Goal: Task Accomplishment & Management: Use online tool/utility

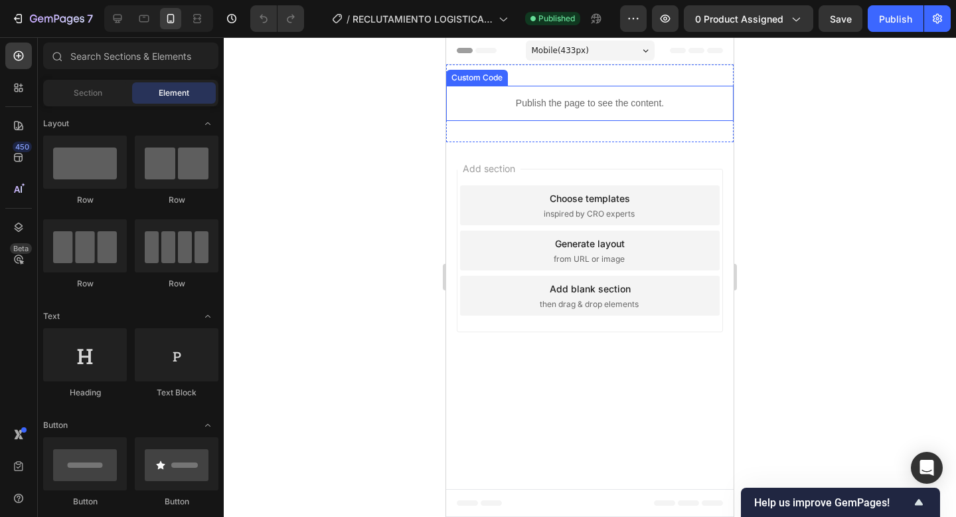
click at [596, 97] on p "Publish the page to see the content." at bounding box center [590, 103] width 288 height 14
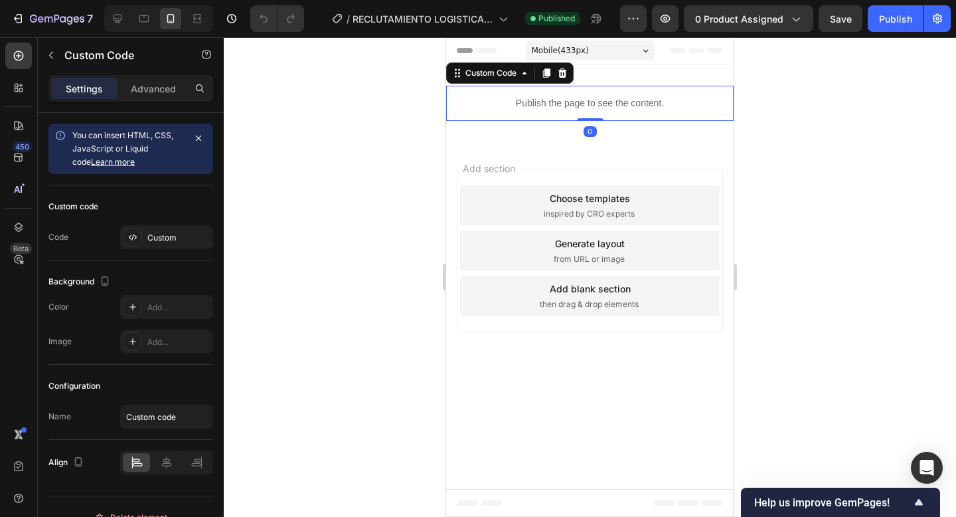
click at [596, 97] on p "Publish the page to see the content." at bounding box center [590, 103] width 288 height 14
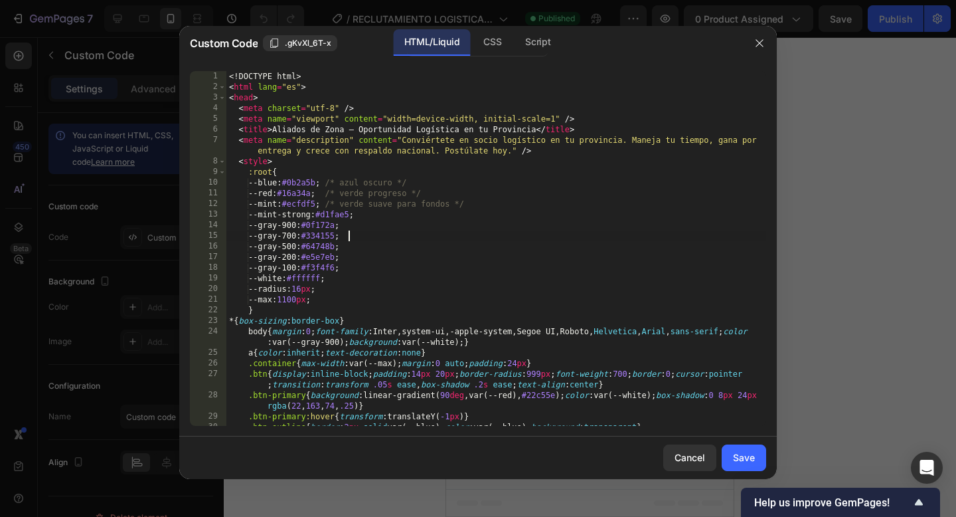
click at [514, 234] on div "<! DOCTYPE html > < html lang = "es" > < head > < meta charset = "utf-8" /> < m…" at bounding box center [496, 264] width 540 height 386
type textarea "</html>"
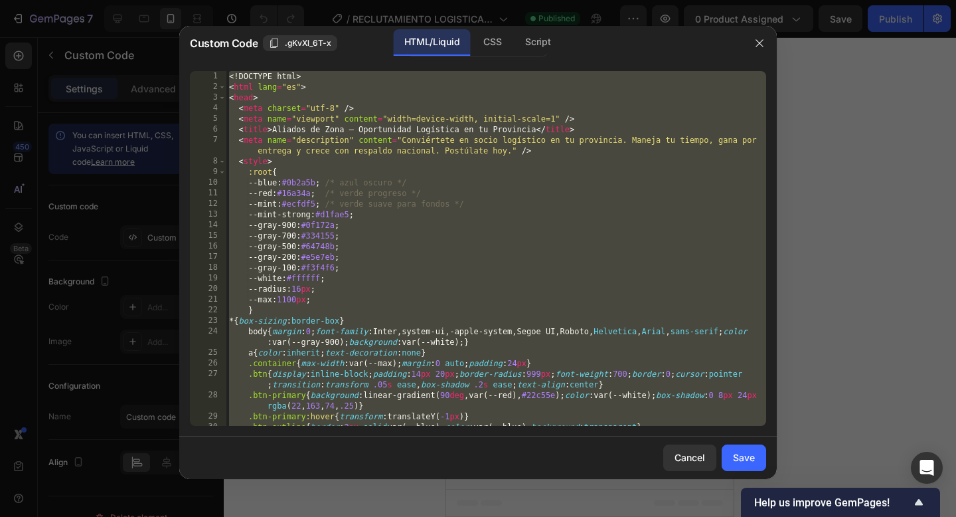
paste textarea
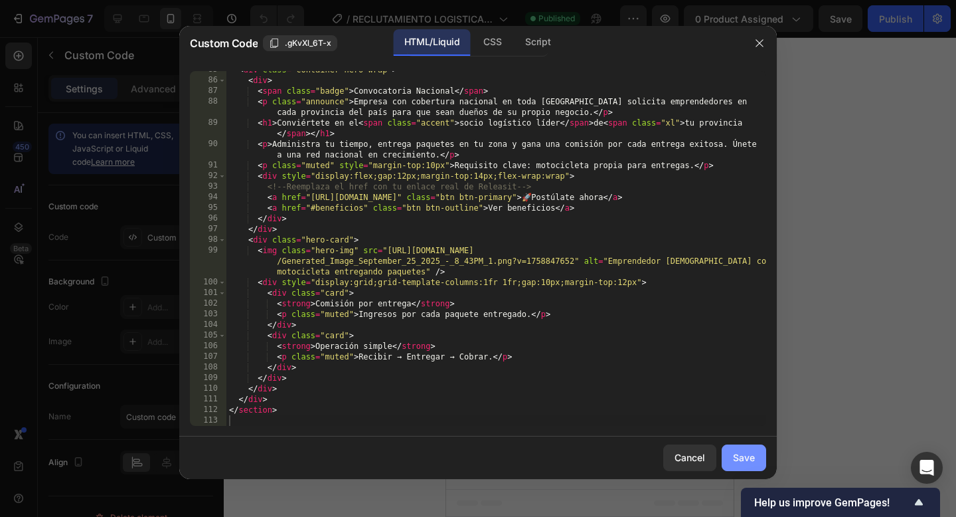
click at [743, 456] on div "Save" at bounding box center [744, 457] width 22 height 14
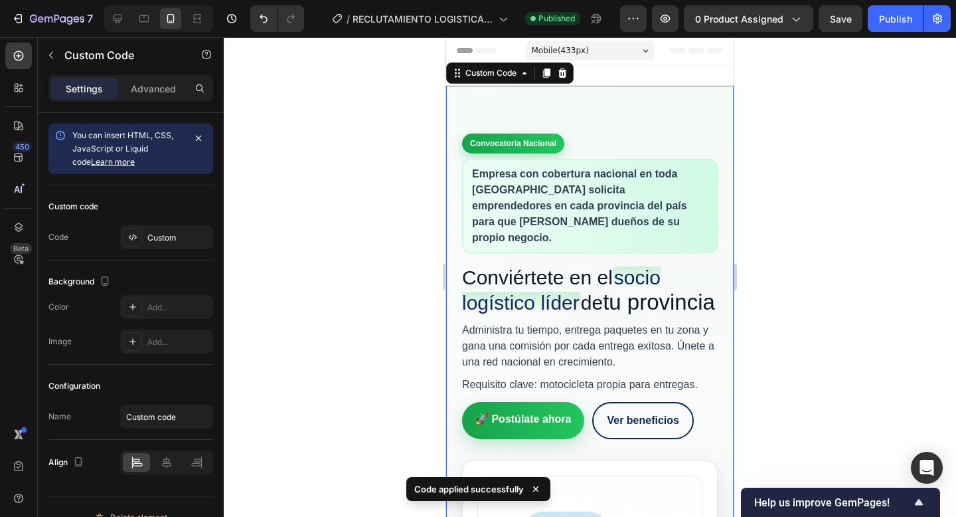
scroll to position [1, 0]
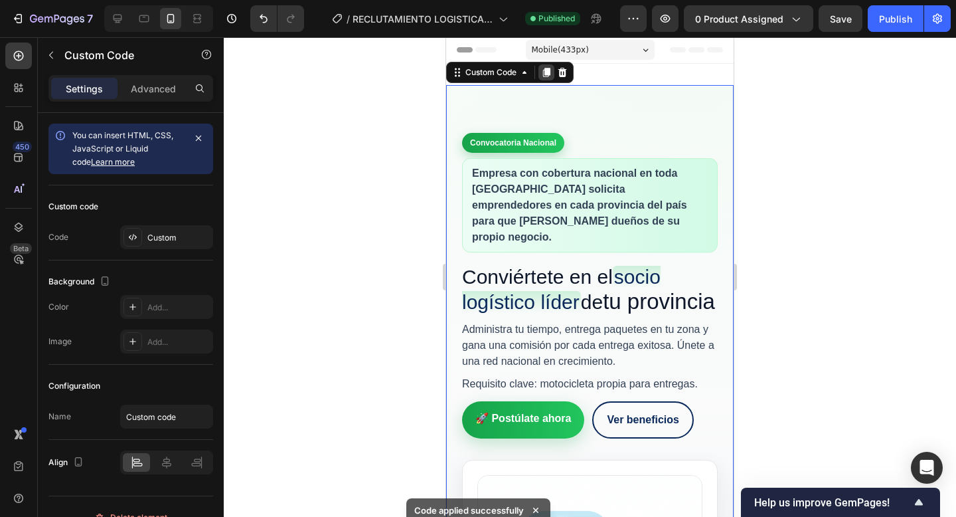
click at [545, 72] on icon at bounding box center [546, 72] width 7 height 9
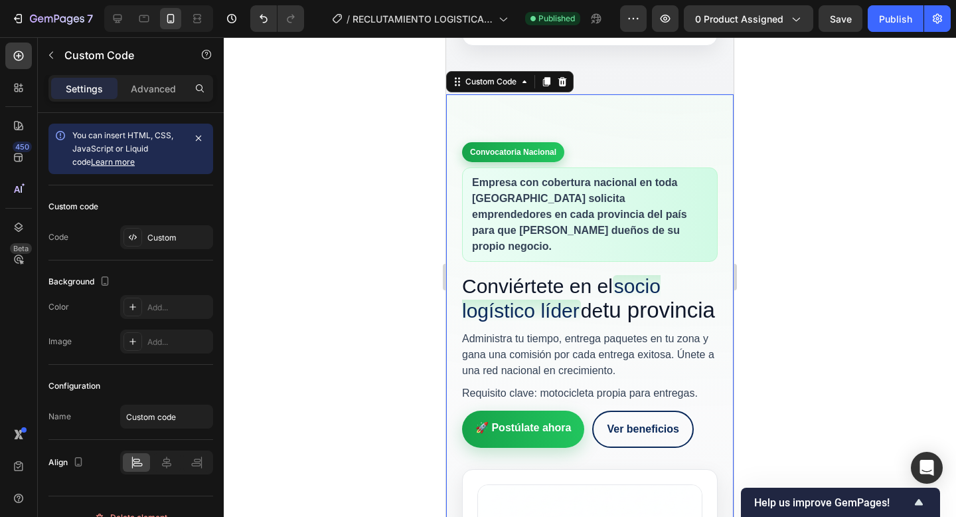
scroll to position [746, 0]
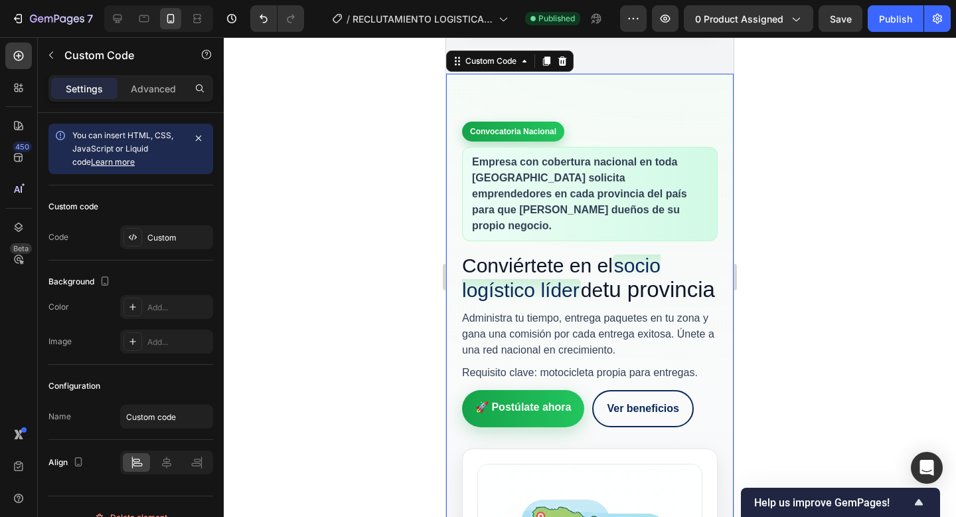
click at [606, 299] on h1 "Conviértete en el socio logístico líder de tu provincia" at bounding box center [590, 278] width 256 height 48
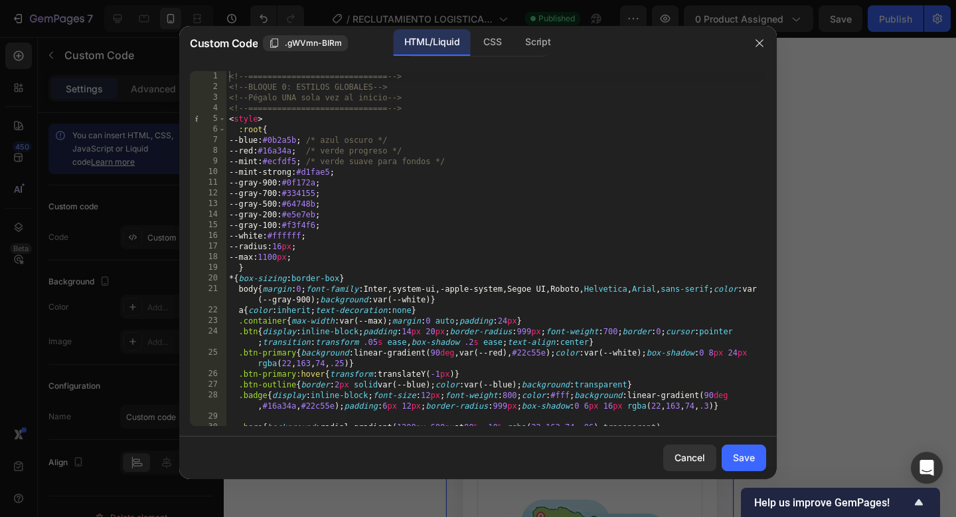
click at [568, 235] on div "<!-- ============================= --> <!-- BLOQUE 0: ESTILOS GLOBALES --> <!--…" at bounding box center [496, 264] width 540 height 386
type textarea "</section>"
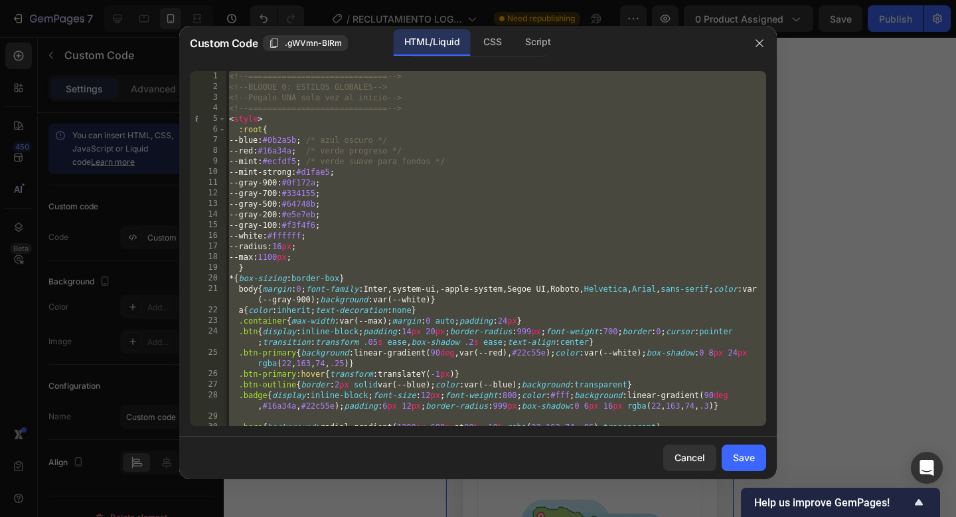
paste textarea
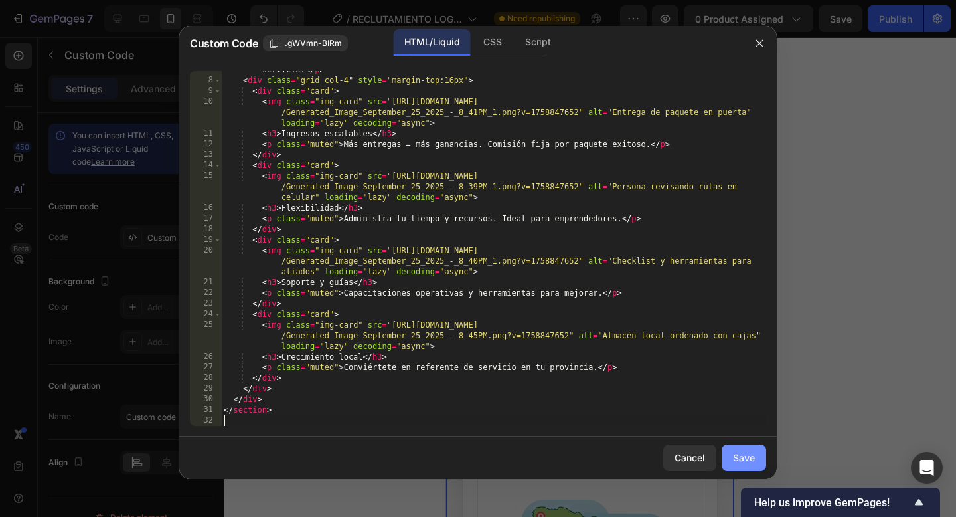
click at [746, 458] on div "Save" at bounding box center [744, 457] width 22 height 14
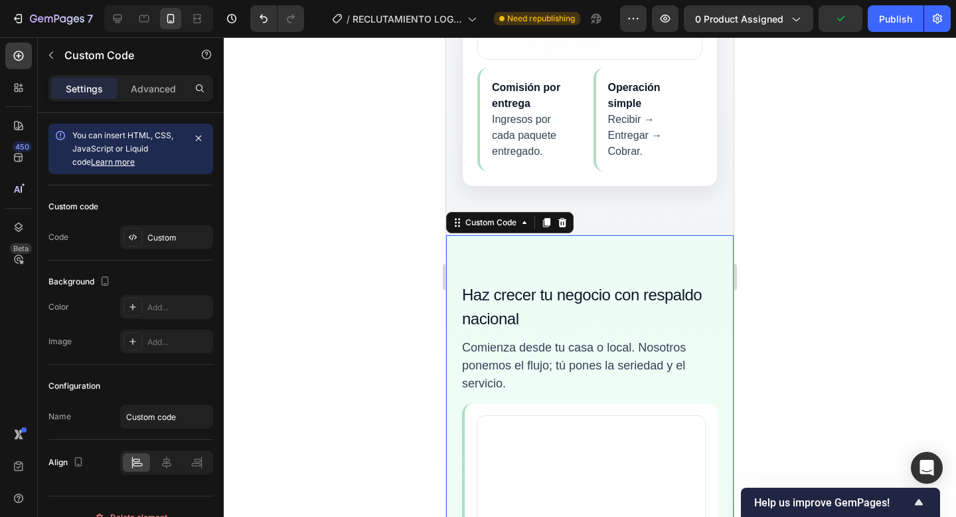
scroll to position [576, 0]
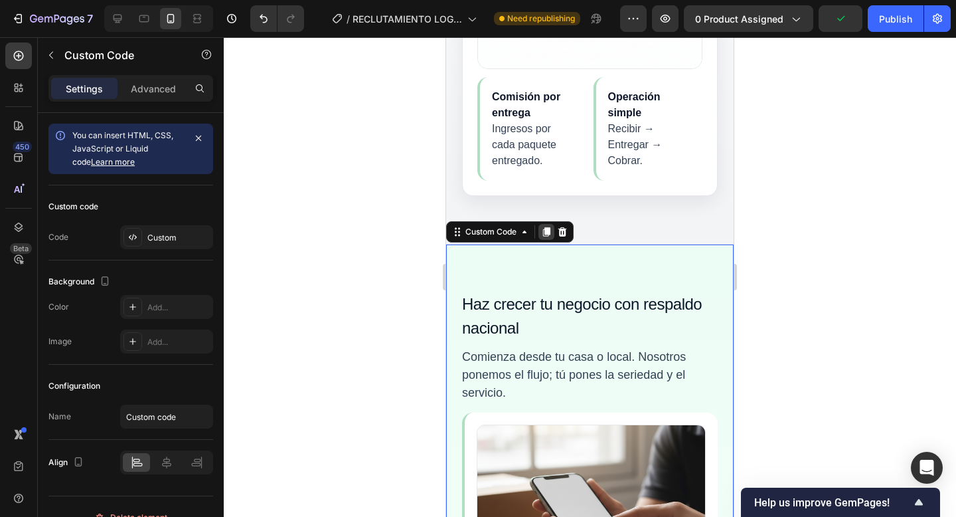
click at [550, 236] on icon at bounding box center [546, 231] width 7 height 9
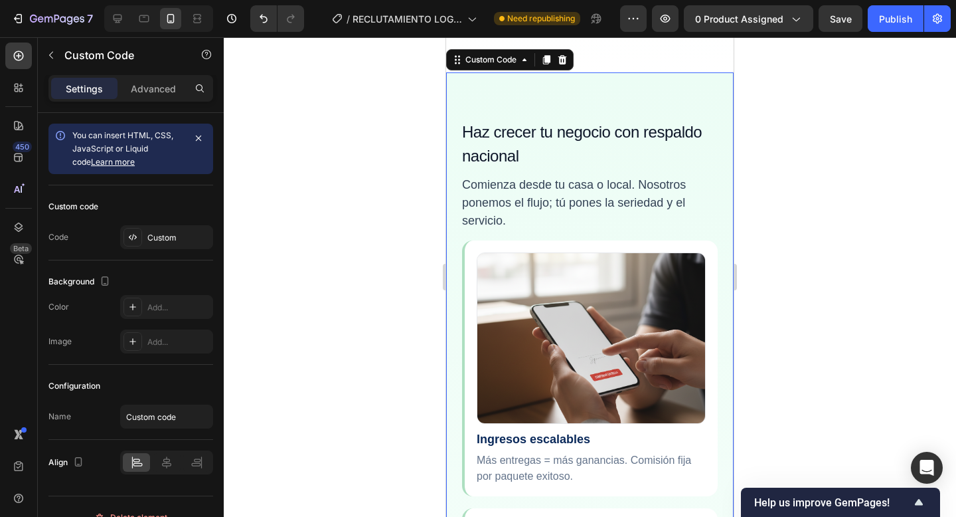
scroll to position [2026, 0]
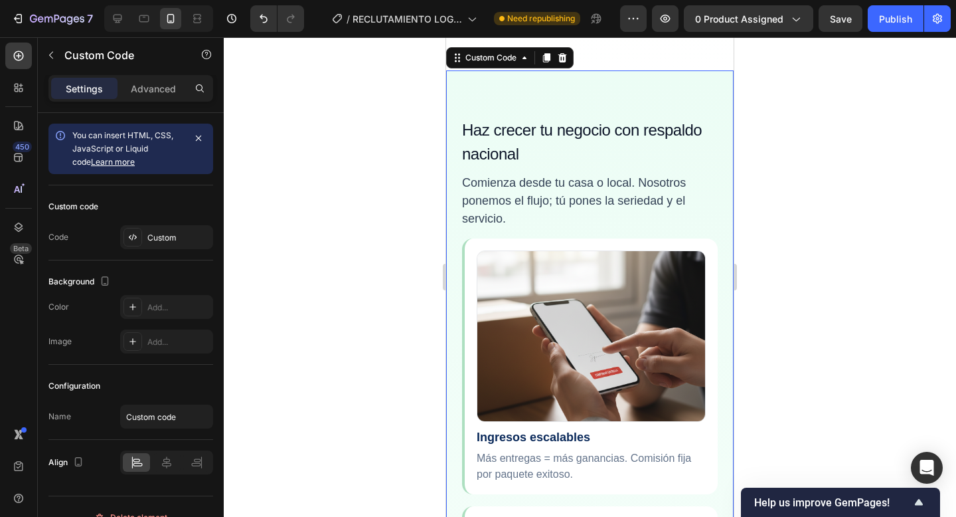
click at [607, 228] on p "Comienza desde tu casa o local. Nosotros ponemos el flujo; tú pones la seriedad…" at bounding box center [590, 201] width 256 height 54
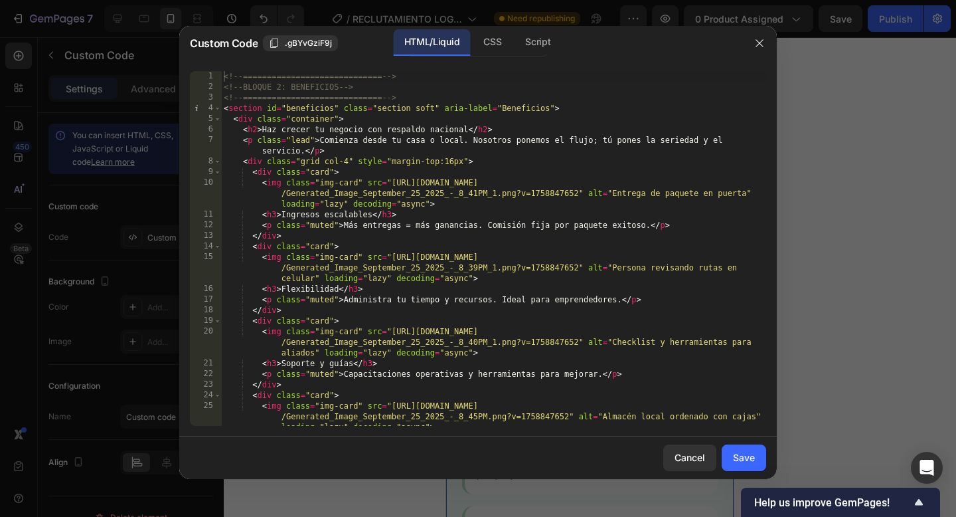
click at [675, 291] on div "<!-- ============================= --> <!-- BLOQUE 2: BENEFICIOS --> <!-- =====…" at bounding box center [493, 259] width 545 height 376
type textarea "</section>"
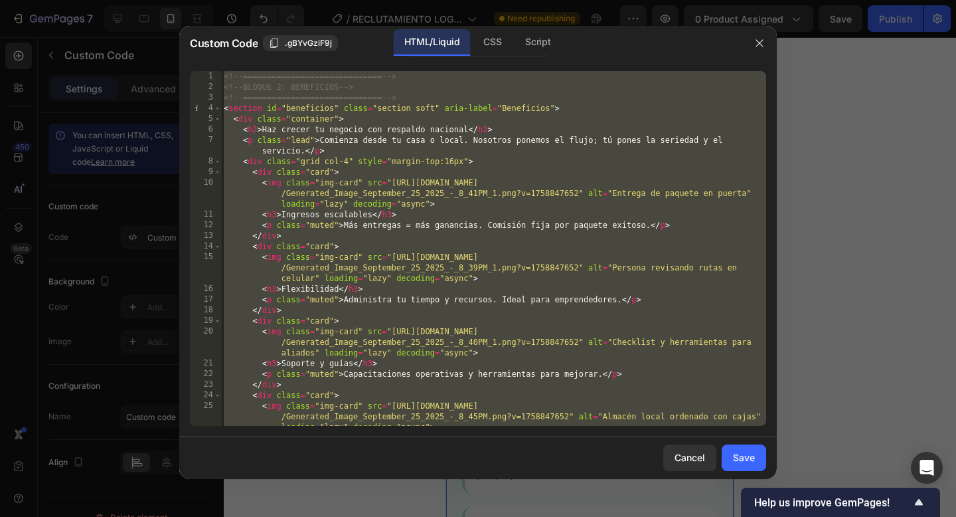
paste textarea
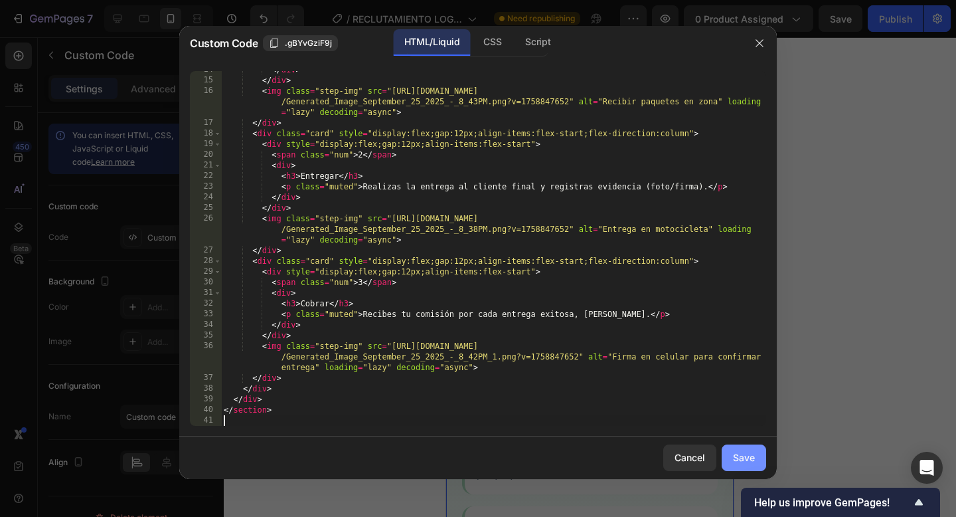
click at [748, 458] on div "Save" at bounding box center [744, 457] width 22 height 14
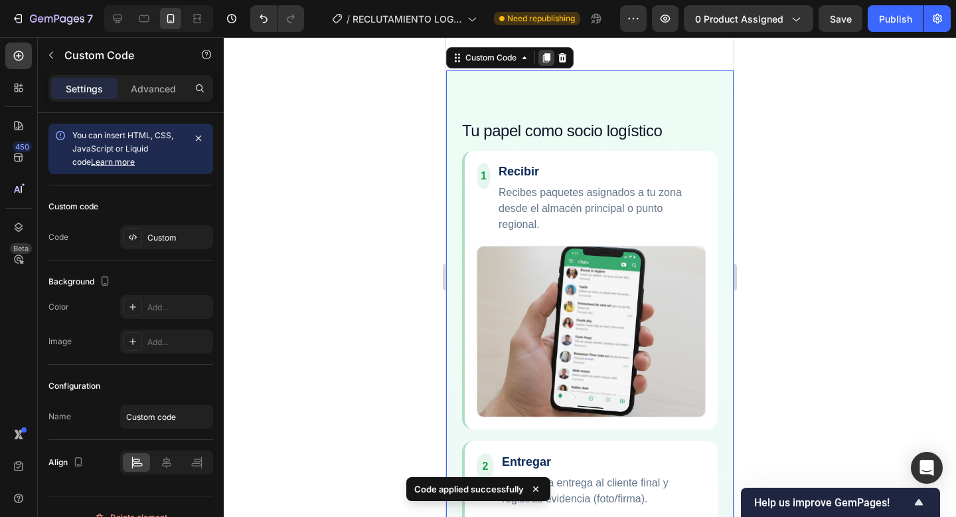
click at [546, 62] on icon at bounding box center [546, 57] width 7 height 9
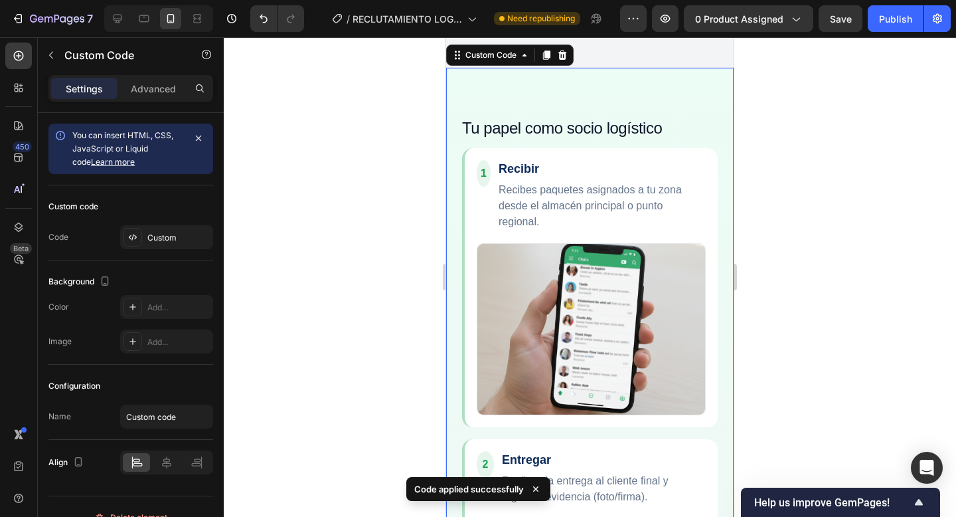
click at [608, 323] on img "Cómo funciona" at bounding box center [591, 329] width 229 height 172
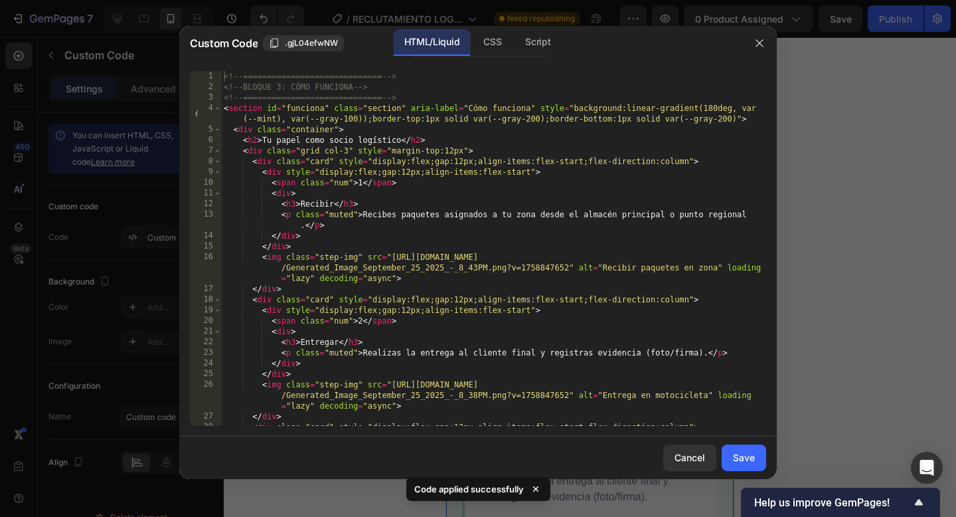
click at [622, 322] on div "<!-- ============================= --> <!-- BLOQUE 3: CÓMO FUNCIONA --> <!-- ==…" at bounding box center [493, 259] width 545 height 376
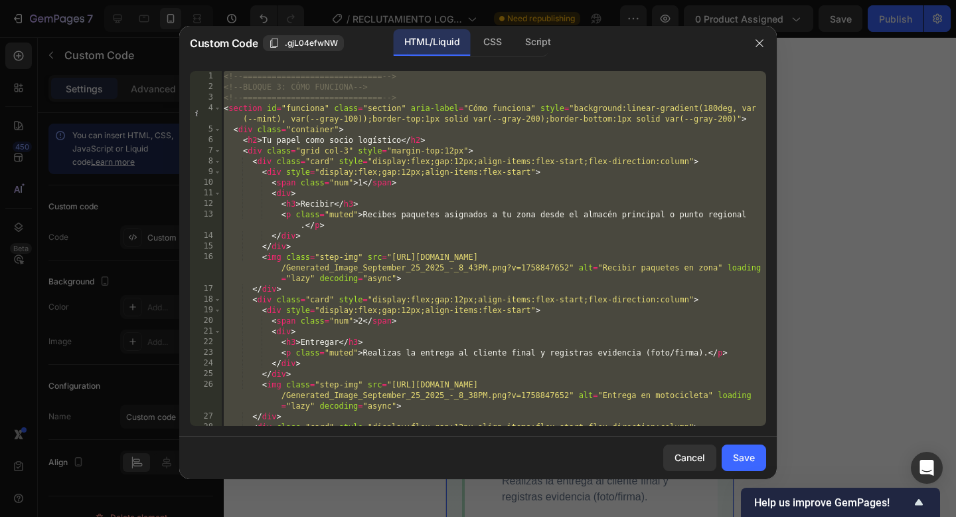
paste textarea
type textarea "</section>"
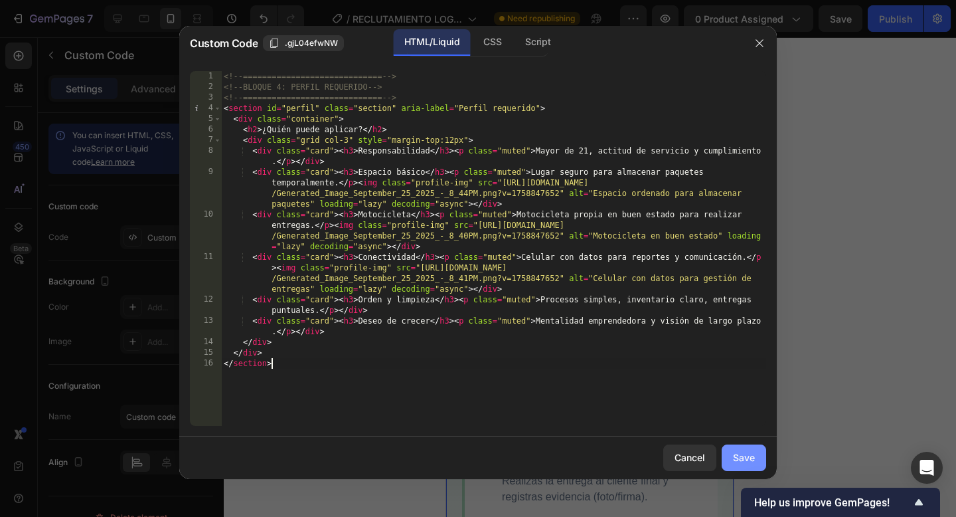
click at [748, 450] on div "Save" at bounding box center [744, 457] width 22 height 14
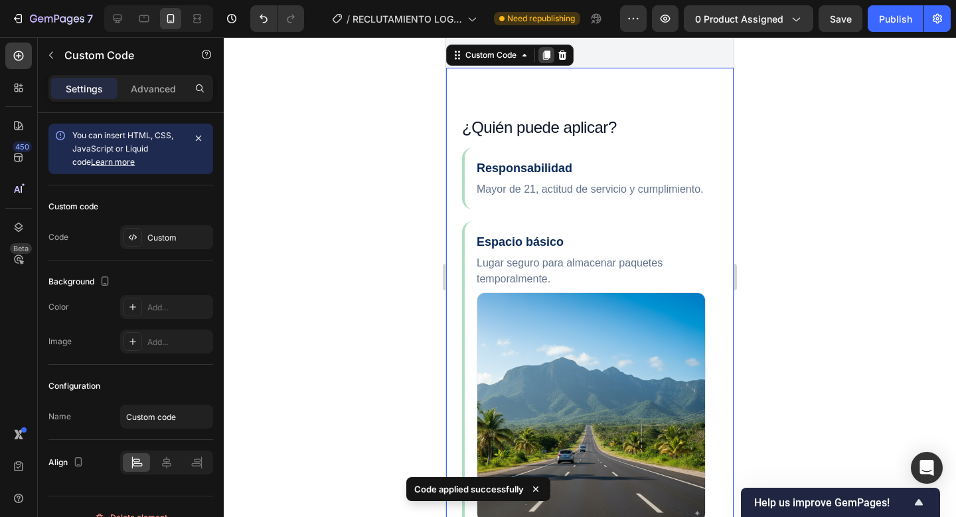
click at [545, 60] on icon at bounding box center [546, 55] width 11 height 11
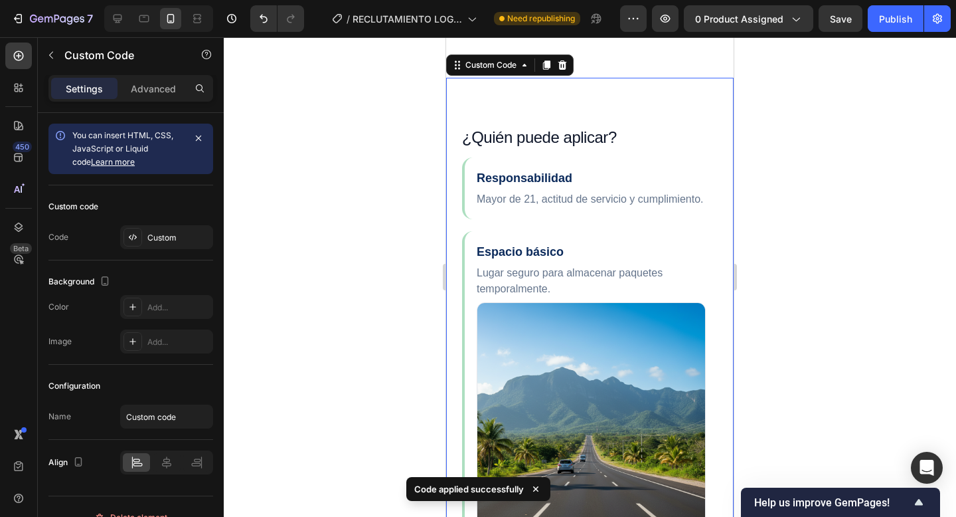
scroll to position [4316, 0]
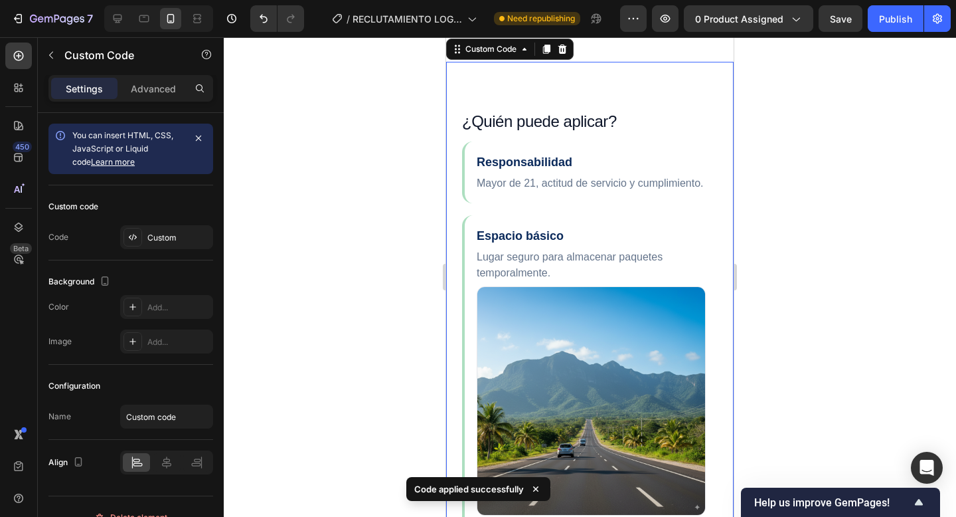
click at [562, 245] on h3 "Espacio básico" at bounding box center [591, 236] width 229 height 18
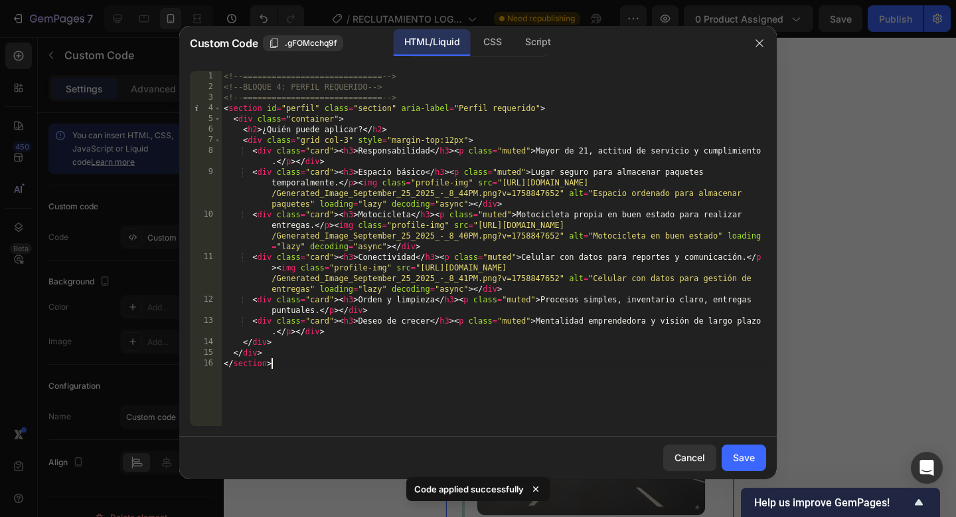
click at [516, 364] on div "<!-- ============================= --> <!-- BLOQUE 4: PERFIL REQUERIDO --> <!--…" at bounding box center [493, 259] width 545 height 376
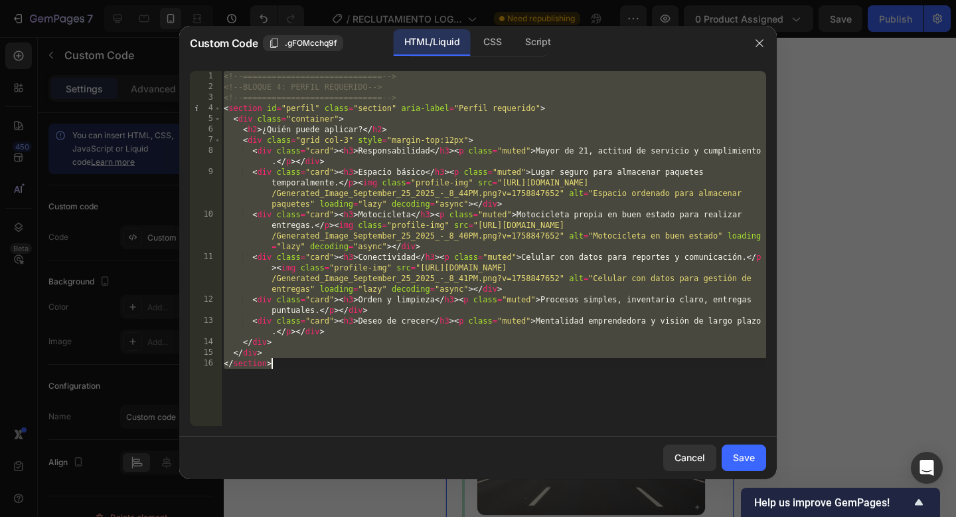
paste textarea
type textarea "</section>"
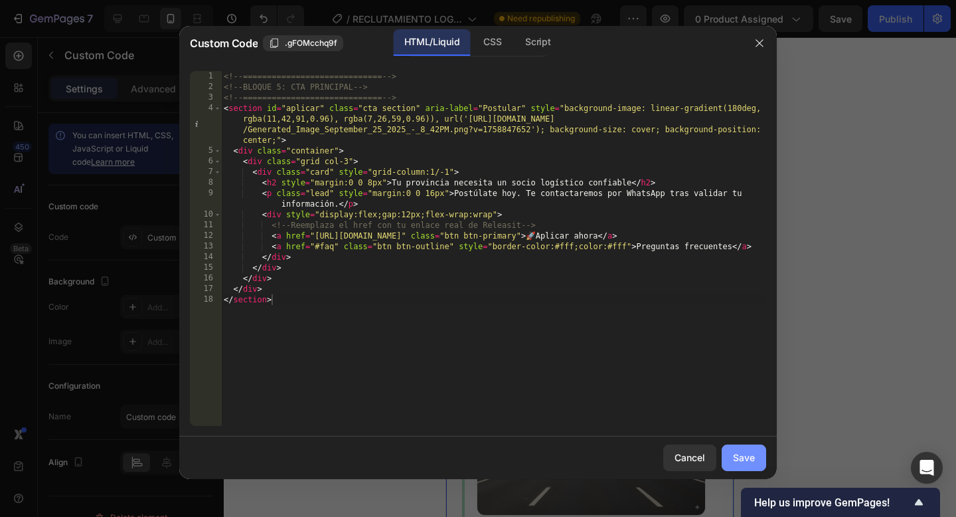
click at [746, 463] on div "Save" at bounding box center [744, 457] width 22 height 14
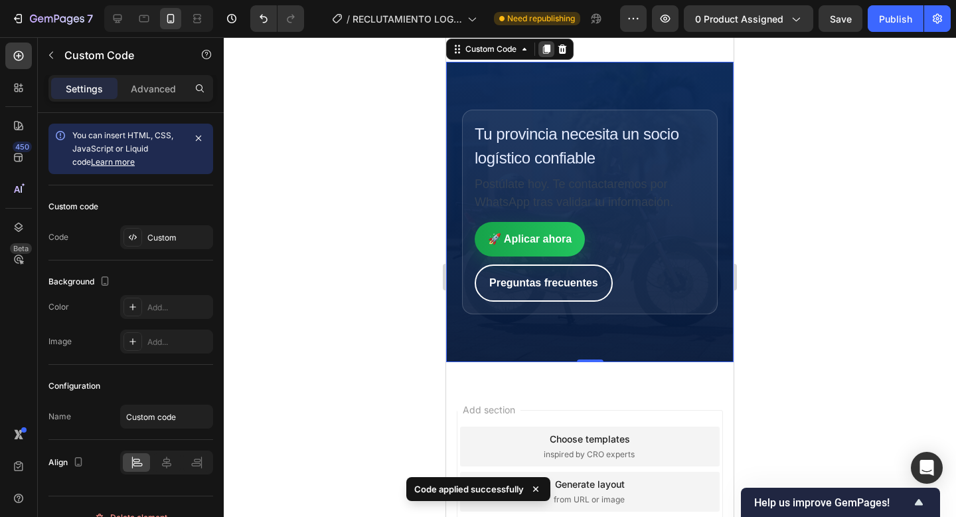
click at [543, 54] on icon at bounding box center [546, 49] width 11 height 11
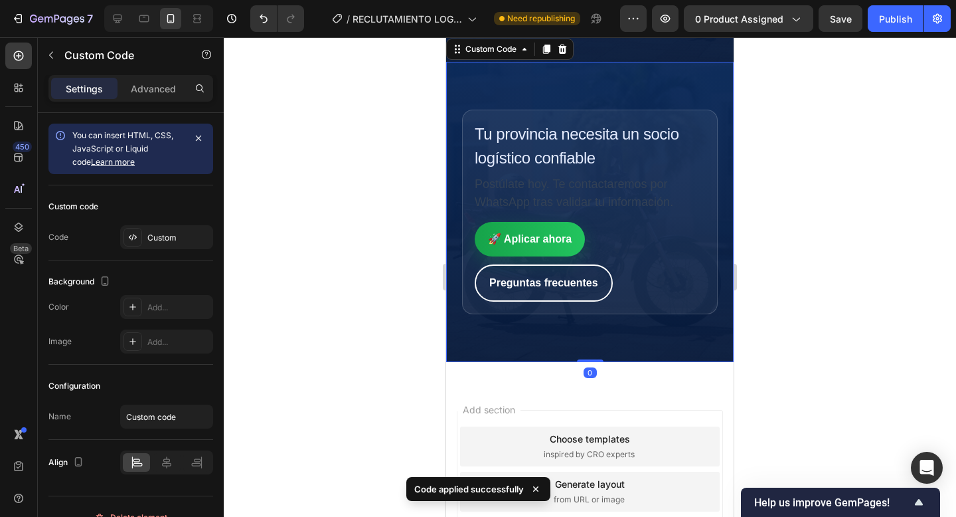
scroll to position [4617, 0]
click at [614, 282] on div "🚀 Aplicar ahora Preguntas frecuentes" at bounding box center [590, 262] width 230 height 80
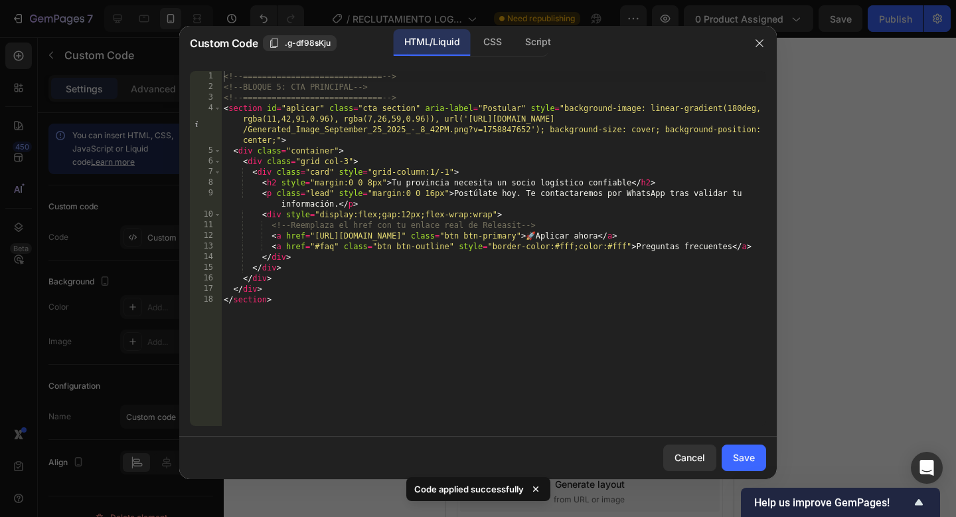
click at [614, 284] on div "<!-- ============================= --> <!-- BLOQUE 5: CTA PRINCIPAL --> <!-- ==…" at bounding box center [493, 259] width 545 height 376
type textarea "</div> </section>"
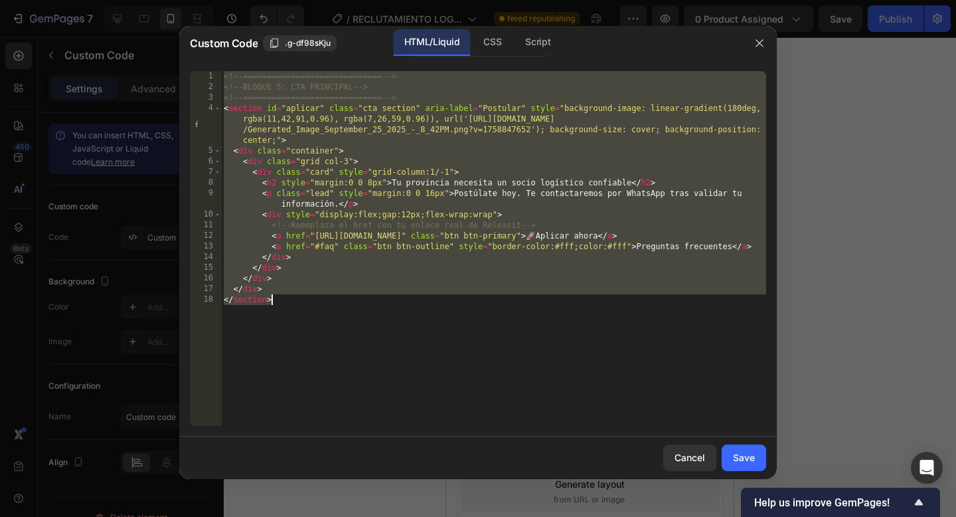
paste textarea
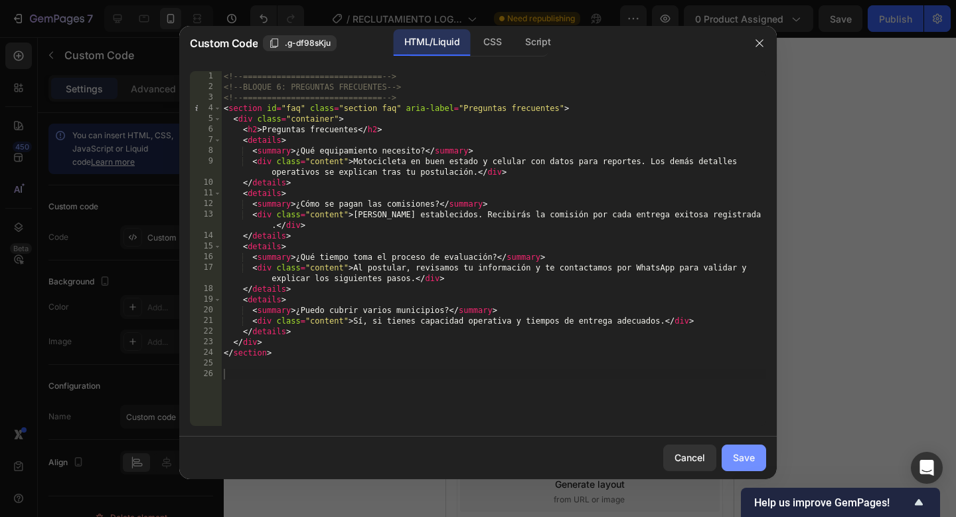
click at [760, 458] on button "Save" at bounding box center [744, 457] width 44 height 27
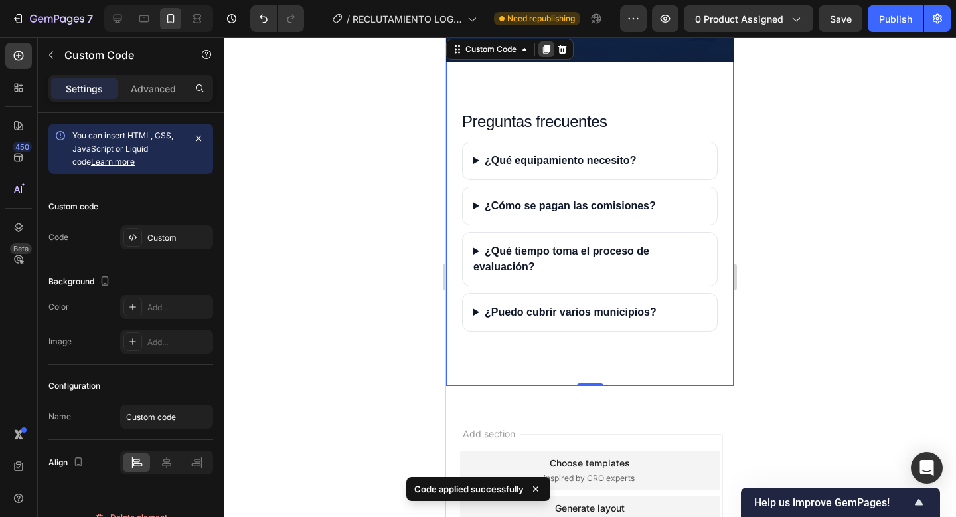
click at [547, 54] on icon at bounding box center [546, 48] width 7 height 9
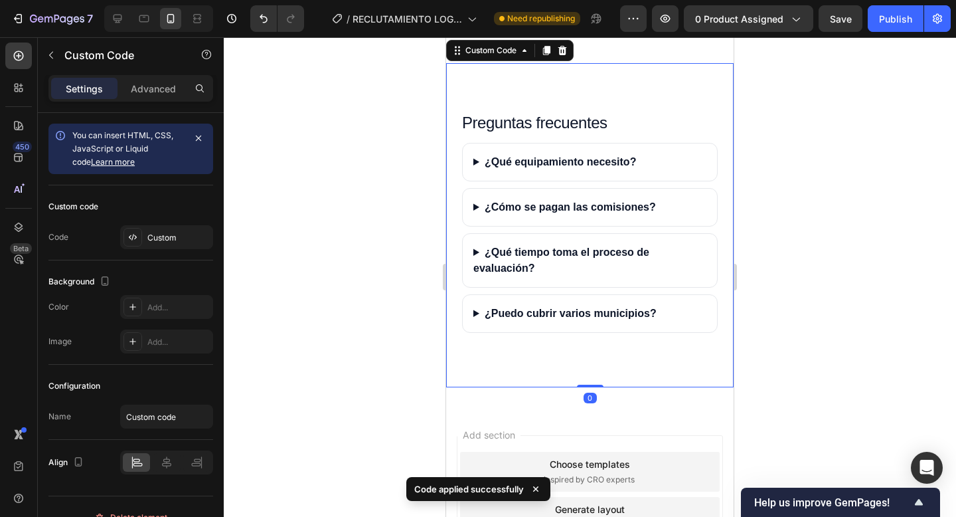
scroll to position [4941, 0]
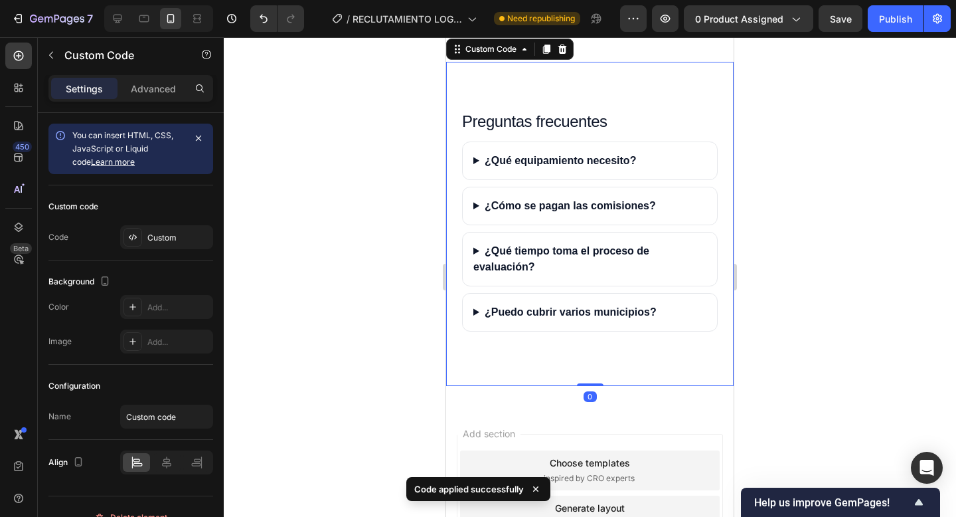
click at [639, 224] on summary "¿Cómo se pagan las comisiones?" at bounding box center [590, 205] width 254 height 37
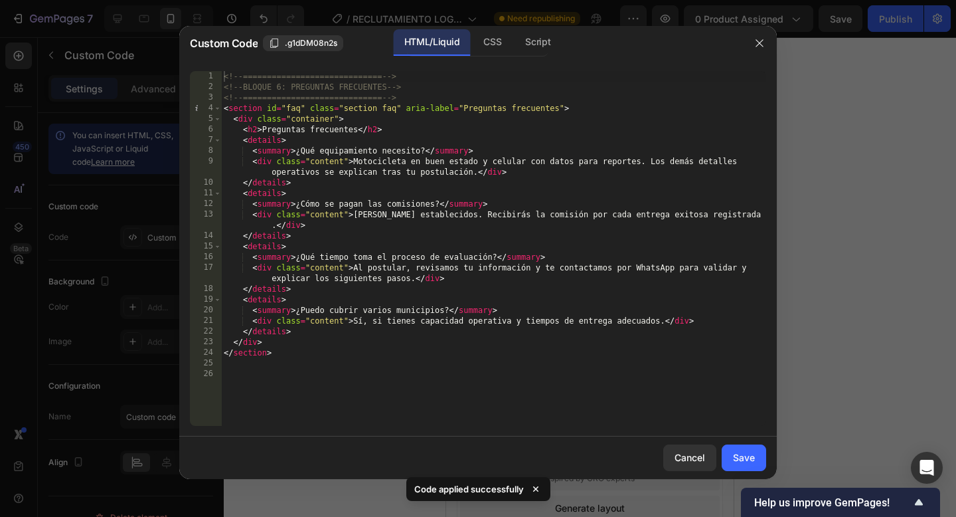
click at [447, 377] on div "<!-- ============================= --> <!-- BLOQUE 6: PREGUNTAS FRECUENTES --> …" at bounding box center [493, 259] width 545 height 376
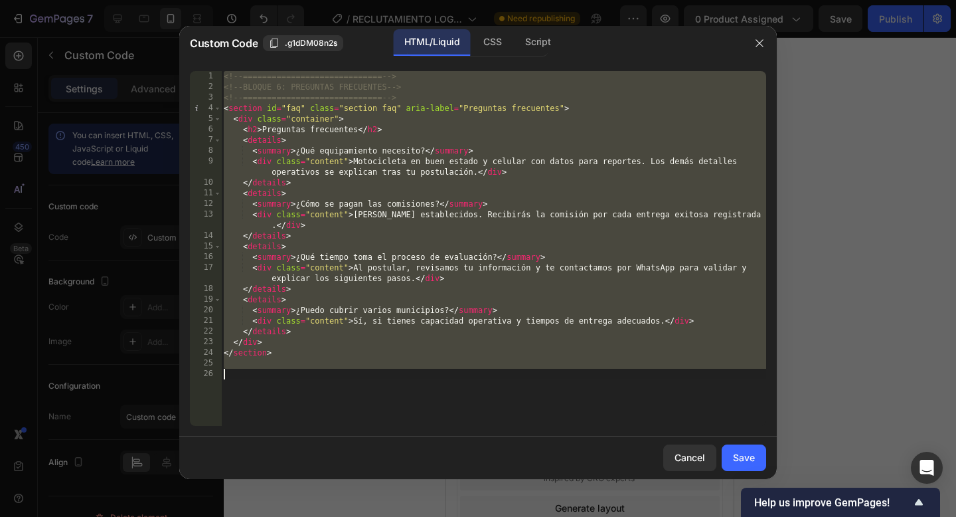
paste textarea
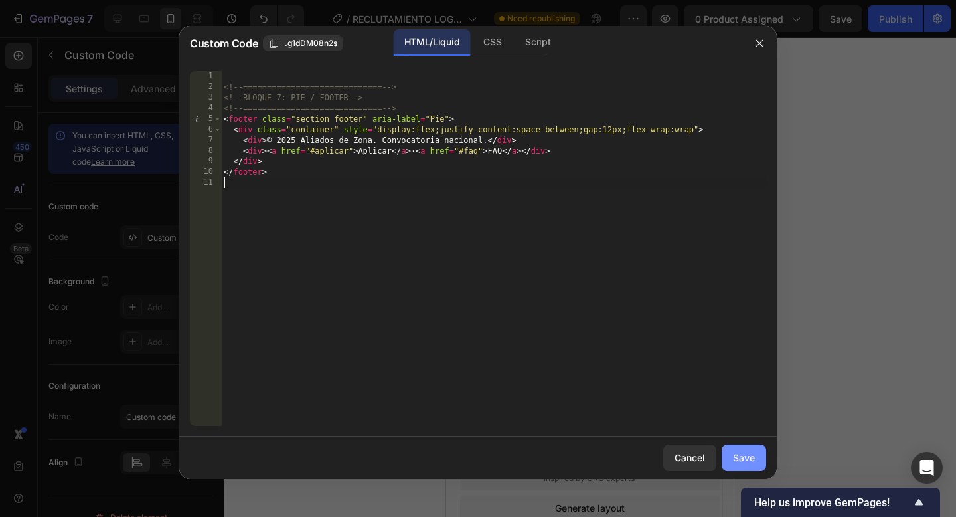
click at [744, 456] on div "Save" at bounding box center [744, 457] width 22 height 14
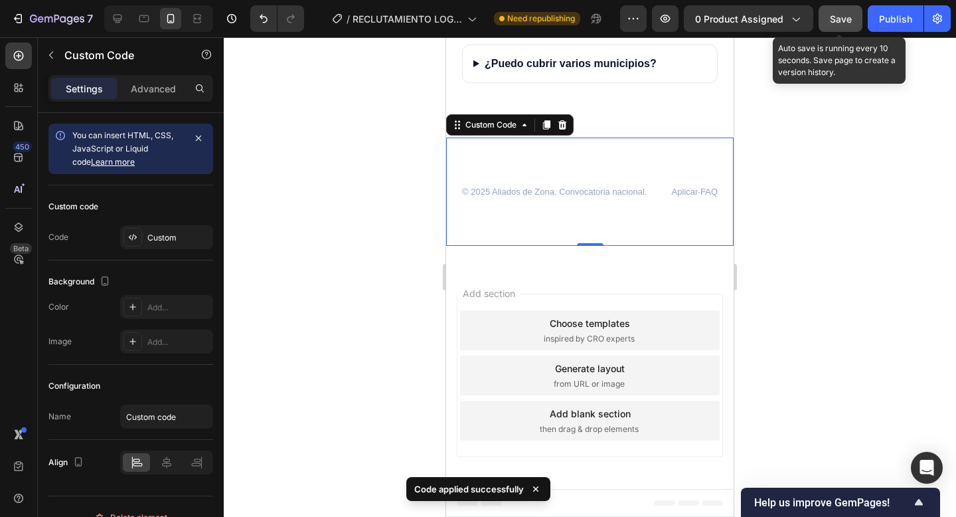
click at [840, 17] on span "Save" at bounding box center [841, 18] width 22 height 11
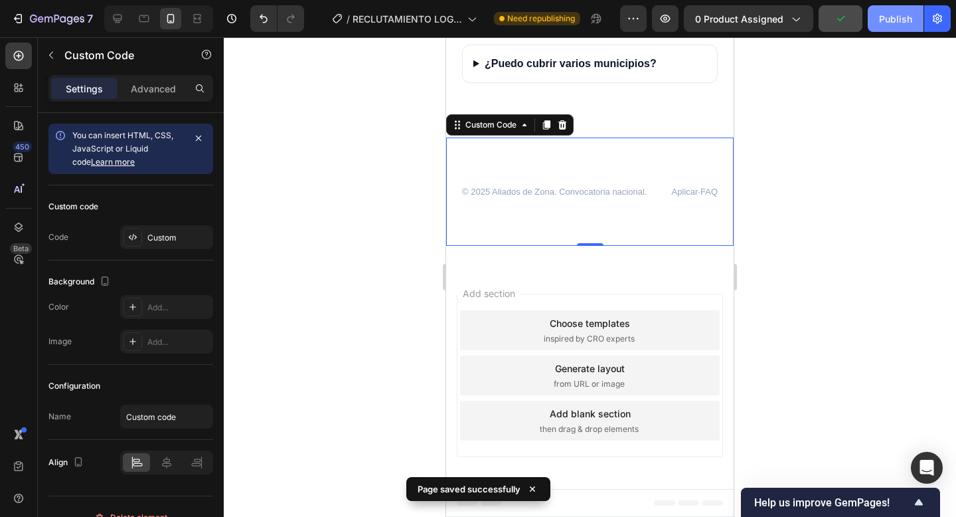
click at [884, 17] on div "Publish" at bounding box center [895, 19] width 33 height 14
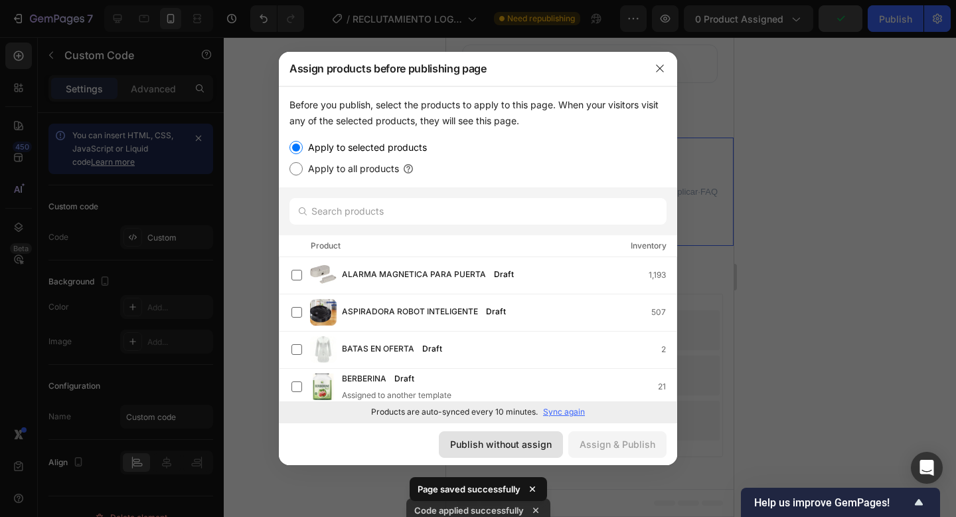
click at [485, 446] on div "Publish without assign" at bounding box center [501, 444] width 102 height 14
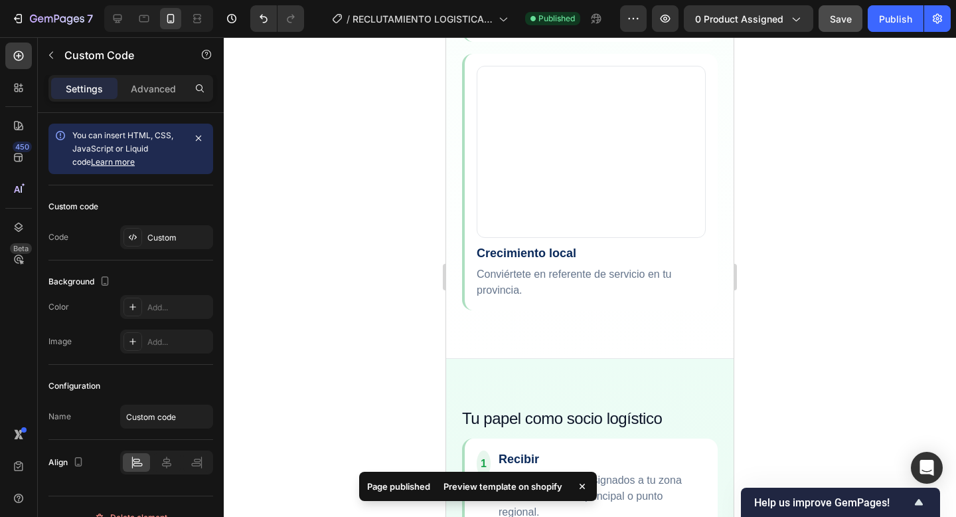
scroll to position [1715, 0]
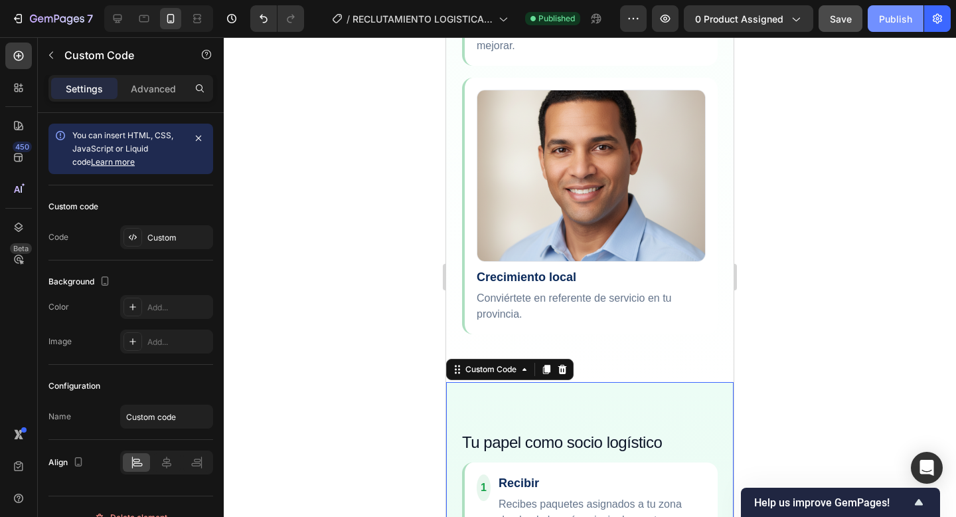
click at [891, 12] on div "Publish" at bounding box center [895, 19] width 33 height 14
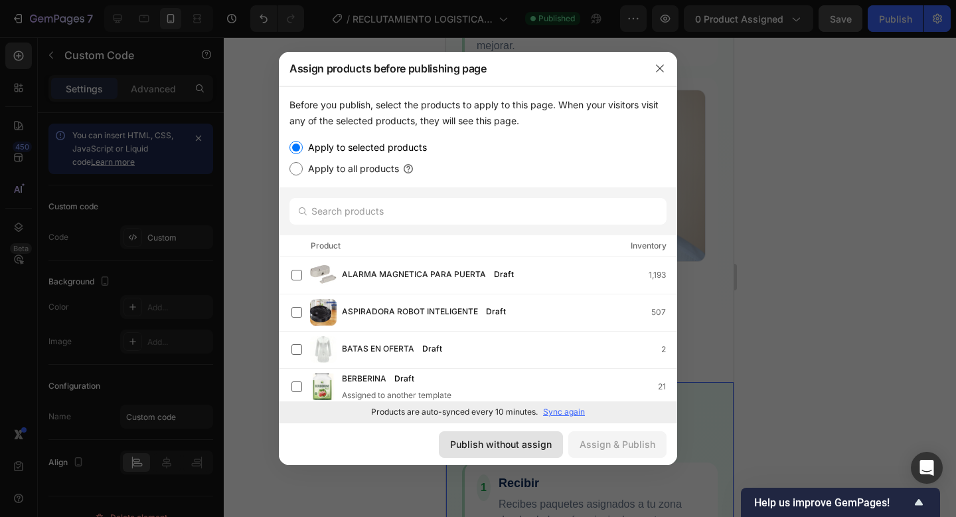
click at [478, 444] on div "Publish without assign" at bounding box center [501, 444] width 102 height 14
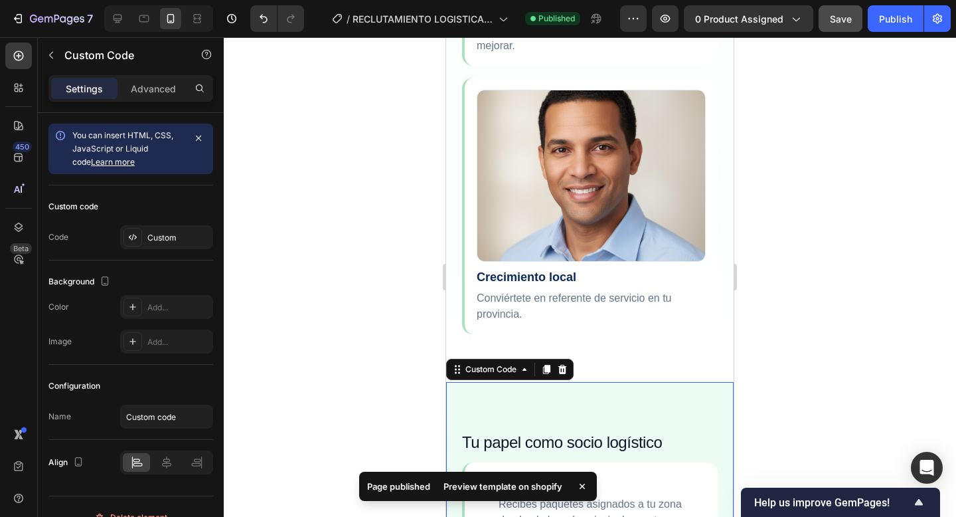
click at [491, 485] on div "Preview template on shopify" at bounding box center [503, 486] width 135 height 19
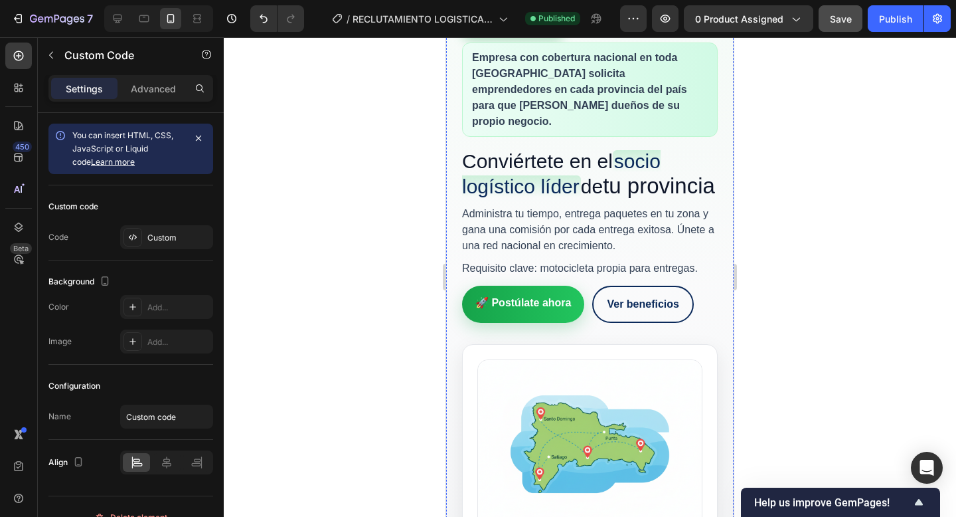
scroll to position [0, 0]
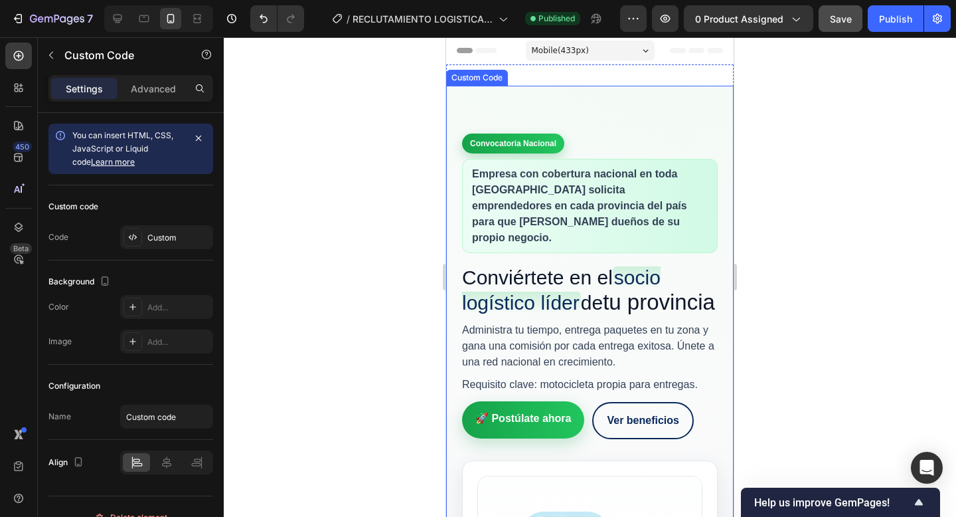
click at [520, 421] on link "🚀 Postúlate ahora" at bounding box center [523, 419] width 122 height 37
click at [520, 428] on link "🚀 Postúlate ahora" at bounding box center [523, 419] width 122 height 37
click at [553, 426] on link "🚀 Postúlate ahora" at bounding box center [523, 419] width 122 height 37
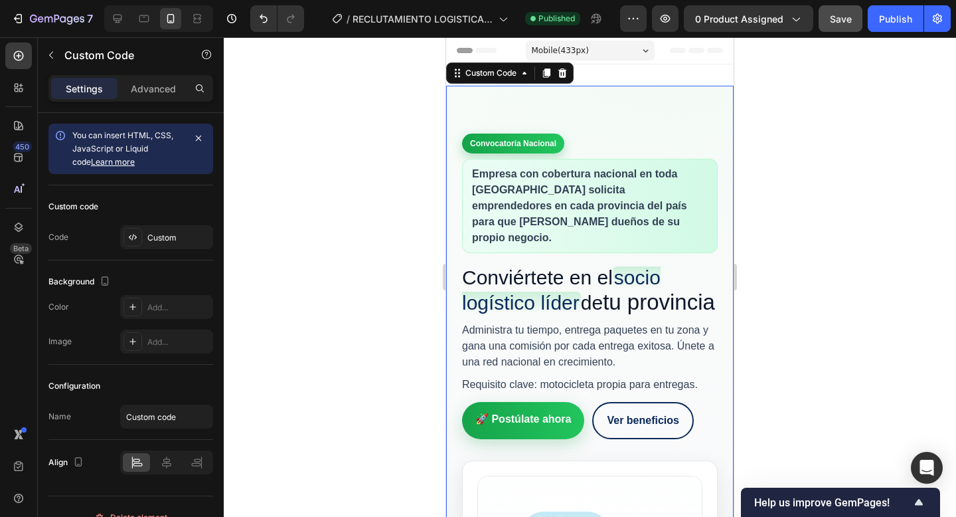
click at [641, 427] on link "Ver beneficios" at bounding box center [643, 420] width 102 height 37
click at [539, 422] on link "🚀 Postúlate ahora" at bounding box center [523, 419] width 122 height 37
click at [639, 426] on link "Ver beneficios" at bounding box center [643, 420] width 102 height 37
click at [464, 434] on link "🚀 Postúlate ahora" at bounding box center [523, 419] width 122 height 37
click at [636, 434] on link "Ver beneficios" at bounding box center [643, 420] width 102 height 37
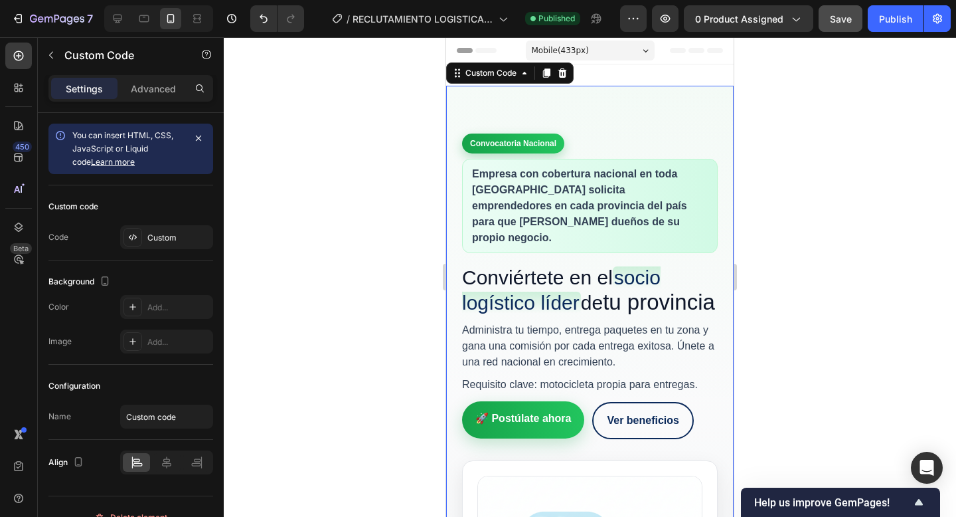
click at [534, 434] on link "🚀 Postúlate ahora" at bounding box center [523, 419] width 122 height 37
click at [679, 434] on link "Ver beneficios" at bounding box center [643, 420] width 102 height 37
click at [513, 429] on link "🚀 Postúlate ahora" at bounding box center [523, 419] width 122 height 37
click at [620, 429] on link "Ver beneficios" at bounding box center [643, 420] width 102 height 37
click at [541, 429] on link "🚀 Postúlate ahora" at bounding box center [523, 419] width 122 height 37
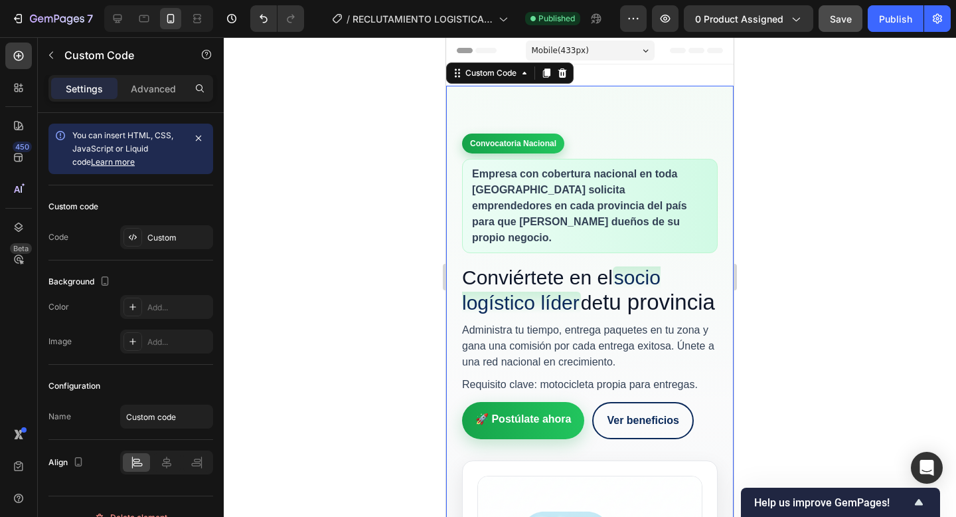
click at [612, 429] on link "Ver beneficios" at bounding box center [643, 420] width 102 height 37
click at [519, 429] on link "🚀 Postúlate ahora" at bounding box center [523, 419] width 122 height 37
click at [604, 207] on p "Empresa con cobertura nacional en toda [GEOGRAPHIC_DATA] solicita emprendedores…" at bounding box center [590, 206] width 256 height 94
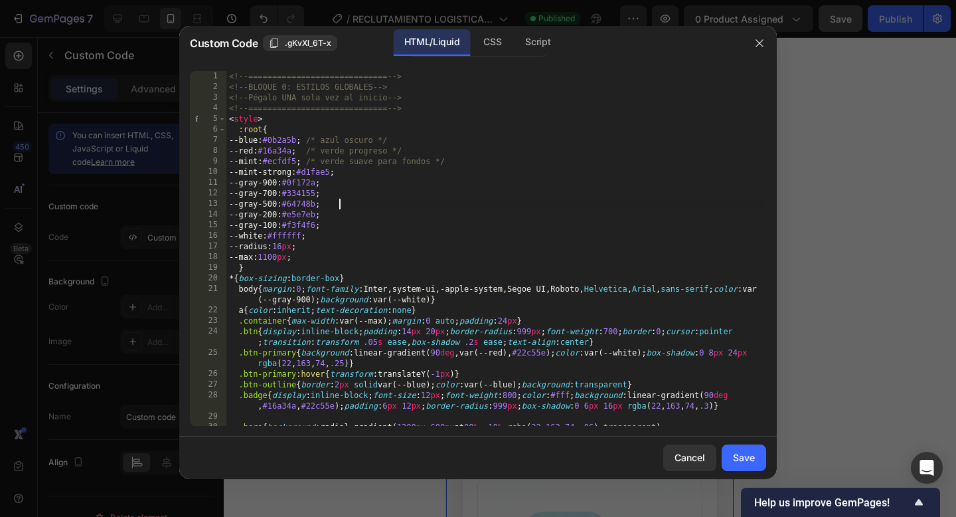
click at [604, 207] on div "<!-- ============================= --> <!-- BLOQUE 0: ESTILOS GLOBALES --> <!--…" at bounding box center [496, 264] width 540 height 386
type textarea "</section>"
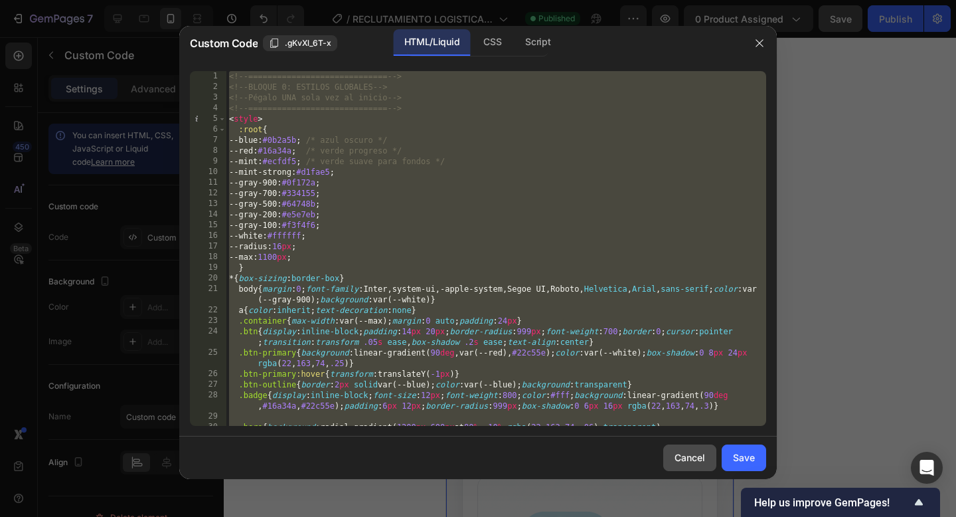
click at [693, 460] on div "Cancel" at bounding box center [690, 457] width 31 height 14
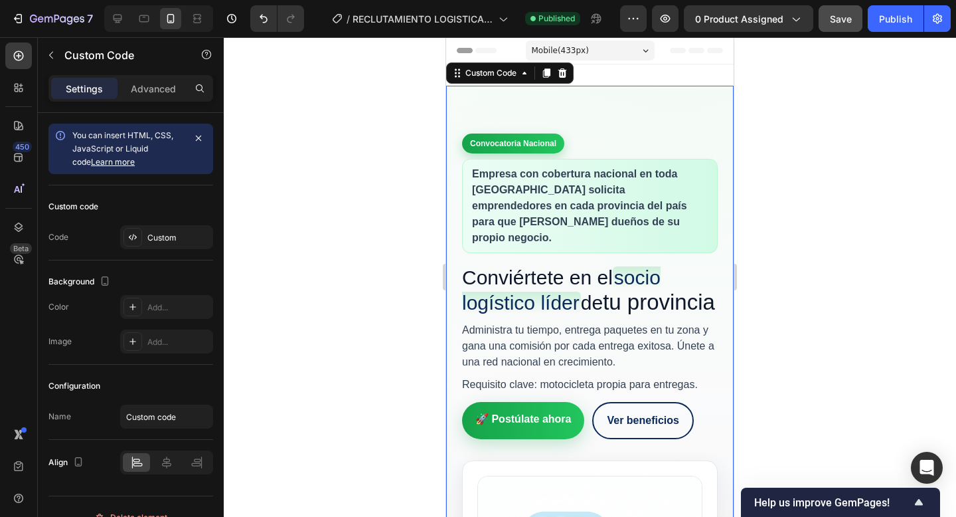
click at [614, 218] on p "Empresa con cobertura nacional en toda [GEOGRAPHIC_DATA] solicita emprendedores…" at bounding box center [590, 206] width 256 height 94
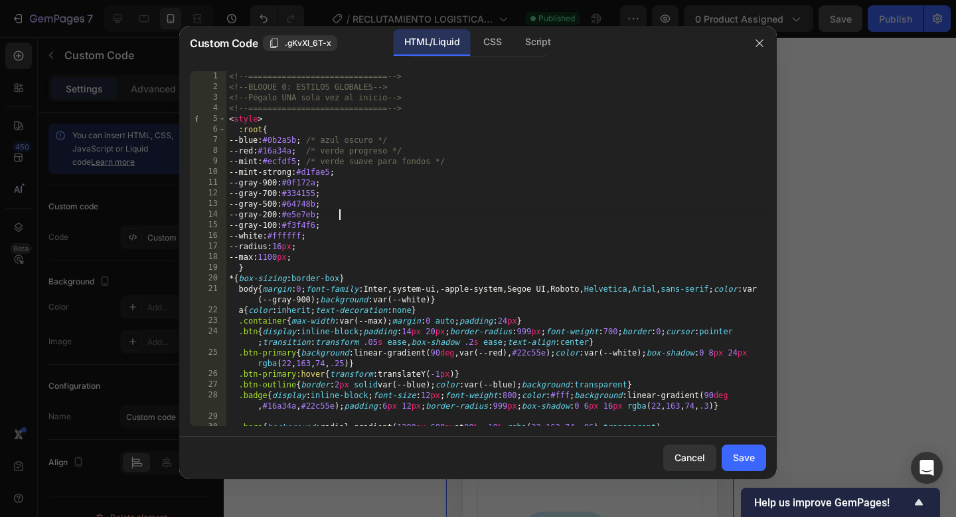
click at [614, 218] on div "<!-- ============================= --> <!-- BLOQUE 0: ESTILOS GLOBALES --> <!--…" at bounding box center [496, 264] width 540 height 386
type textarea "</section>"
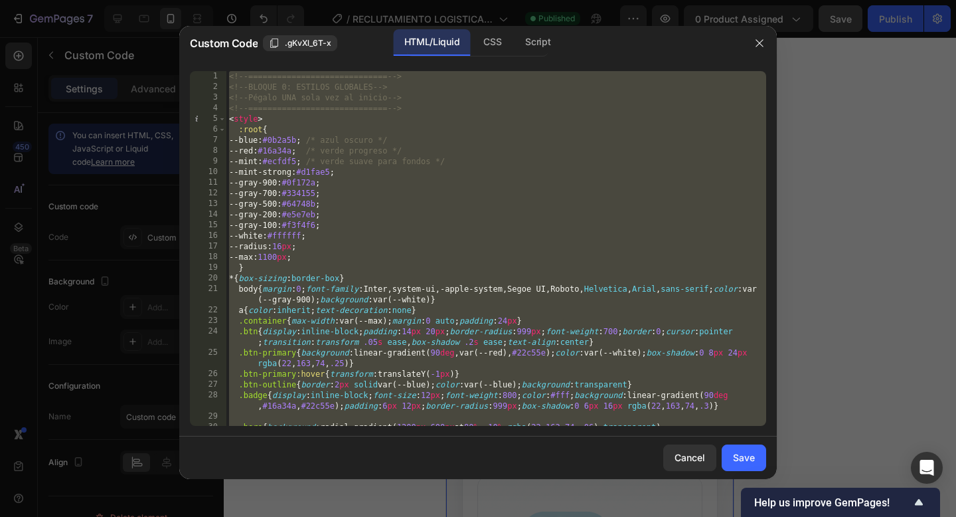
paste textarea
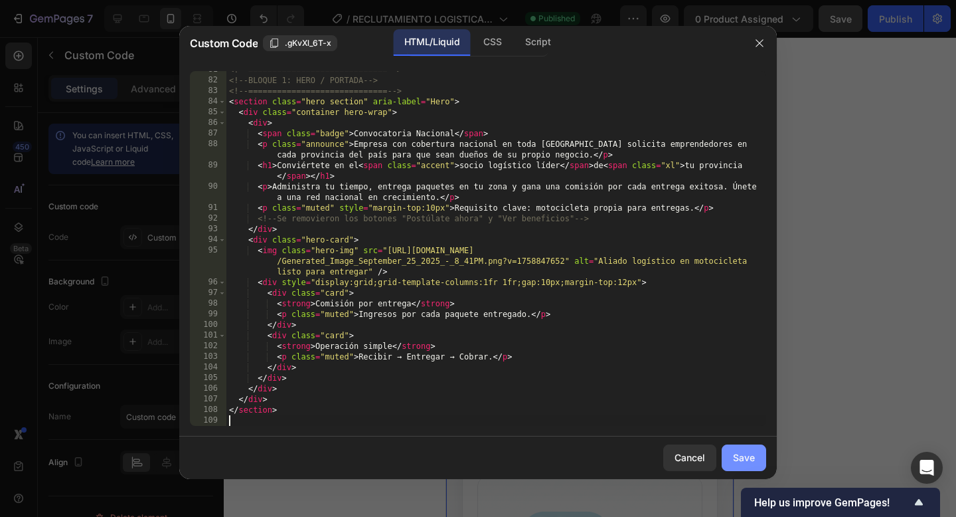
click at [740, 456] on div "Save" at bounding box center [744, 457] width 22 height 14
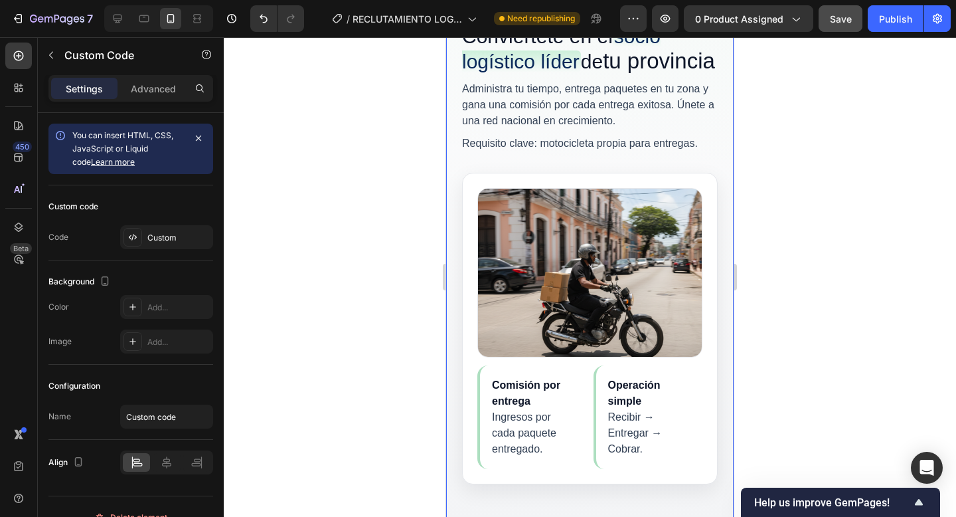
scroll to position [0, 0]
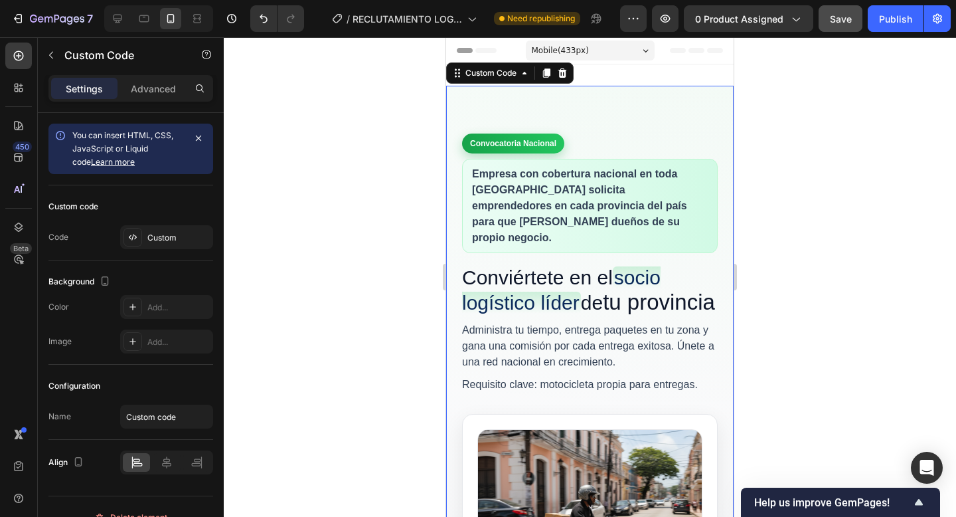
click at [626, 174] on p "Empresa con cobertura nacional en toda [GEOGRAPHIC_DATA] solicita emprendedores…" at bounding box center [590, 206] width 256 height 94
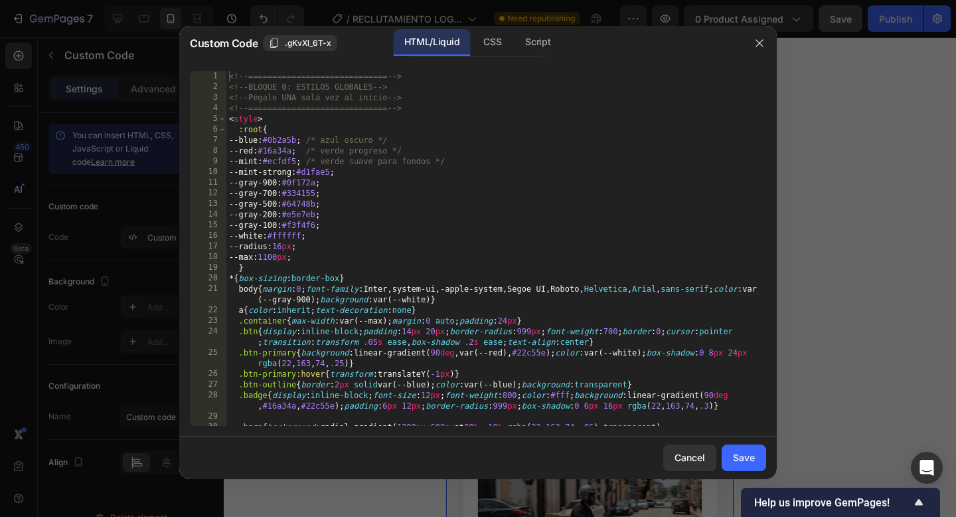
click at [626, 174] on div "<!-- ============================= --> <!-- BLOQUE 0: ESTILOS GLOBALES --> <!--…" at bounding box center [496, 264] width 540 height 386
type textarea "</section>"
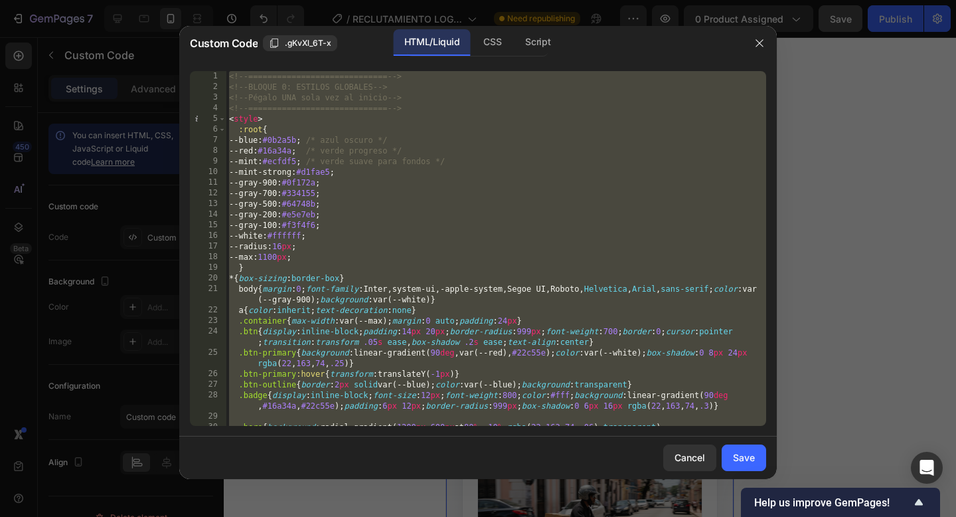
paste textarea
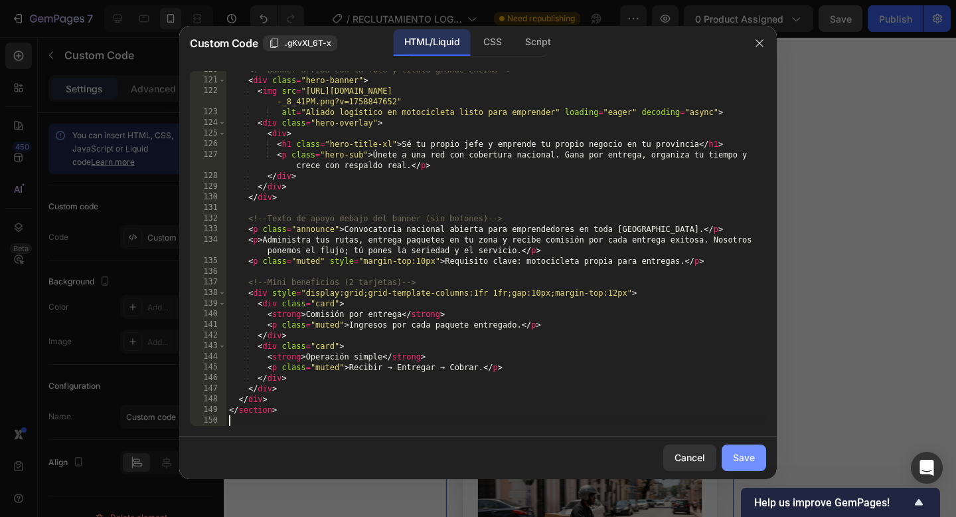
click at [747, 457] on div "Save" at bounding box center [744, 457] width 22 height 14
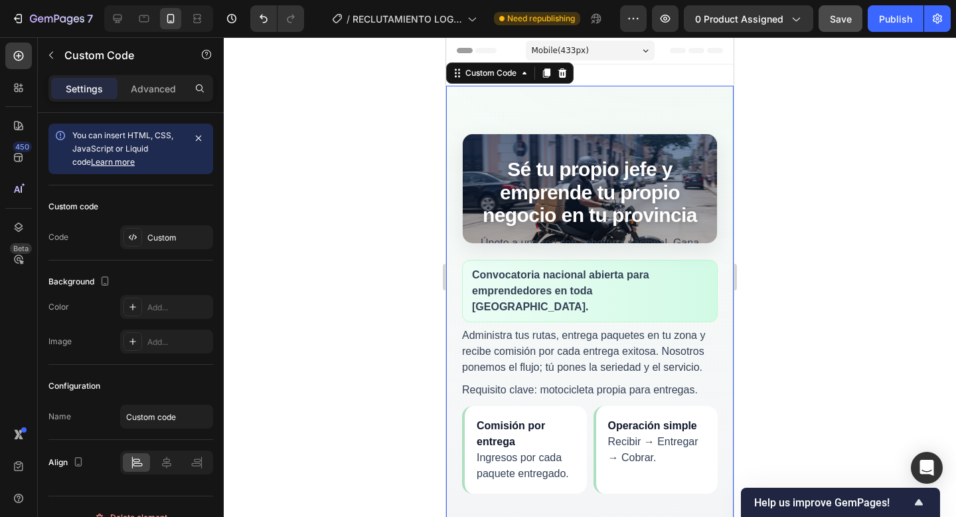
click at [578, 180] on h1 "Sé tu propio jefe y emprende tu propio negocio en tu provincia" at bounding box center [590, 192] width 222 height 69
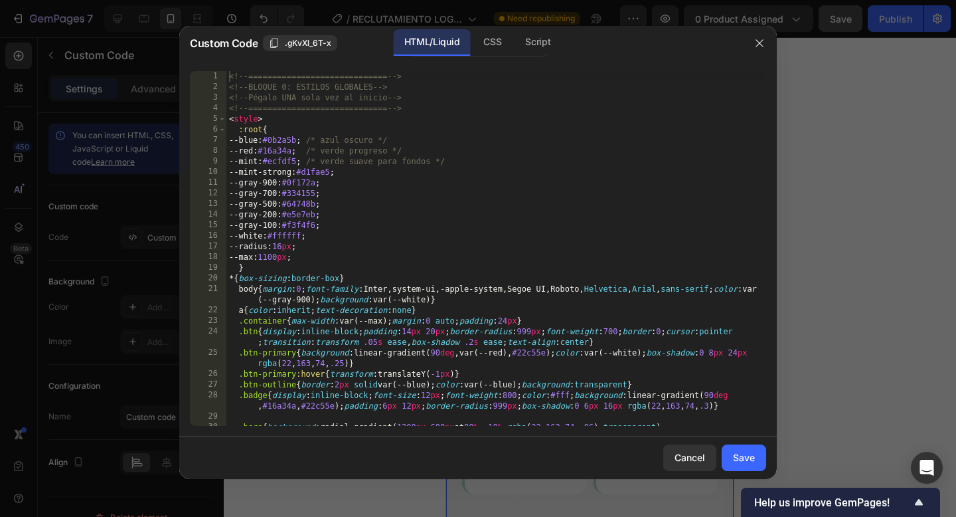
click at [578, 180] on div "<!-- ============================= --> <!-- BLOQUE 0: ESTILOS GLOBALES --> <!--…" at bounding box center [496, 264] width 540 height 386
type textarea "</section>"
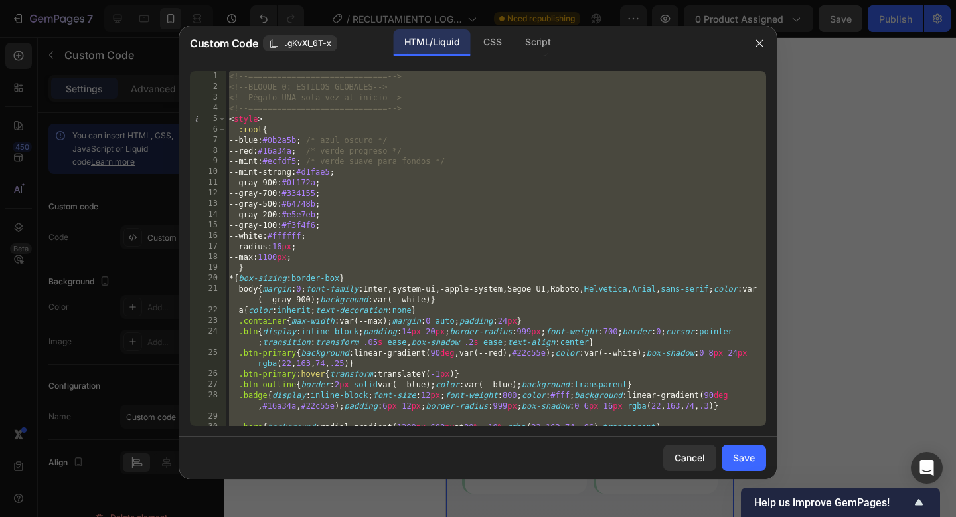
paste textarea
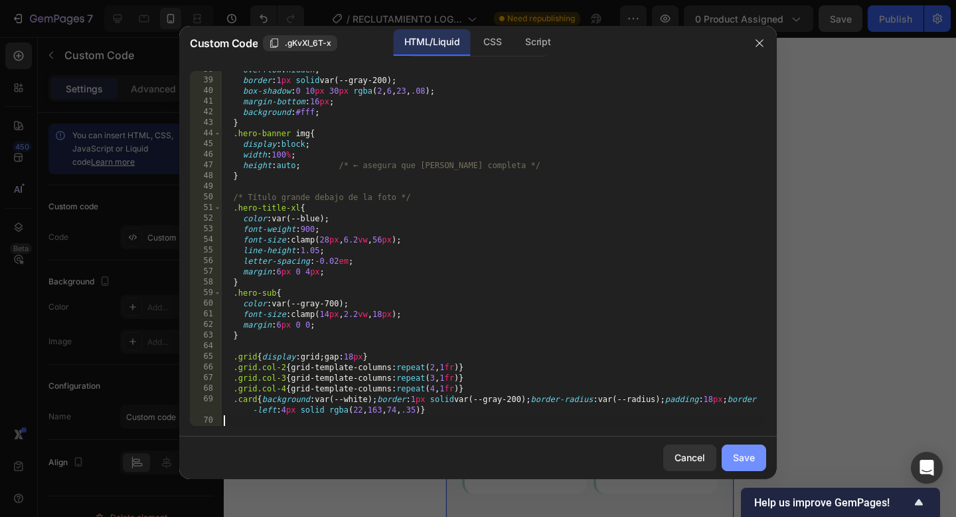
click at [746, 458] on div "Save" at bounding box center [744, 457] width 22 height 14
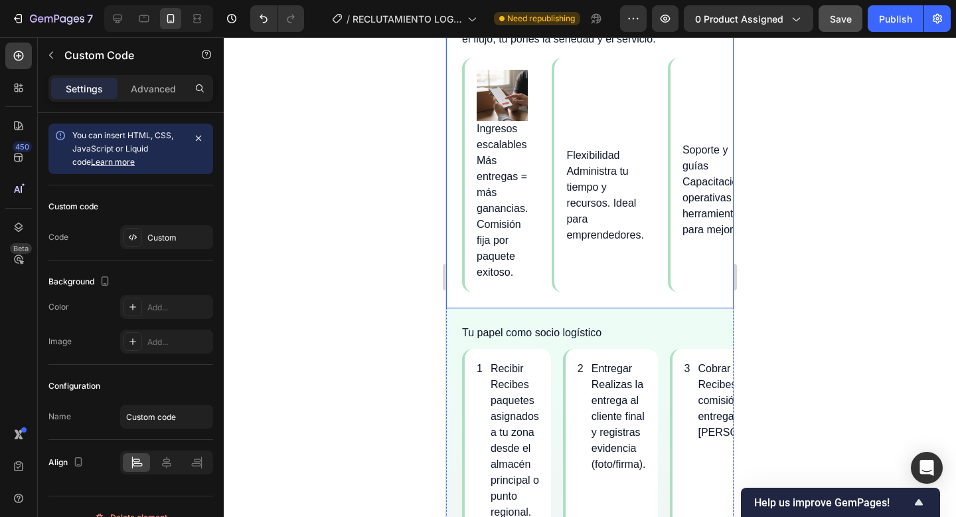
scroll to position [0, 0]
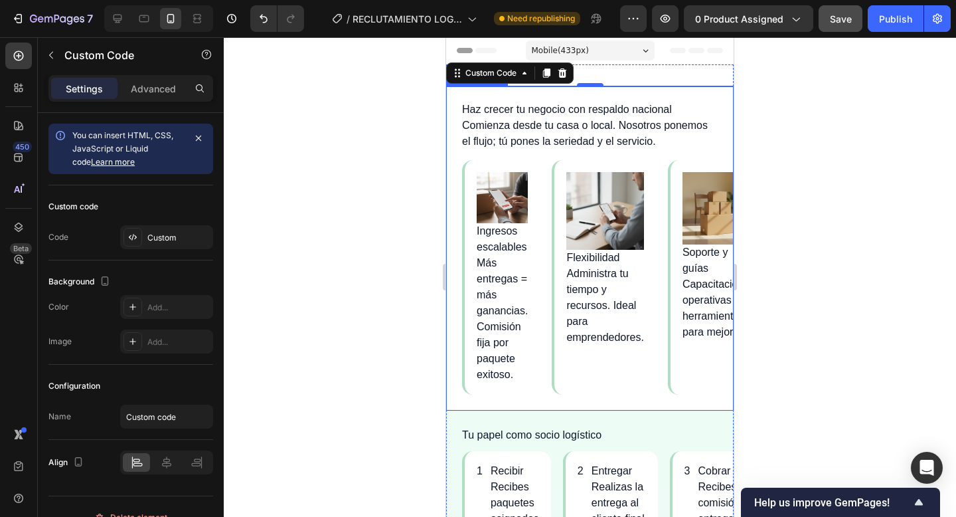
click at [608, 180] on img "Beneficios" at bounding box center [605, 211] width 78 height 78
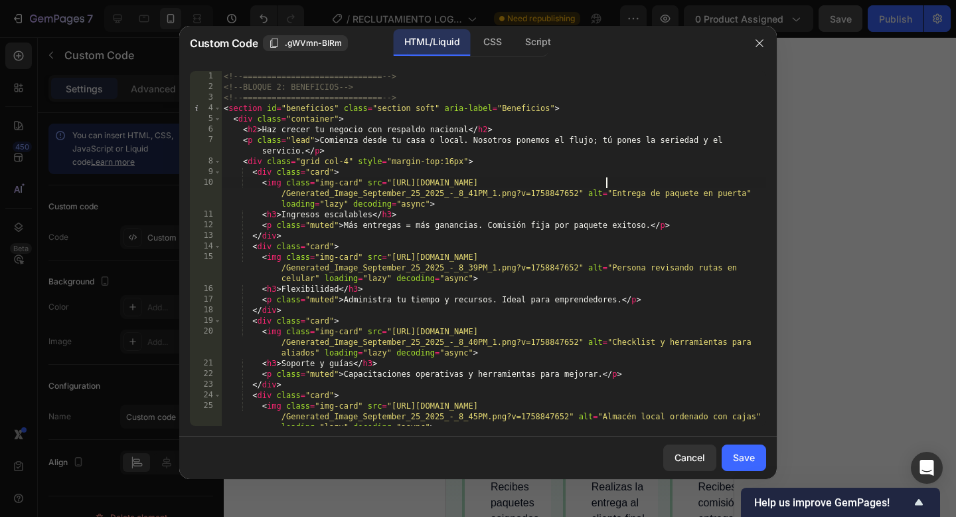
click at [608, 180] on div "<!-- ============================= --> <!-- BLOQUE 2: BENEFICIOS --> <!-- =====…" at bounding box center [493, 259] width 545 height 376
type textarea "</section>"
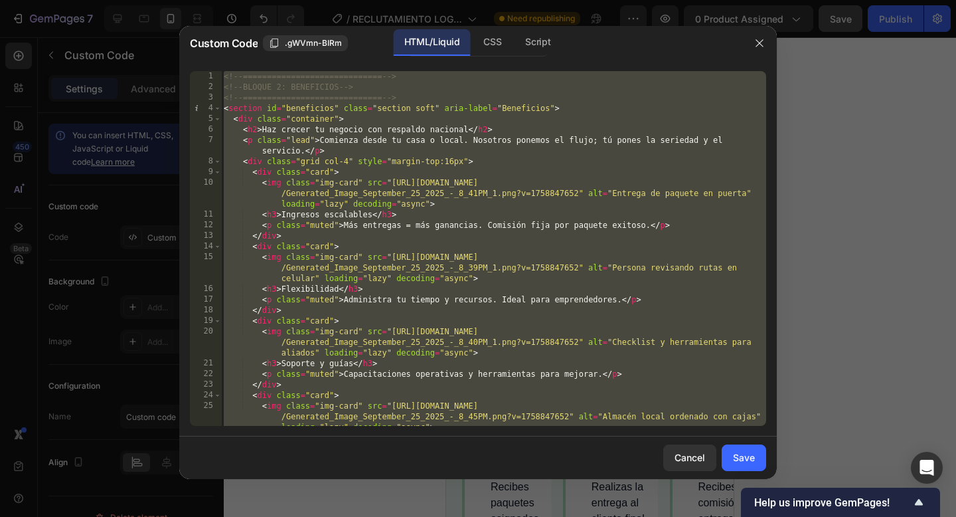
paste textarea
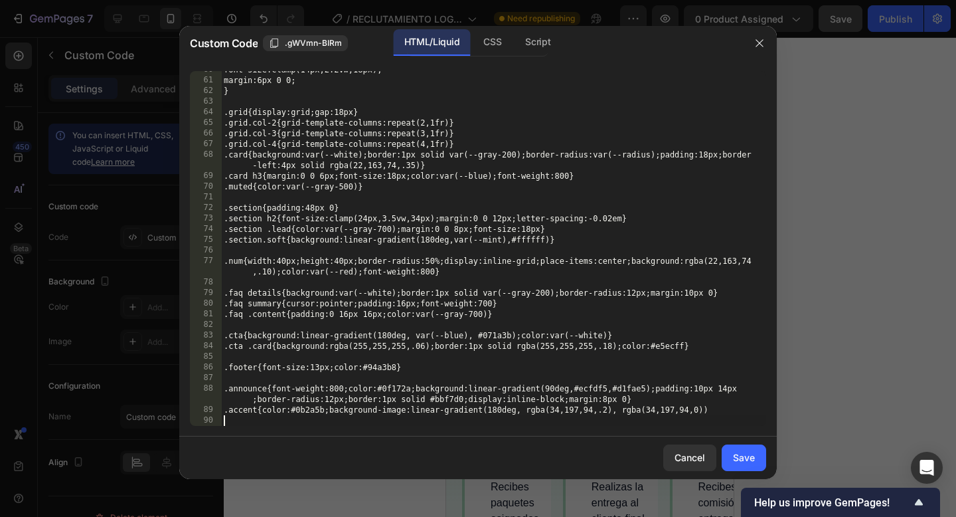
scroll to position [676, 0]
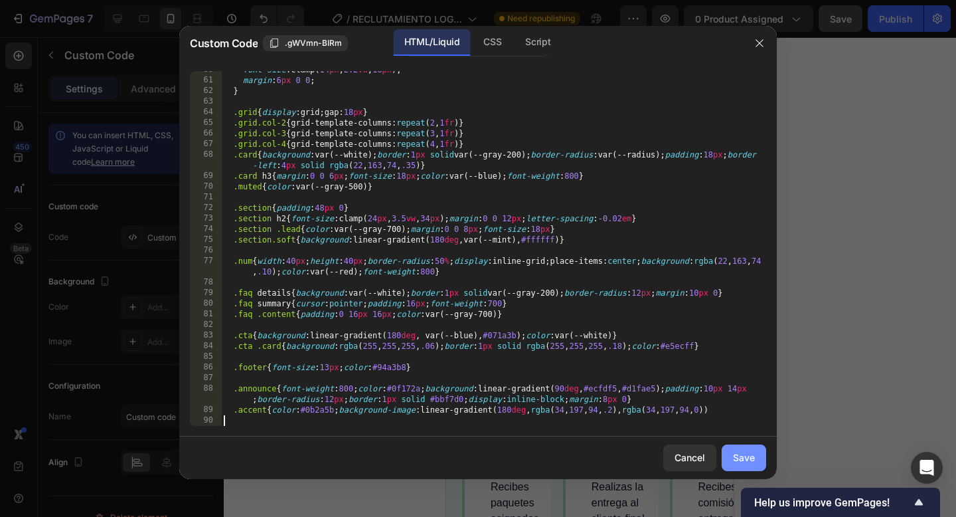
click at [745, 456] on div "Save" at bounding box center [744, 457] width 22 height 14
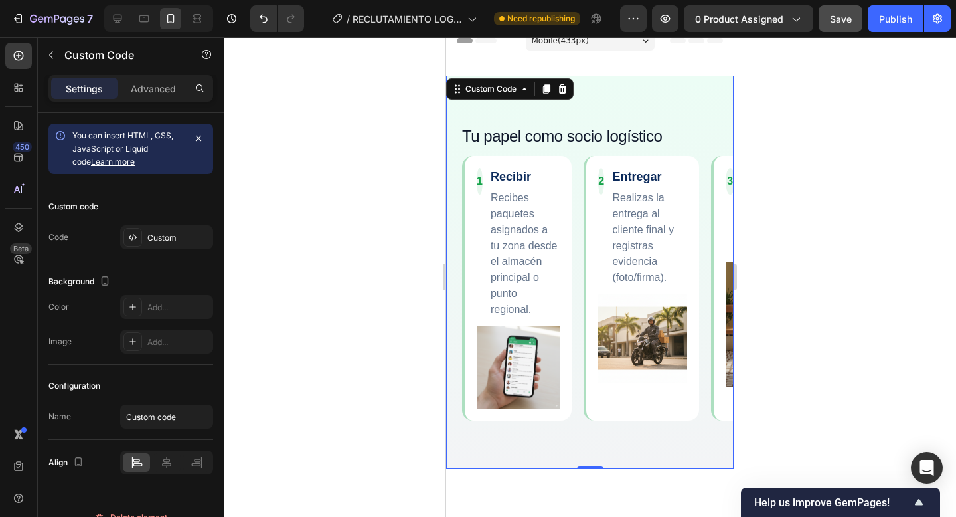
scroll to position [0, 0]
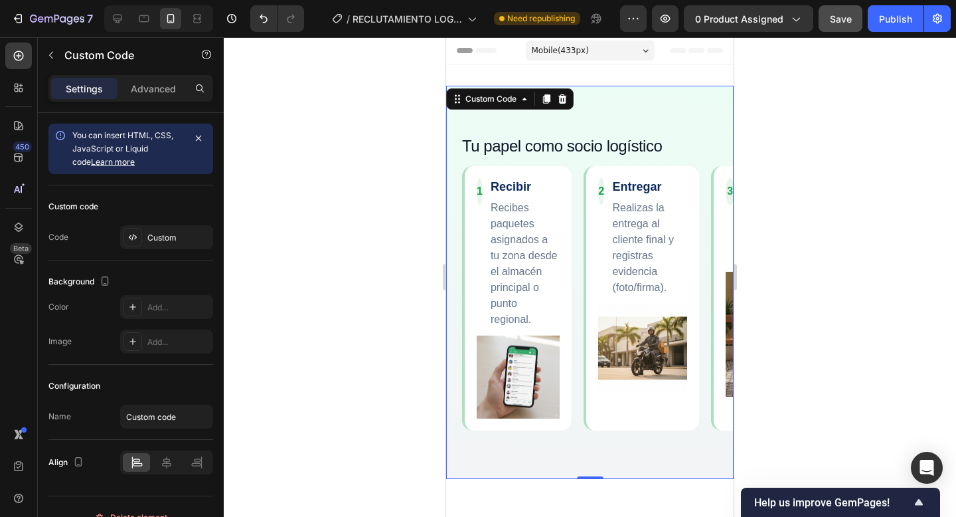
click at [690, 240] on div "2 Entregar Realizas la entrega al cliente final y registras evidencia (foto/fir…" at bounding box center [642, 298] width 116 height 264
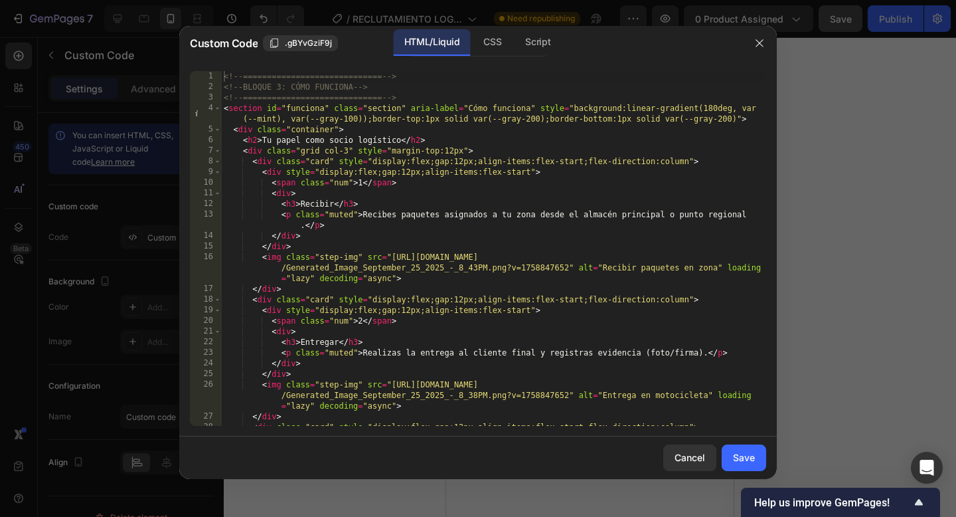
click at [523, 222] on div "<!-- ============================= --> <!-- BLOQUE 3: CÓMO FUNCIONA --> <!-- ==…" at bounding box center [493, 259] width 545 height 376
type textarea "</section>"
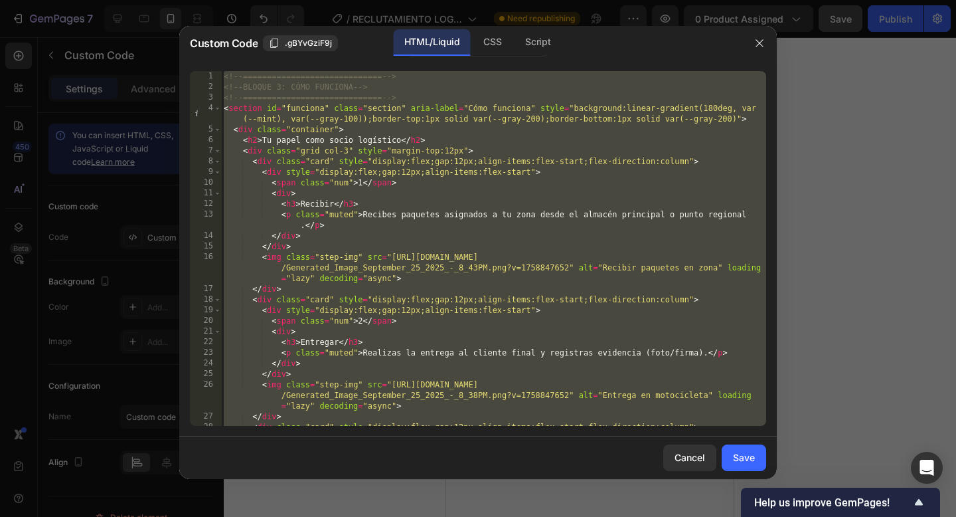
paste textarea
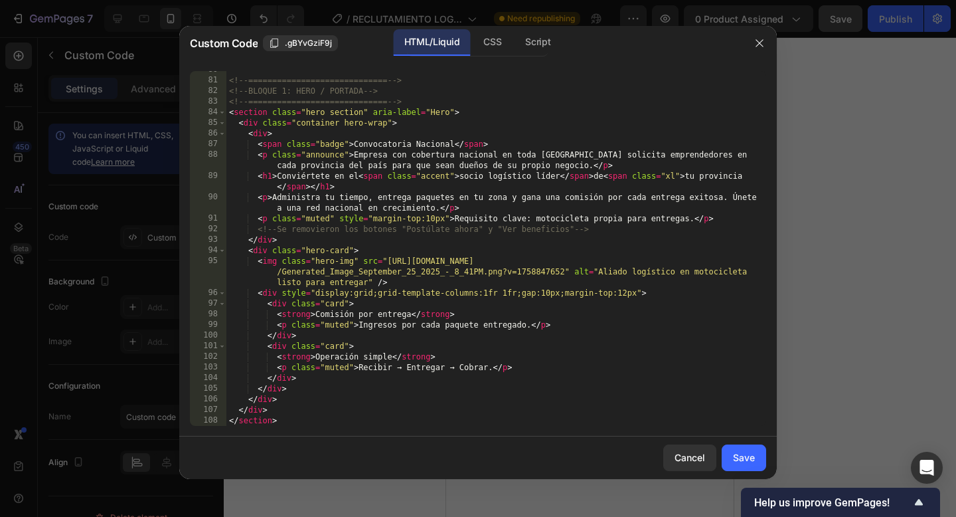
scroll to position [995, 0]
click at [744, 458] on div "Save" at bounding box center [744, 457] width 22 height 14
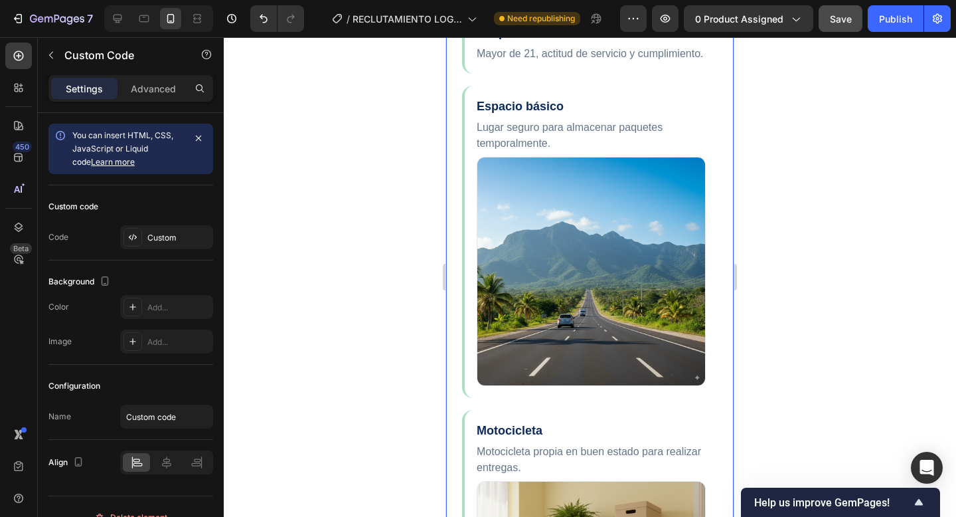
scroll to position [838, 0]
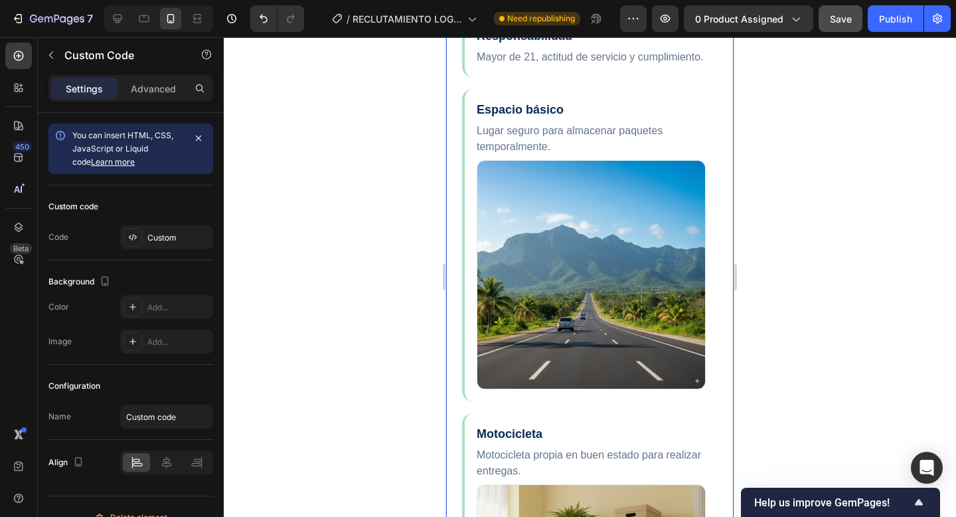
click at [609, 327] on img "Perfil requerido" at bounding box center [591, 274] width 229 height 229
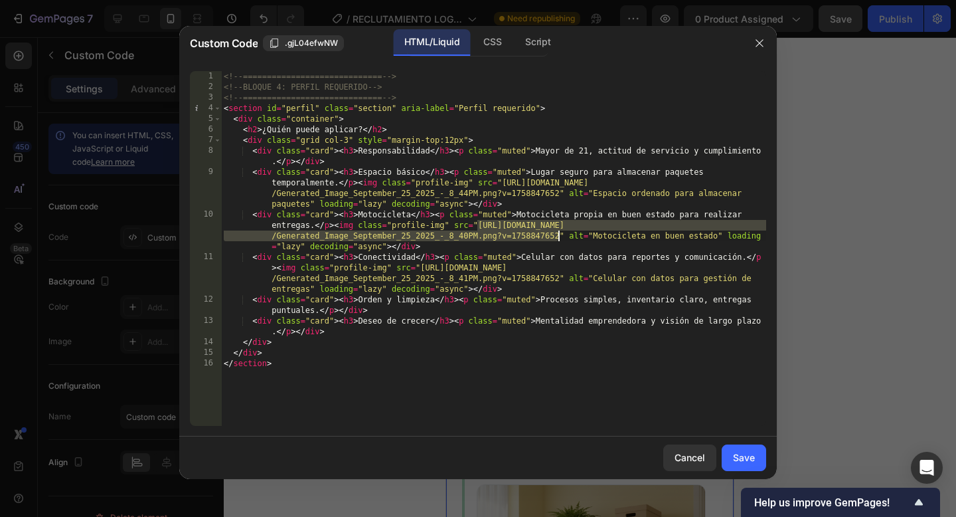
drag, startPoint x: 479, startPoint y: 225, endPoint x: 557, endPoint y: 236, distance: 79.2
click at [557, 237] on div "<!-- ============================= --> <!-- BLOQUE 4: PERFIL REQUERIDO --> <!--…" at bounding box center [493, 259] width 545 height 376
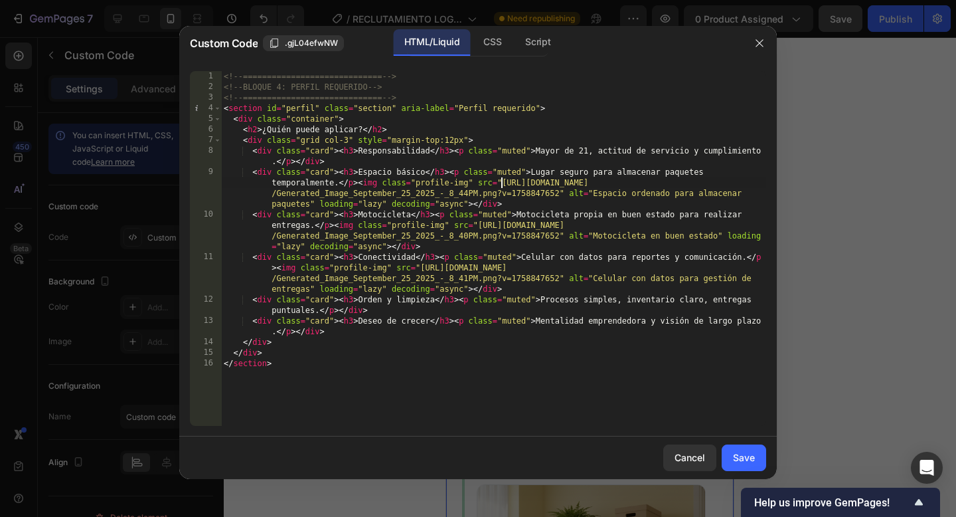
click at [501, 181] on div "<!-- ============================= --> <!-- BLOQUE 4: PERFIL REQUERIDO --> <!--…" at bounding box center [493, 259] width 545 height 376
paste textarea "0"
type textarea "<div class="card"><h3>Espacio básico</h3><p class="muted">Lugar seguro para alm…"
click at [744, 454] on div "Save" at bounding box center [744, 457] width 22 height 14
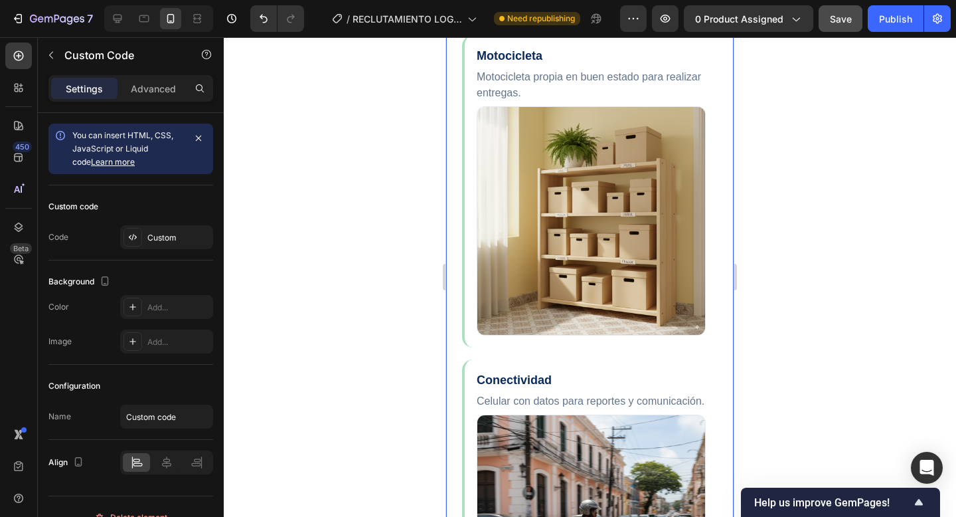
scroll to position [1221, 0]
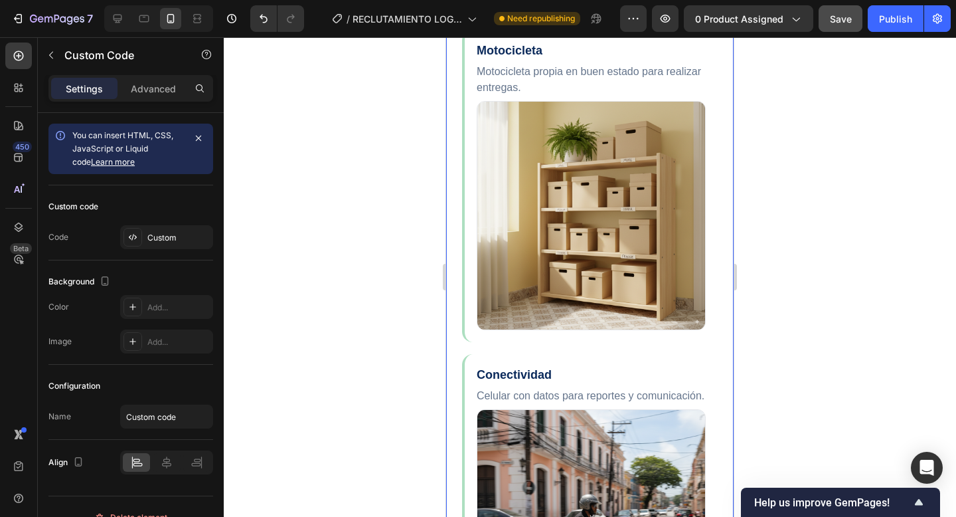
click at [624, 235] on img "Perfil requerido" at bounding box center [591, 215] width 229 height 229
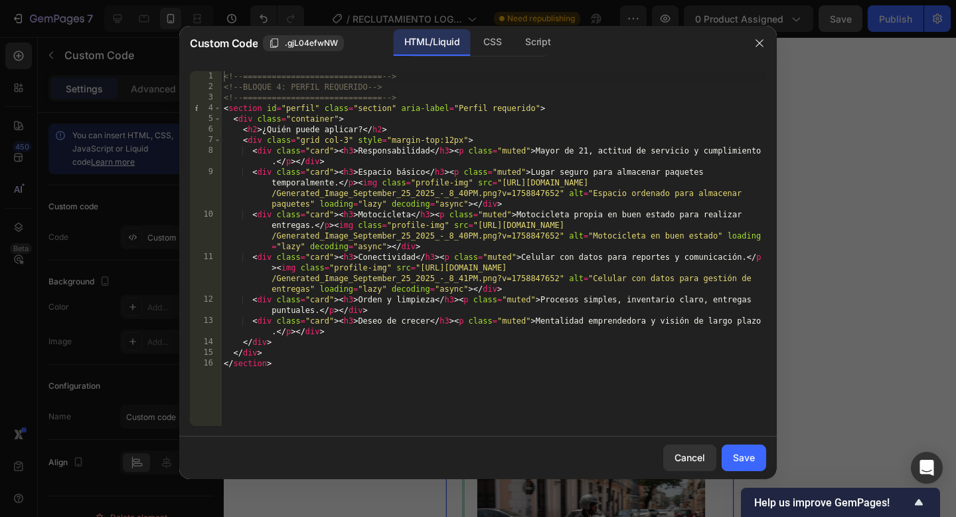
click at [422, 263] on div "<!-- ============================= --> <!-- BLOQUE 4: PERFIL REQUERIDO --> <!--…" at bounding box center [493, 259] width 545 height 376
click at [479, 224] on div "<!-- ============================= --> <!-- BLOQUE 4: PERFIL REQUERIDO --> <!--…" at bounding box center [493, 259] width 545 height 376
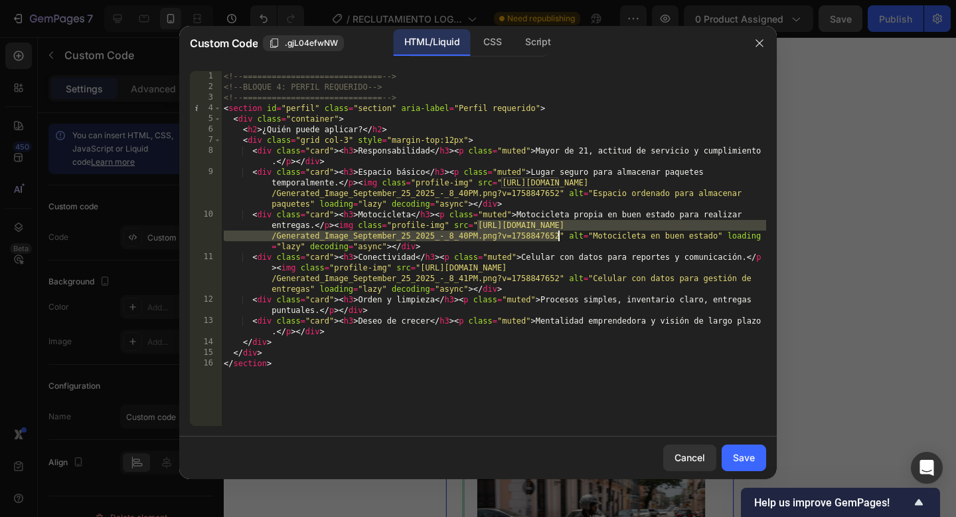
paste textarea "1"
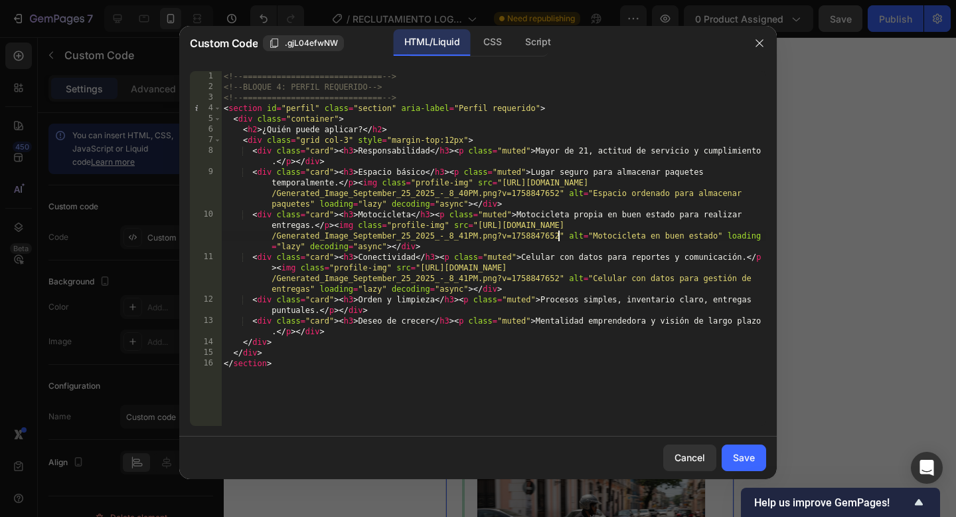
click at [421, 266] on div "<!-- ============================= --> <!-- BLOQUE 4: PERFIL REQUERIDO --> <!--…" at bounding box center [493, 259] width 545 height 376
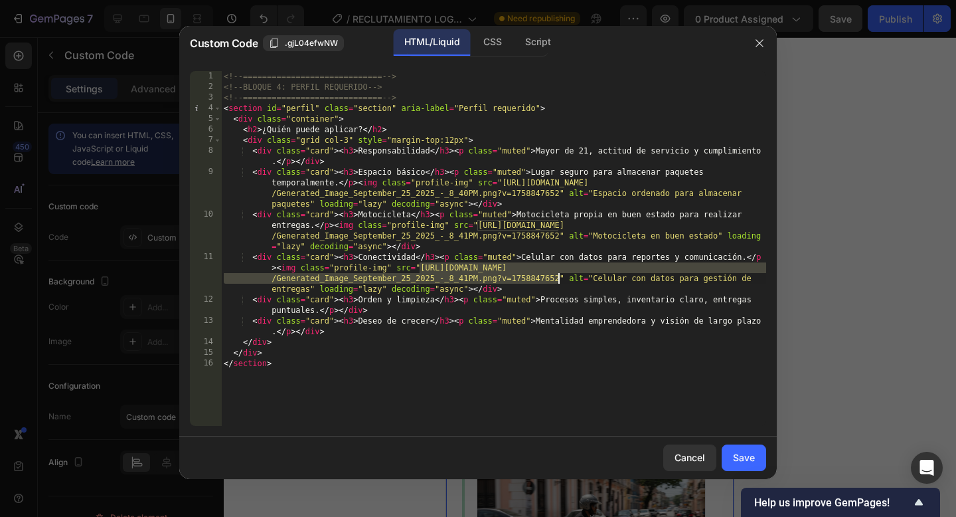
paste textarea "3"
type textarea "<div class="card"><h3>Conectividad</h3><p class="muted">Celular con datos para …"
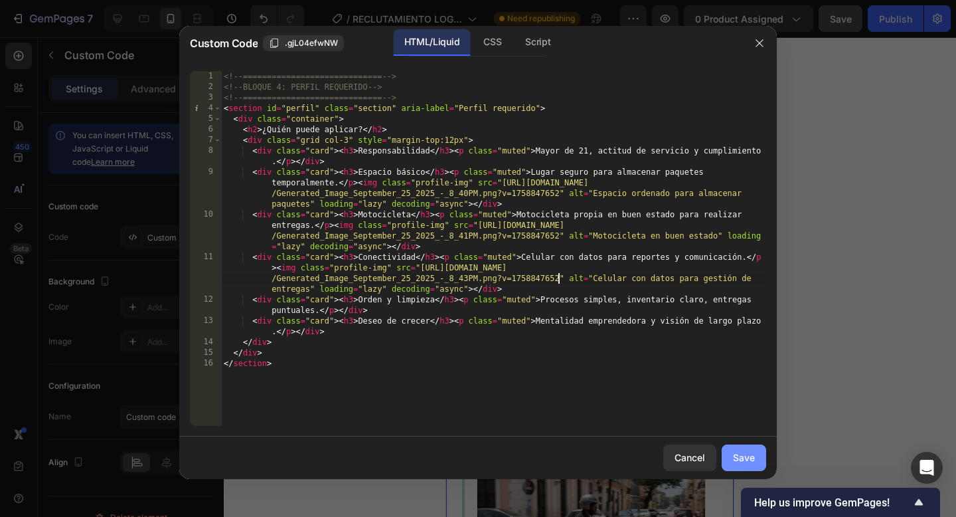
click at [748, 460] on div "Save" at bounding box center [744, 457] width 22 height 14
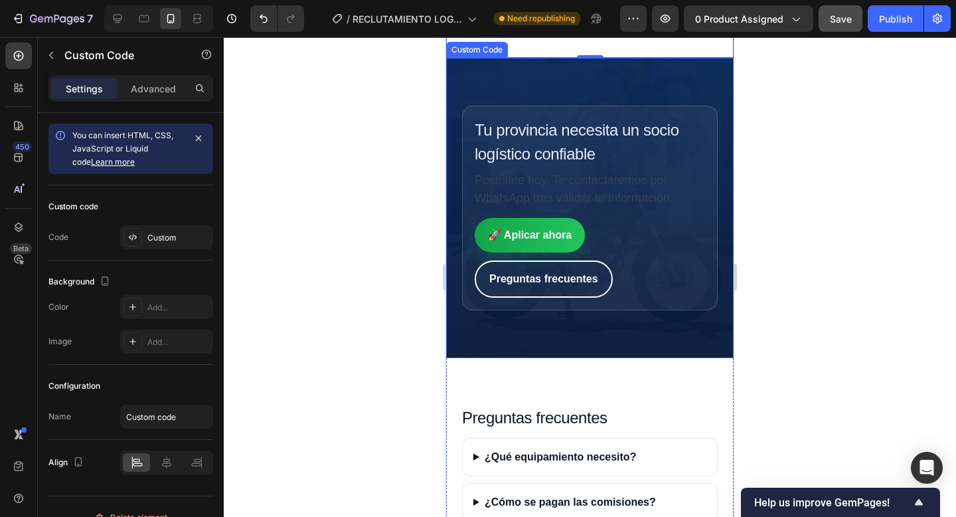
scroll to position [2045, 0]
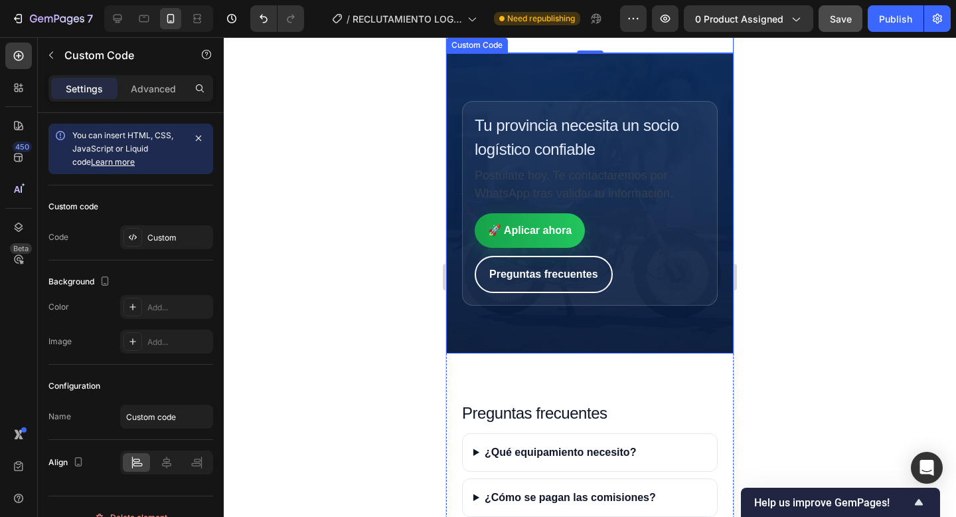
click at [582, 293] on link "Preguntas frecuentes" at bounding box center [544, 274] width 138 height 37
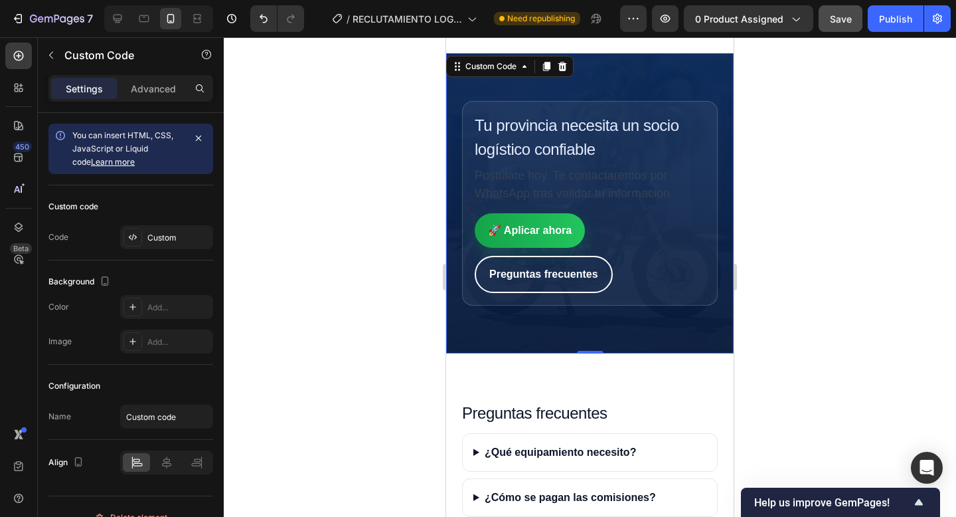
click at [674, 280] on div "🚀 Aplicar ahora Preguntas frecuentes" at bounding box center [590, 253] width 230 height 80
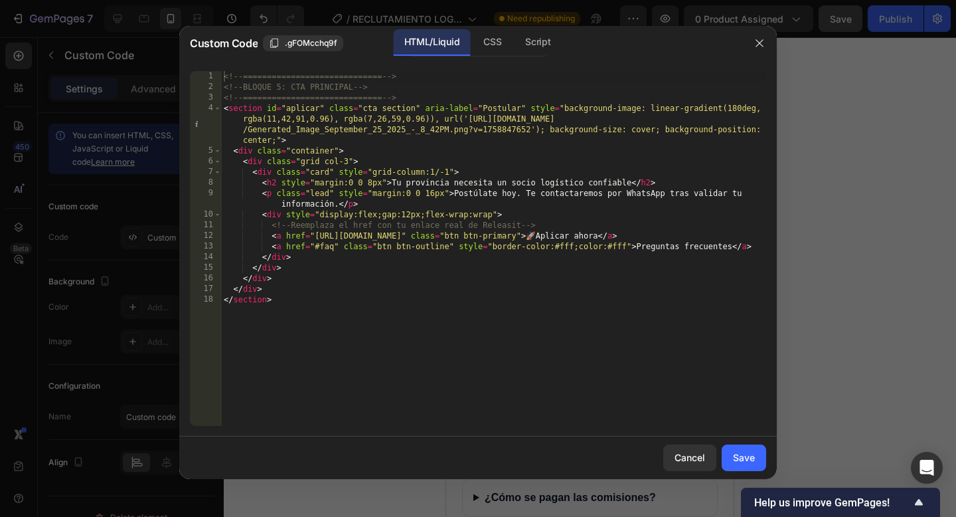
click at [724, 232] on div "<!-- ============================= --> <!-- BLOQUE 5: CTA PRINCIPAL --> <!-- ==…" at bounding box center [493, 259] width 545 height 376
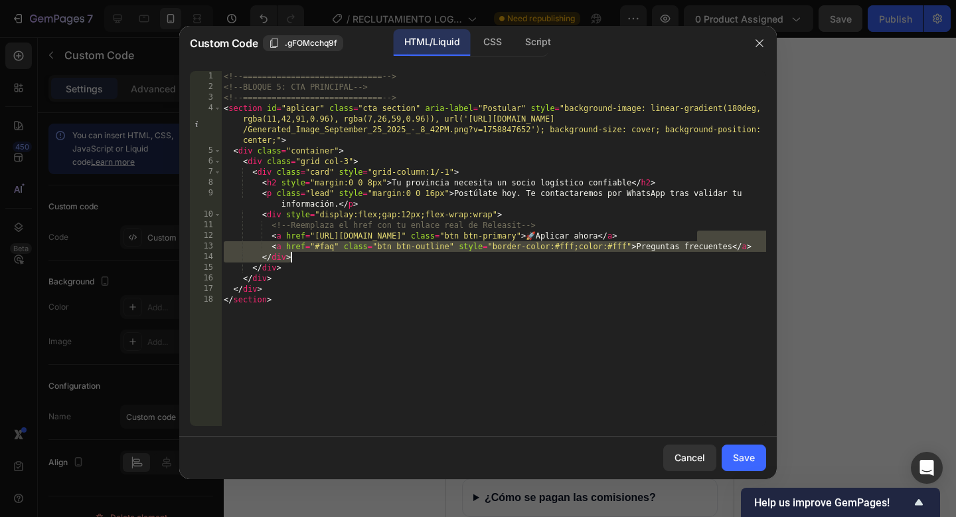
type textarea "<a href="[URL][DOMAIN_NAME]" class="btn btn-primary">🚀 Aplicar ahora</a>"
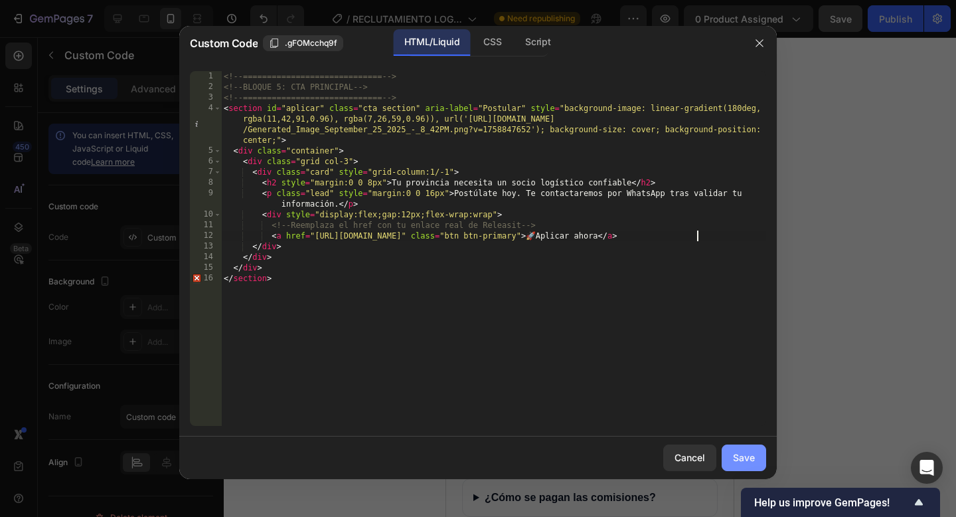
click at [745, 455] on div "Save" at bounding box center [744, 457] width 22 height 14
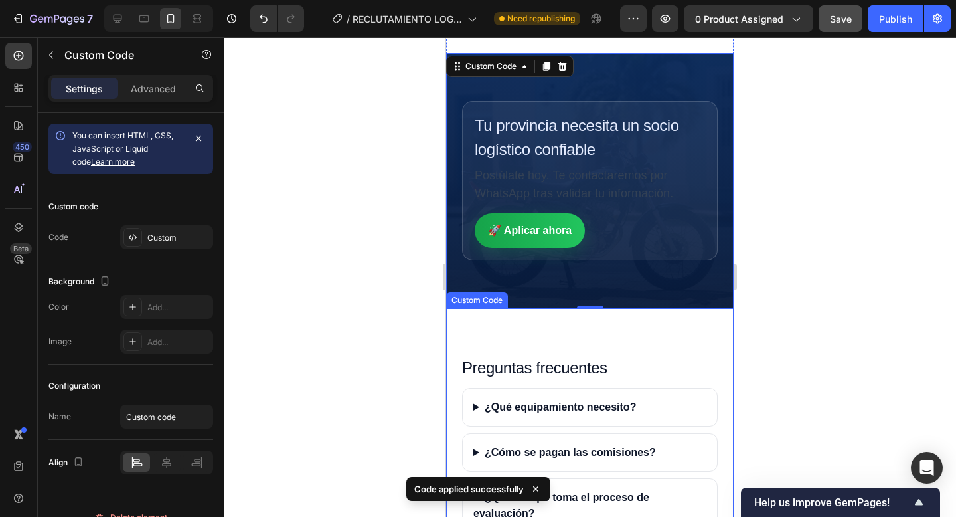
scroll to position [2173, 0]
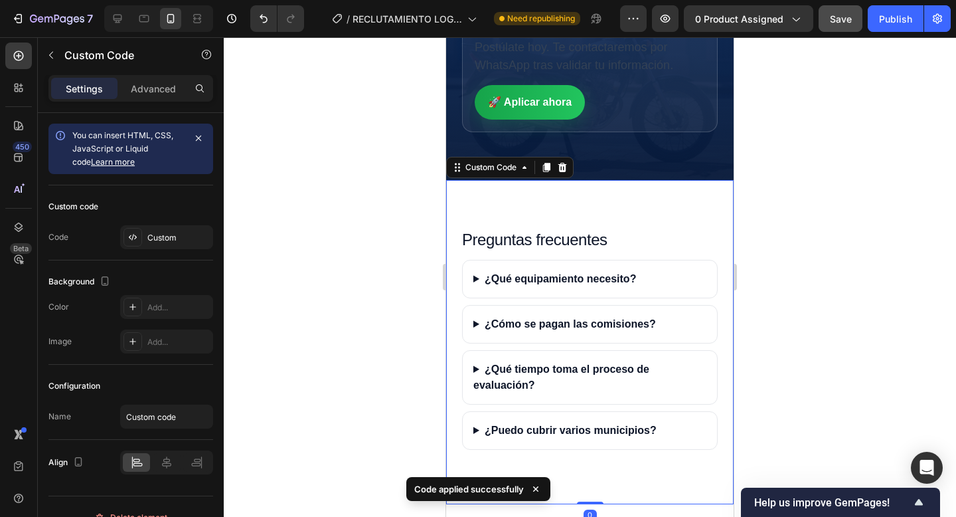
click at [619, 294] on summary "¿Qué equipamiento necesito?" at bounding box center [590, 278] width 254 height 37
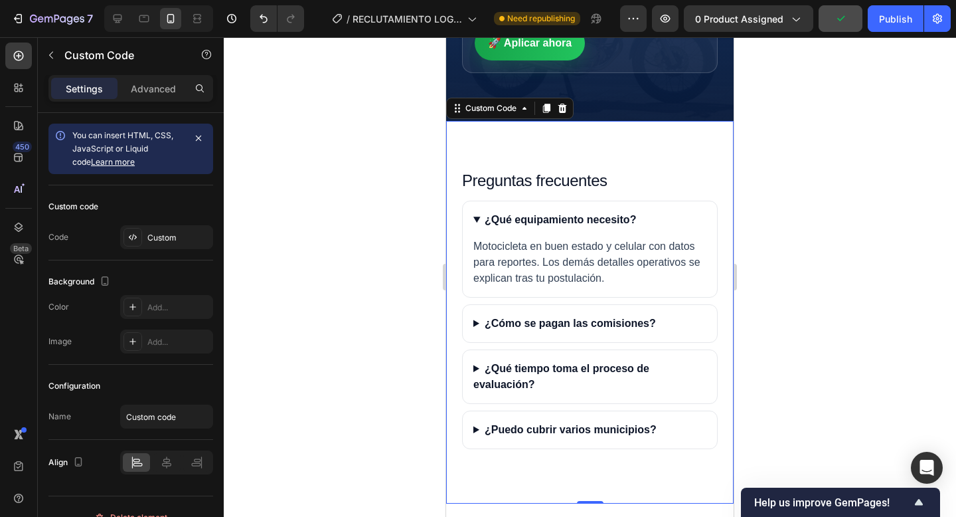
scroll to position [2252, 0]
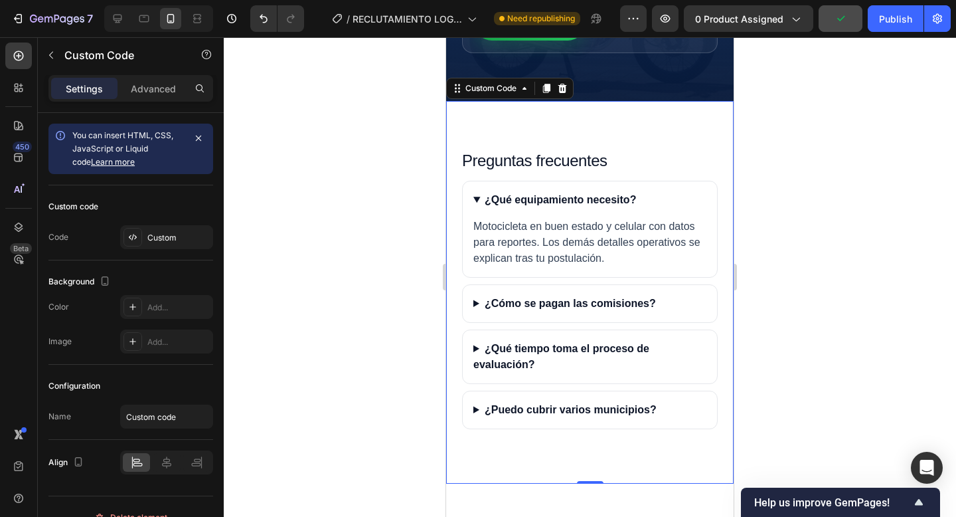
click at [578, 319] on summary "¿Cómo se pagan las comisiones?" at bounding box center [590, 303] width 254 height 37
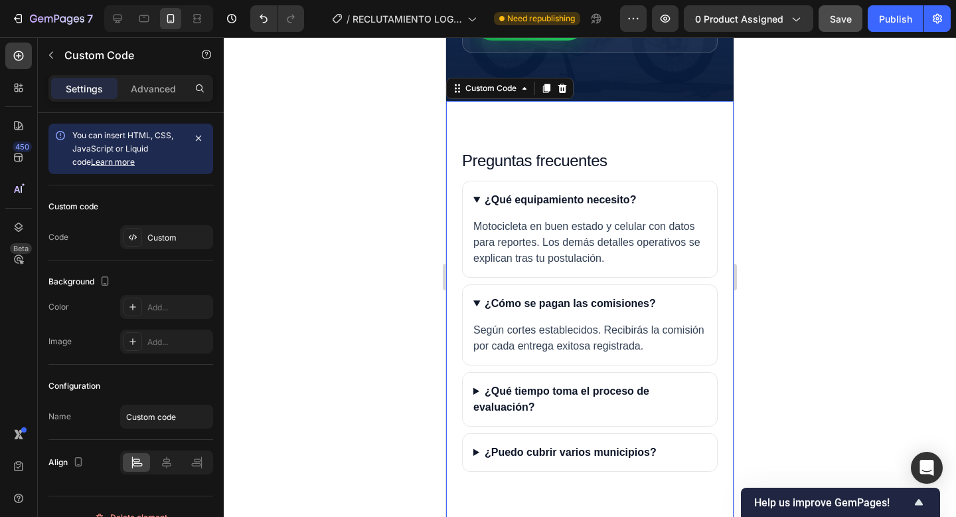
click at [585, 411] on summary "¿Qué tiempo toma el proceso de evaluación?" at bounding box center [590, 399] width 254 height 53
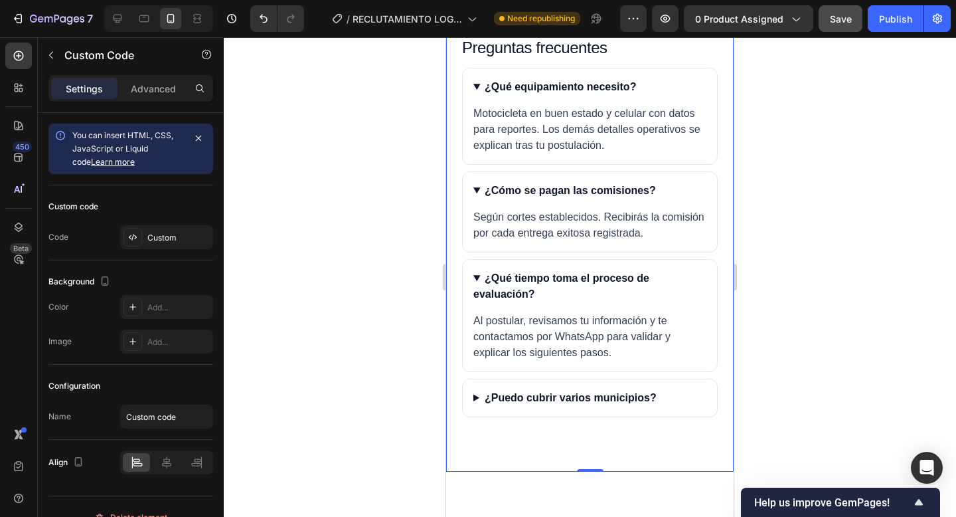
scroll to position [2369, 0]
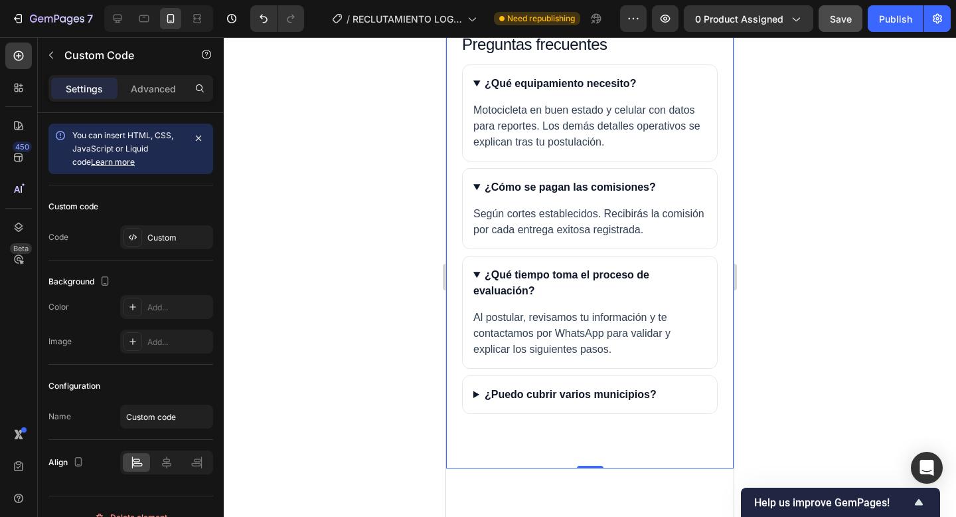
click at [568, 412] on summary "¿Puedo cubrir varios municipios?" at bounding box center [590, 394] width 254 height 37
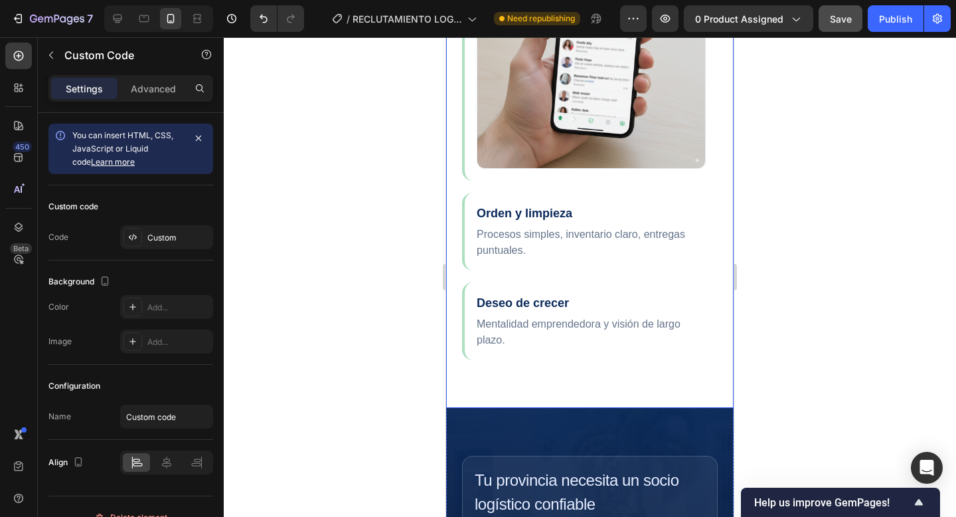
scroll to position [1689, 0]
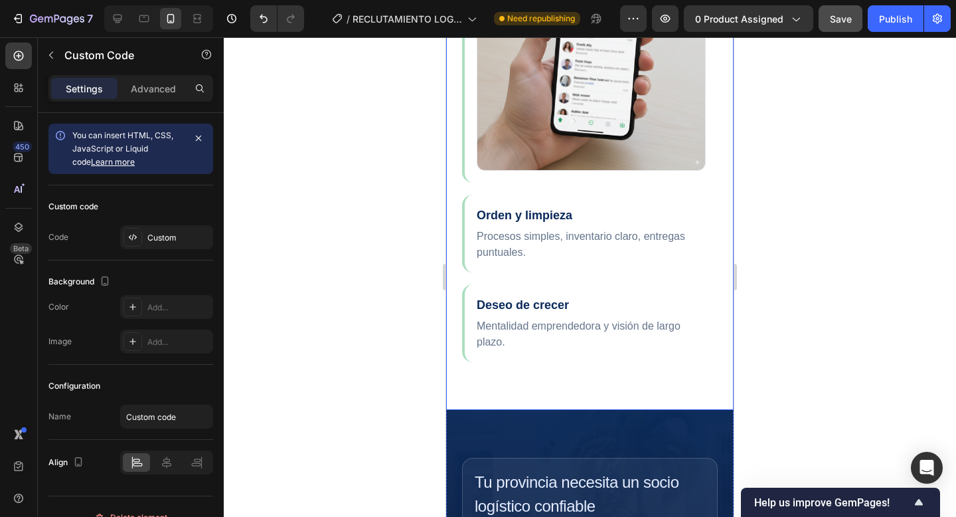
click at [619, 252] on p "Procesos simples, inventario claro, entregas puntuales." at bounding box center [591, 244] width 229 height 32
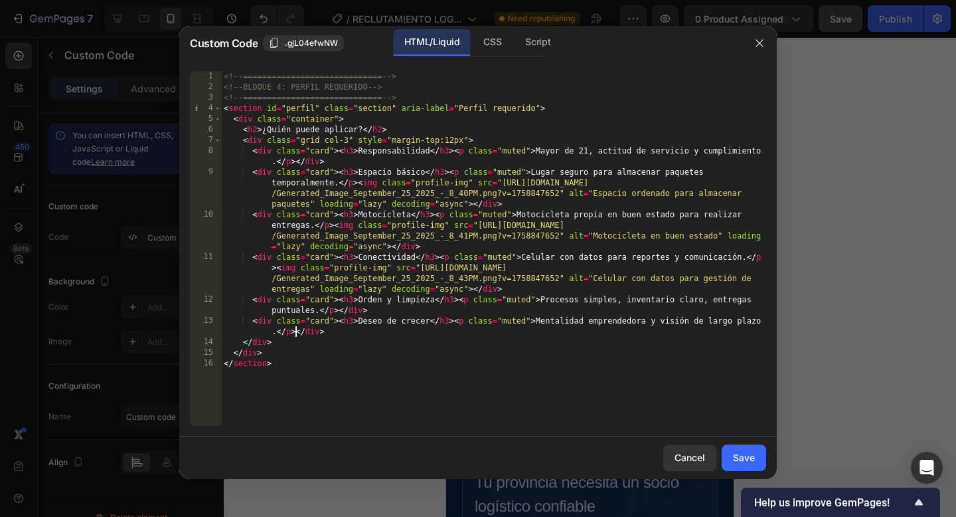
click at [297, 333] on div "<!-- ============================= --> <!-- BLOQUE 4: PERFIL REQUERIDO --> <!--…" at bounding box center [493, 259] width 545 height 376
paste textarea "[URL][DOMAIN_NAME]"
click at [278, 268] on div "<!-- ============================= --> <!-- BLOQUE 4: PERFIL REQUERIDO --> <!--…" at bounding box center [493, 259] width 545 height 376
click at [296, 333] on div "<!-- ============================= --> <!-- BLOQUE 4: PERFIL REQUERIDO --> <!--…" at bounding box center [493, 259] width 545 height 376
paste textarea "<img class="profile-img" src=""
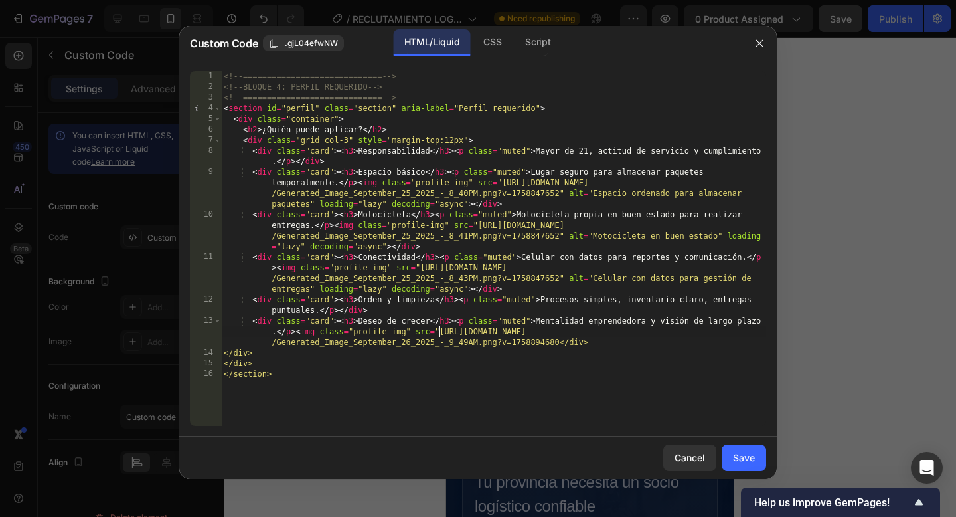
click at [568, 275] on div "<!-- ============================= --> <!-- BLOQUE 4: PERFIL REQUERIDO --> <!--…" at bounding box center [493, 259] width 545 height 376
click at [473, 289] on div "<!-- ============================= --> <!-- BLOQUE 4: PERFIL REQUERIDO --> <!--…" at bounding box center [493, 259] width 545 height 376
click at [560, 339] on div "<!-- ============================= --> <!-- BLOQUE 4: PERFIL REQUERIDO --> <!--…" at bounding box center [493, 259] width 545 height 376
paste textarea "alt="Celular con datos para gestión de entregas" loading="lazy" decoding="async…"
click at [565, 280] on div "<!-- ============================= --> <!-- BLOQUE 4: PERFIL REQUERIDO --> <!--…" at bounding box center [493, 259] width 545 height 376
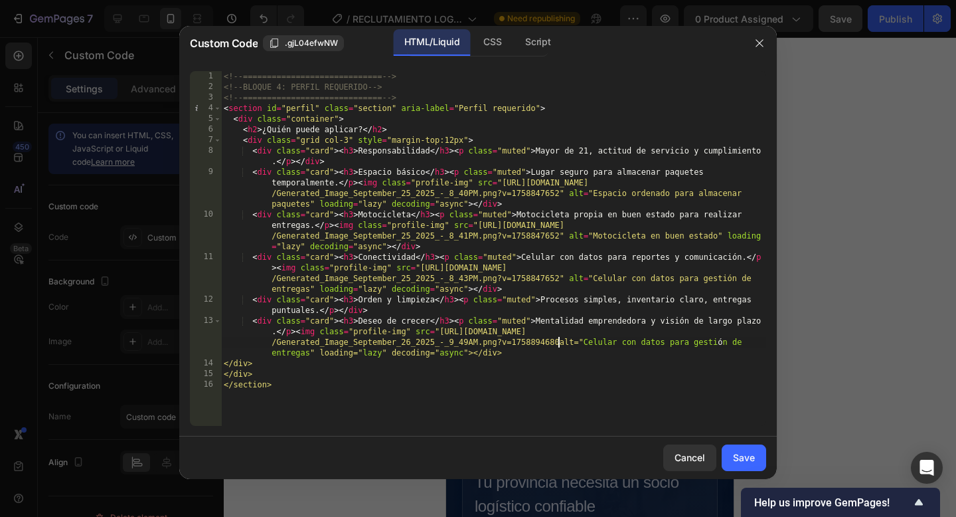
click at [559, 343] on div "<!-- ============================= --> <!-- BLOQUE 4: PERFIL REQUERIDO --> <!--…" at bounding box center [493, 259] width 545 height 376
paste textarea """
type textarea "<div class="card"><h3>Deseo de crecer</h3><p class="muted">Mentalidad emprended…"
click at [746, 451] on div "Save" at bounding box center [744, 457] width 22 height 14
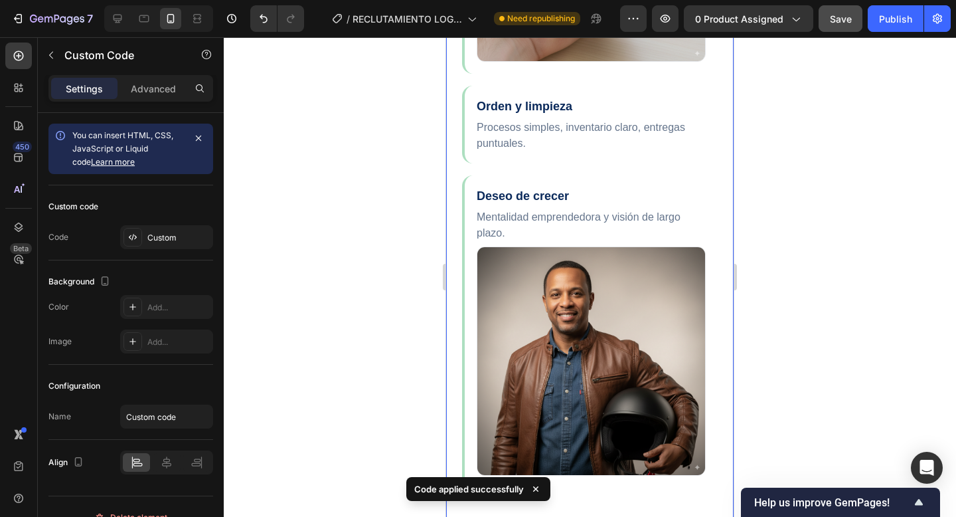
scroll to position [1739, 0]
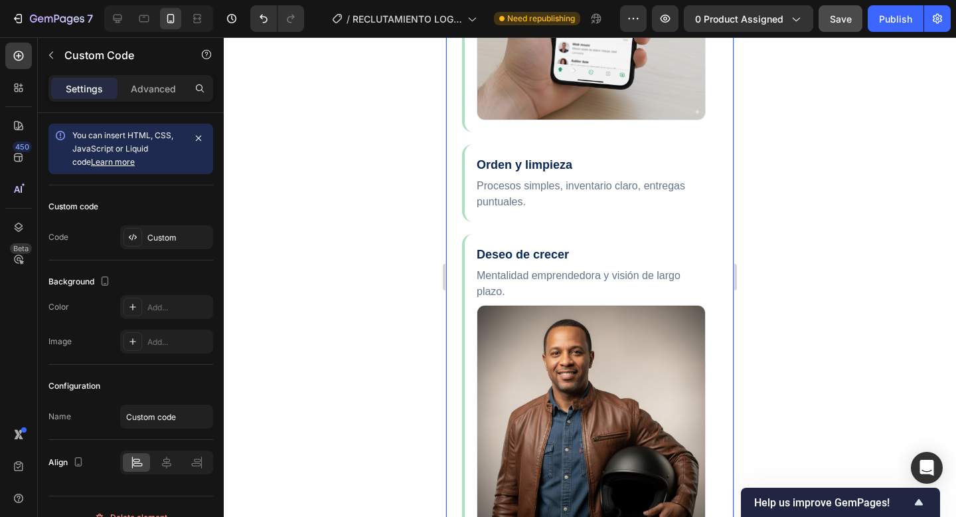
click at [602, 203] on p "Procesos simples, inventario claro, entregas puntuales." at bounding box center [591, 194] width 229 height 32
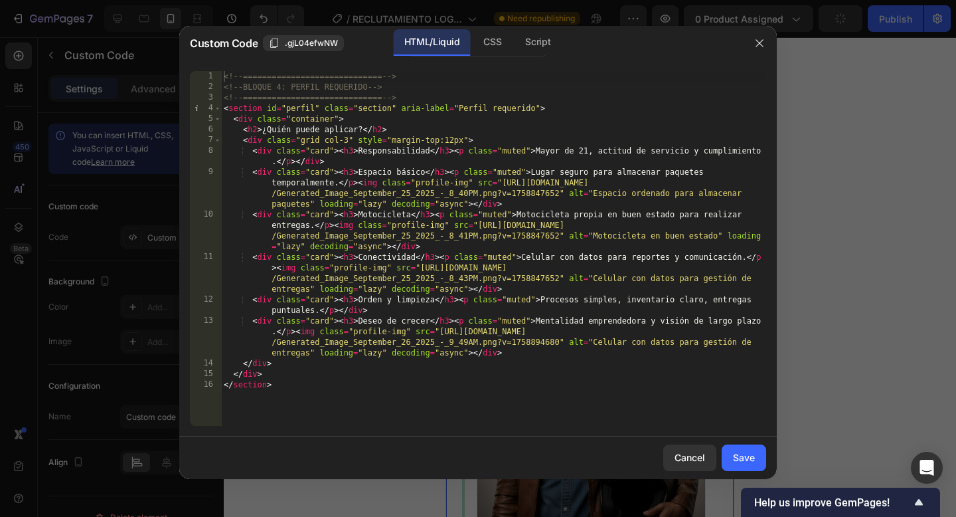
type textarea "<div class="card"><h3>Orden y limpieza</h3><p class="muted">Procesos simples, i…"
drag, startPoint x: 541, startPoint y: 298, endPoint x: 315, endPoint y: 309, distance: 226.7
click at [315, 309] on div "<!-- ============================= --> <!-- BLOQUE 4: PERFIL REQUERIDO --> <!--…" at bounding box center [493, 259] width 545 height 376
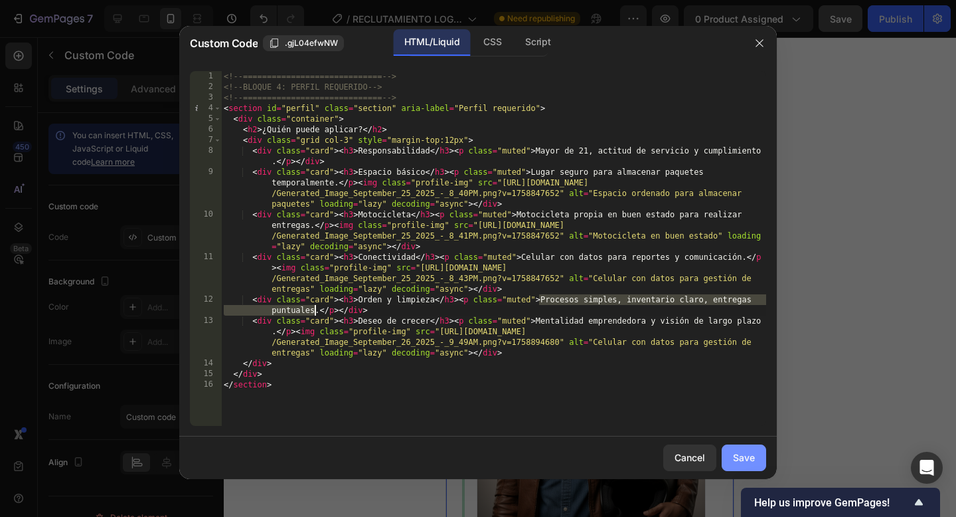
click at [750, 458] on div "Save" at bounding box center [744, 457] width 22 height 14
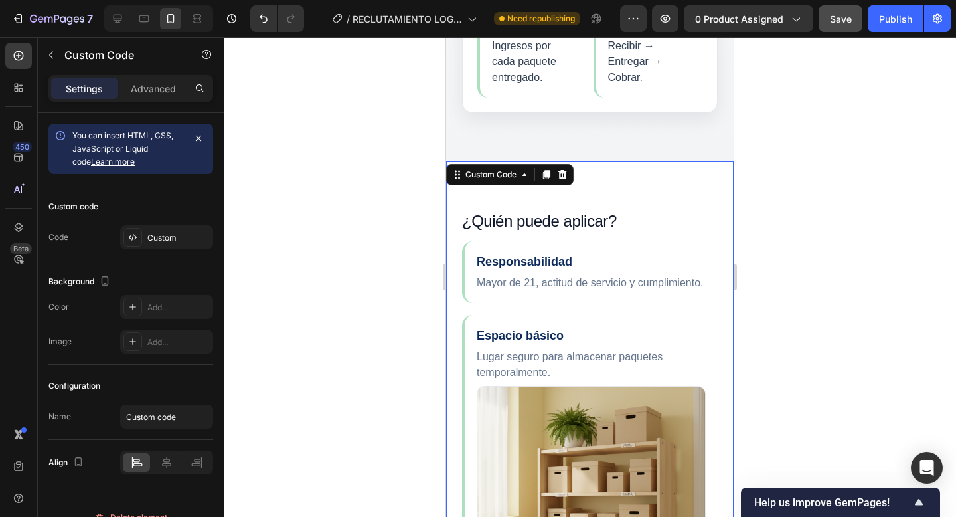
scroll to position [612, 0]
click at [605, 229] on h2 "¿Quién puede aplicar?" at bounding box center [590, 222] width 256 height 24
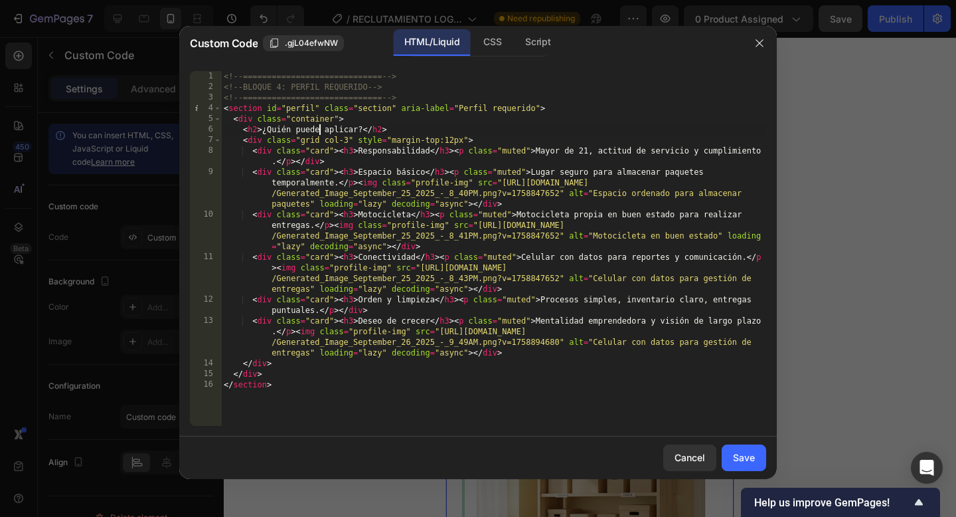
click at [318, 125] on div "<!-- ============================= --> <!-- BLOQUE 4: PERFIL REQUERIDO --> <!--…" at bounding box center [493, 259] width 545 height 376
click at [327, 132] on div "<!-- ============================= --> <!-- BLOQUE 4: PERFIL REQUERIDO --> <!--…" at bounding box center [493, 259] width 545 height 376
type textarea "<h2>¿Requisitos básicos para poder aplicar?</h2>"
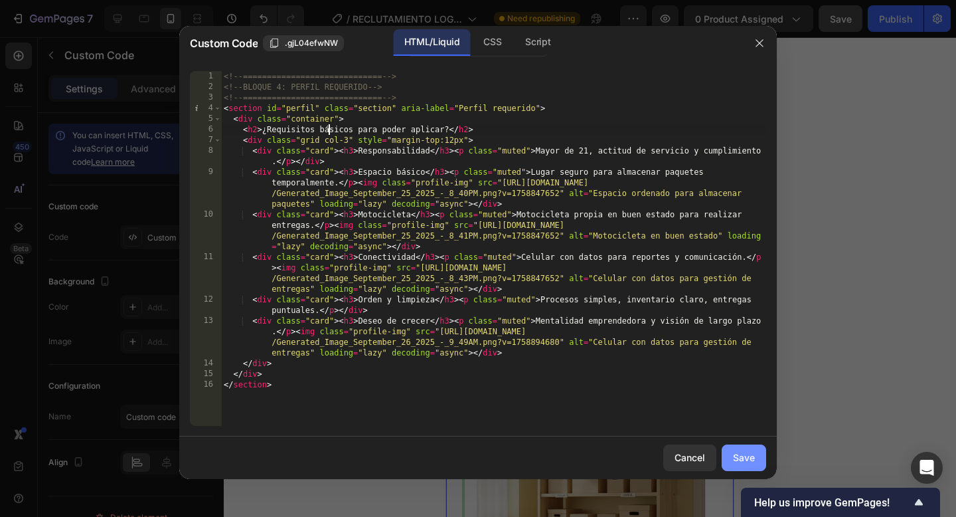
click at [750, 459] on div "Save" at bounding box center [744, 457] width 22 height 14
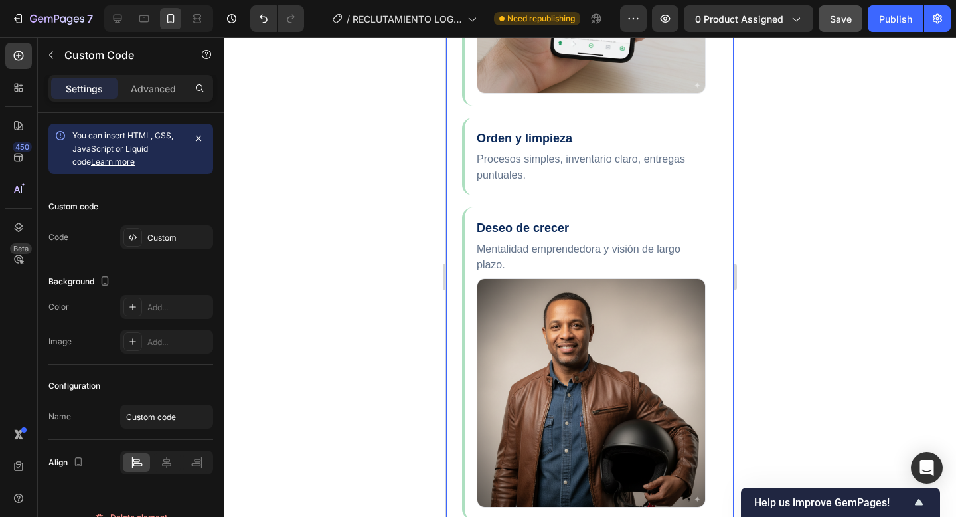
scroll to position [1794, 0]
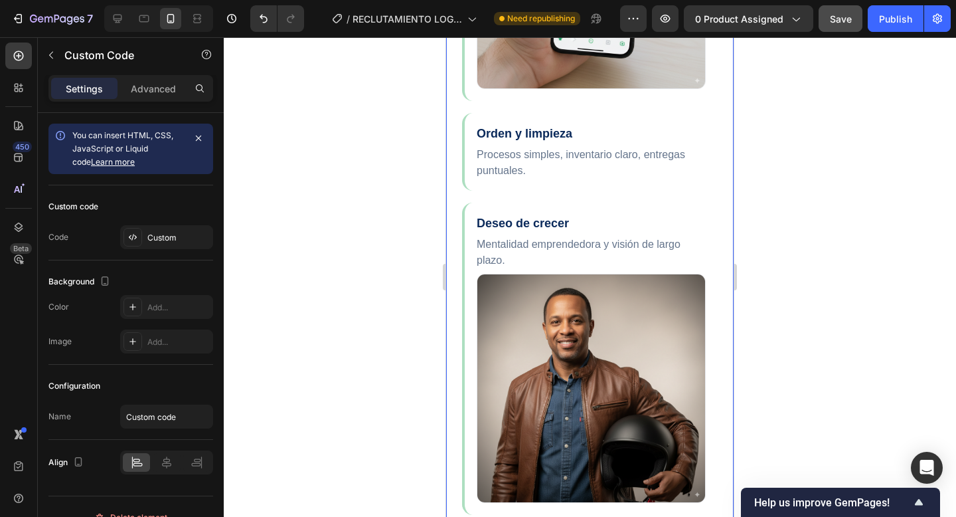
click at [572, 161] on p "Procesos simples, inventario claro, entregas puntuales." at bounding box center [591, 163] width 229 height 32
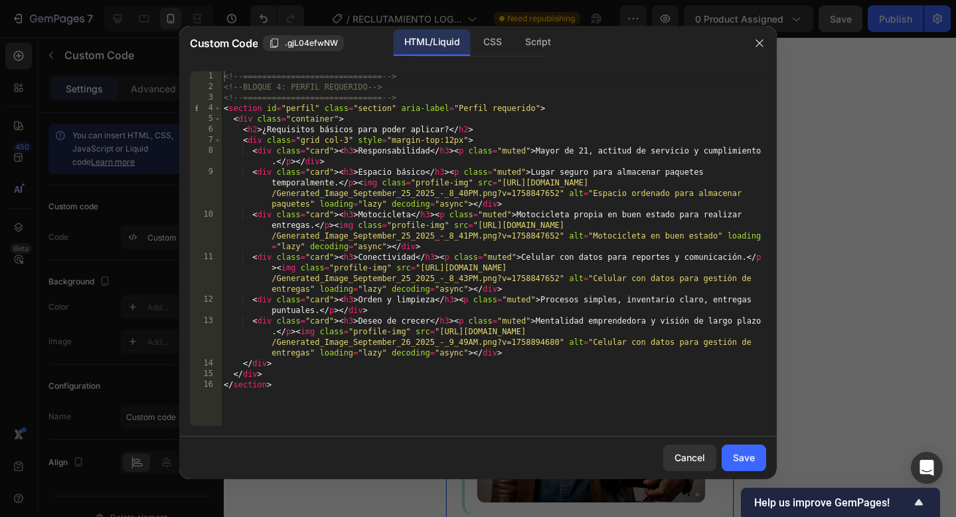
click at [339, 311] on div "<!-- ============================= --> <!-- BLOQUE 4: PERFIL REQUERIDO --> <!--…" at bounding box center [493, 259] width 545 height 376
paste textarea
type textarea "</div>"
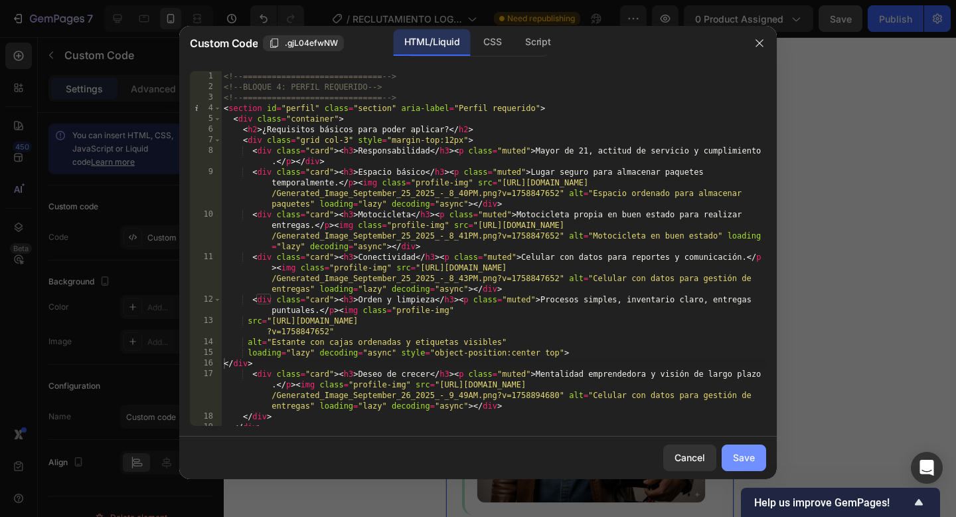
click at [744, 454] on div "Save" at bounding box center [744, 457] width 22 height 14
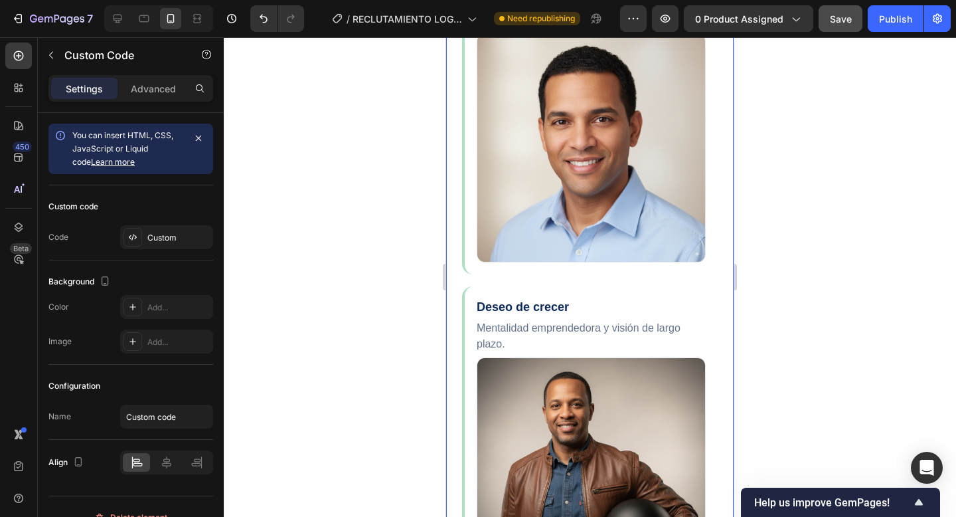
scroll to position [1950, 0]
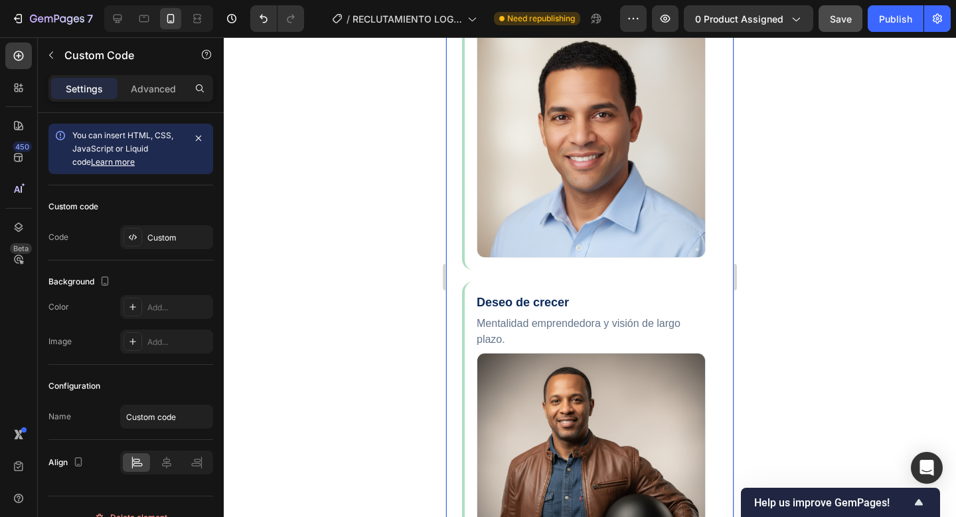
click at [606, 143] on img "Perfil requerido" at bounding box center [591, 143] width 229 height 229
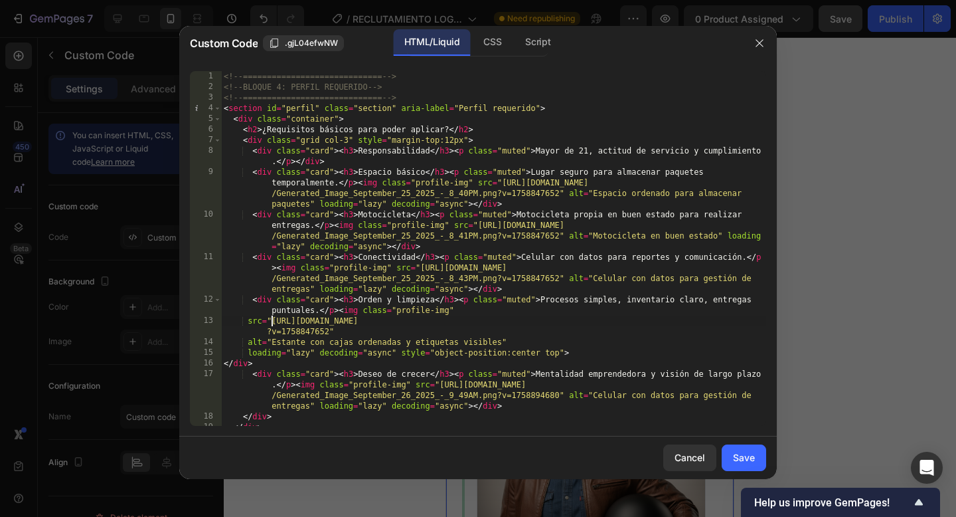
click at [272, 319] on div "<!-- ============================= --> <!-- BLOQUE 4: PERFIL REQUERIDO --> <!--…" at bounding box center [493, 259] width 545 height 376
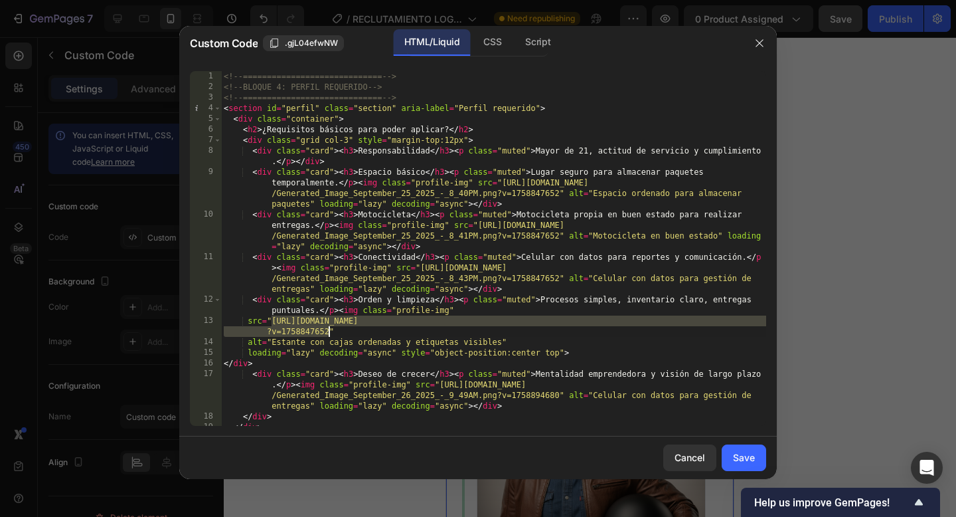
paste textarea "6_2025_-_12_05PM.png?v=1758903046"
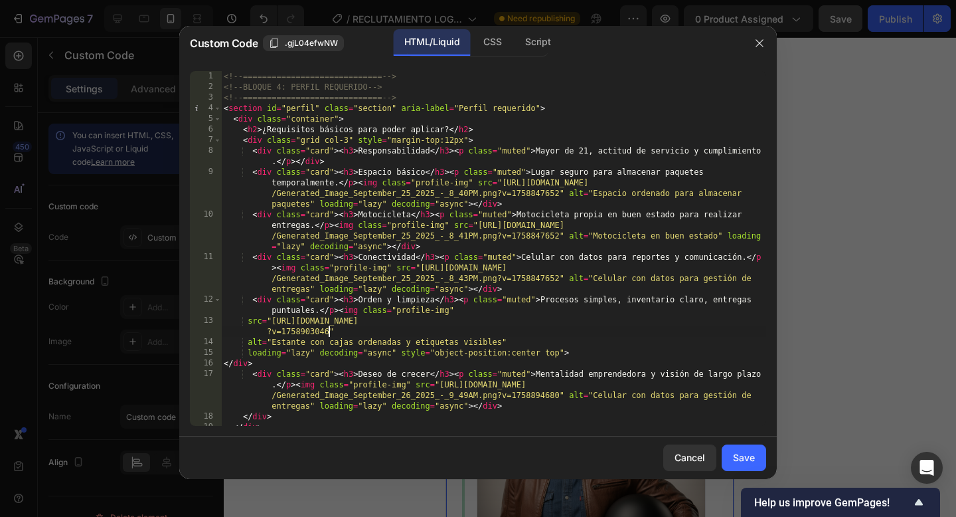
click at [248, 338] on div "<!-- ============================= --> <!-- BLOQUE 4: PERFIL REQUERIDO --> <!--…" at bounding box center [493, 259] width 545 height 376
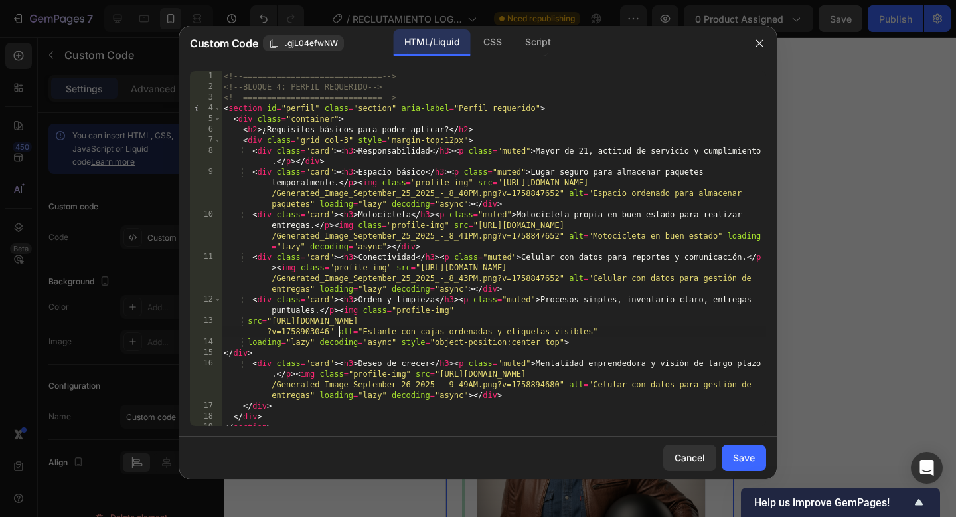
scroll to position [0, 50]
type textarea "src="[URL][DOMAIN_NAME]" alt="Estante con cajas ordenadas y etiquetas visibles""
click at [744, 457] on div "Save" at bounding box center [744, 457] width 22 height 14
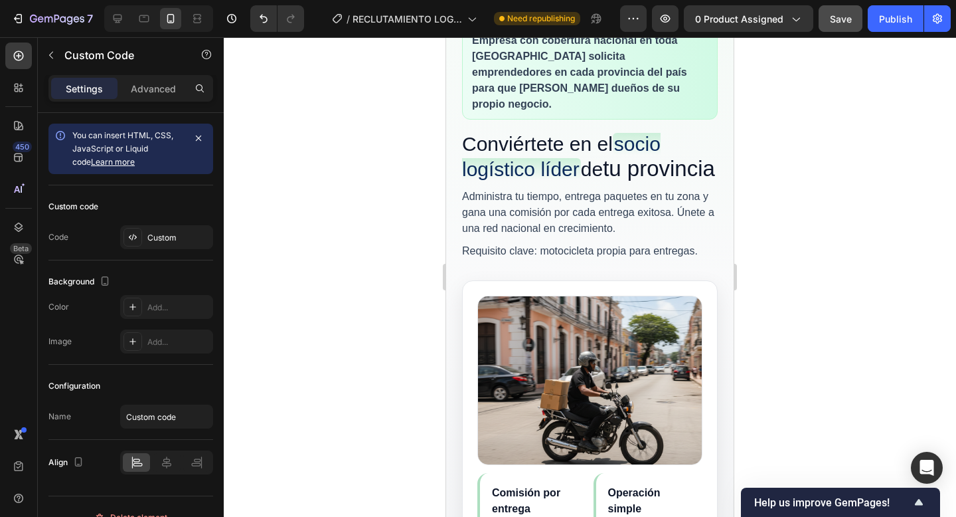
scroll to position [138, 0]
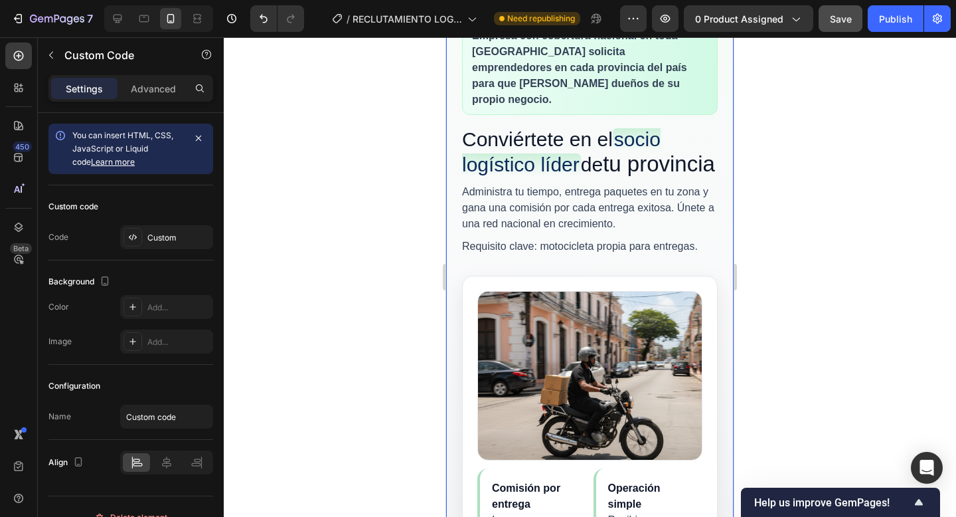
click at [574, 359] on img "Hero" at bounding box center [589, 375] width 225 height 169
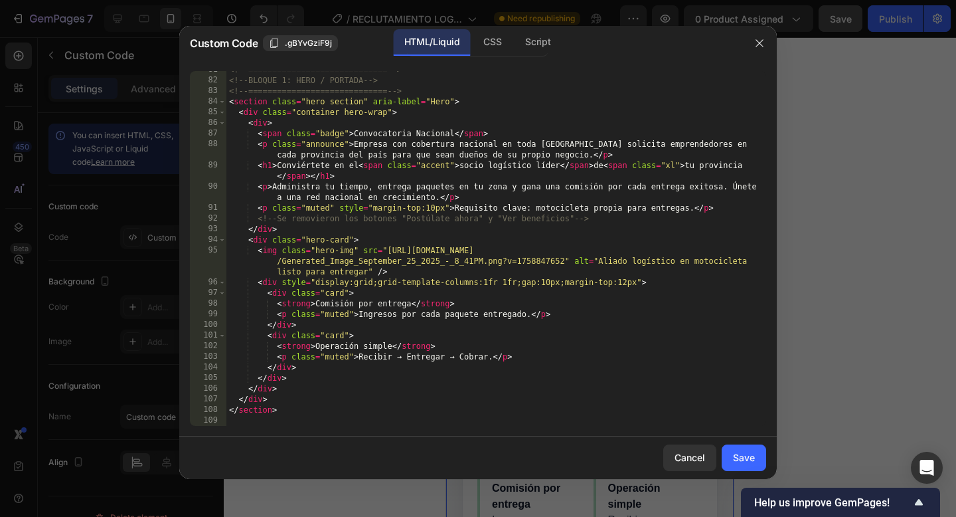
scroll to position [1005, 0]
click at [748, 454] on div "Save" at bounding box center [744, 457] width 22 height 14
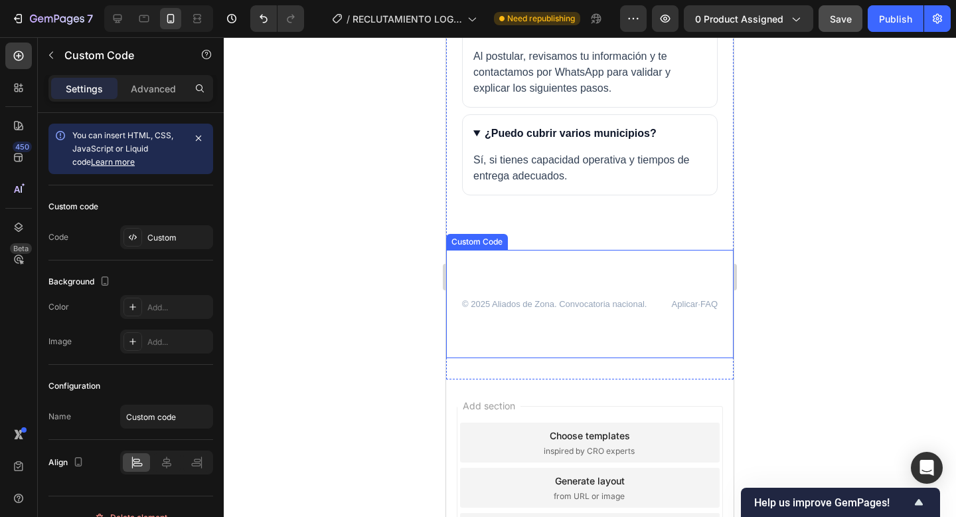
scroll to position [3124, 0]
